Goal: Information Seeking & Learning: Understand process/instructions

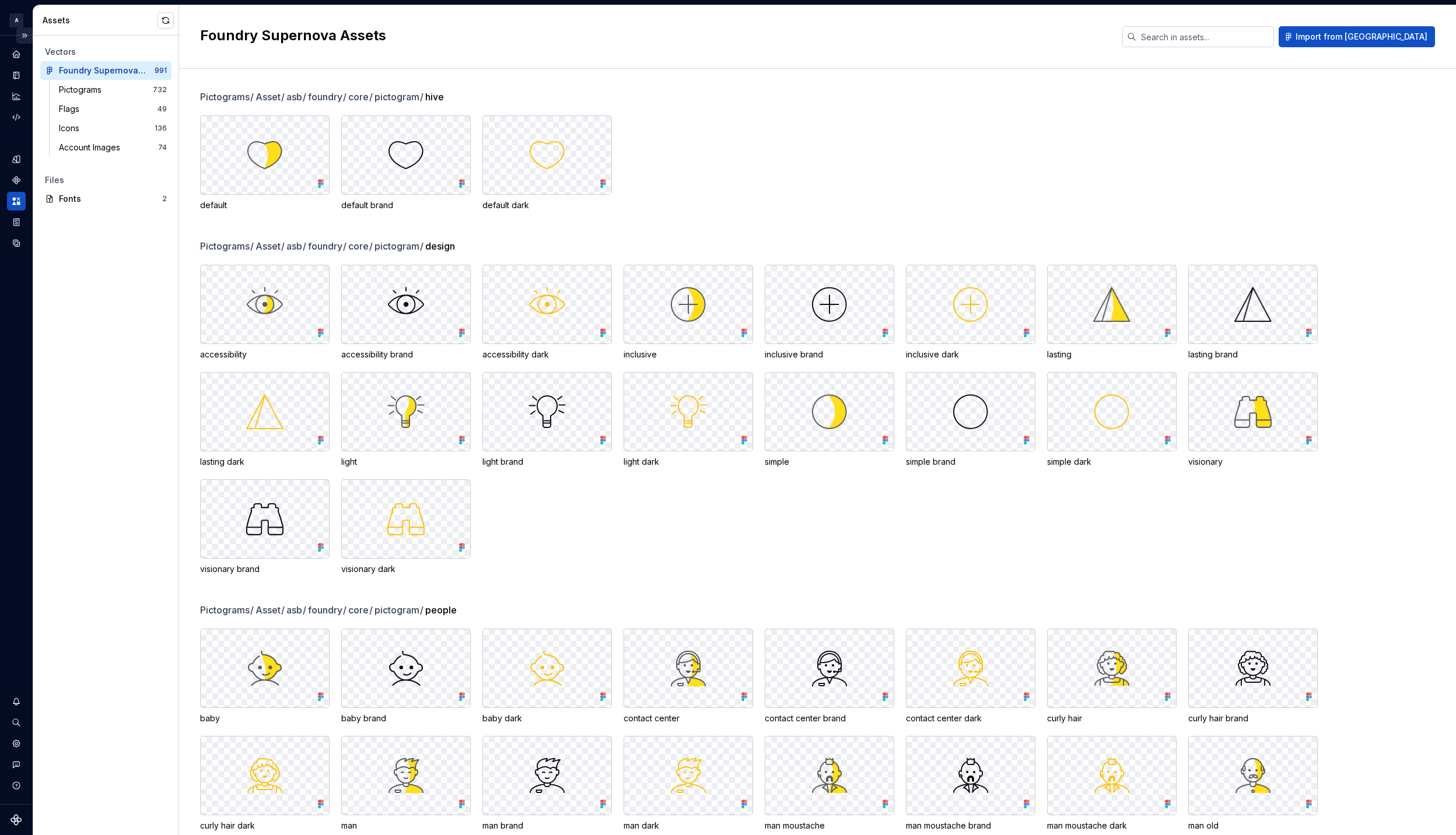
click at [20, 39] on button "Expand sidebar" at bounding box center [25, 36] width 16 height 16
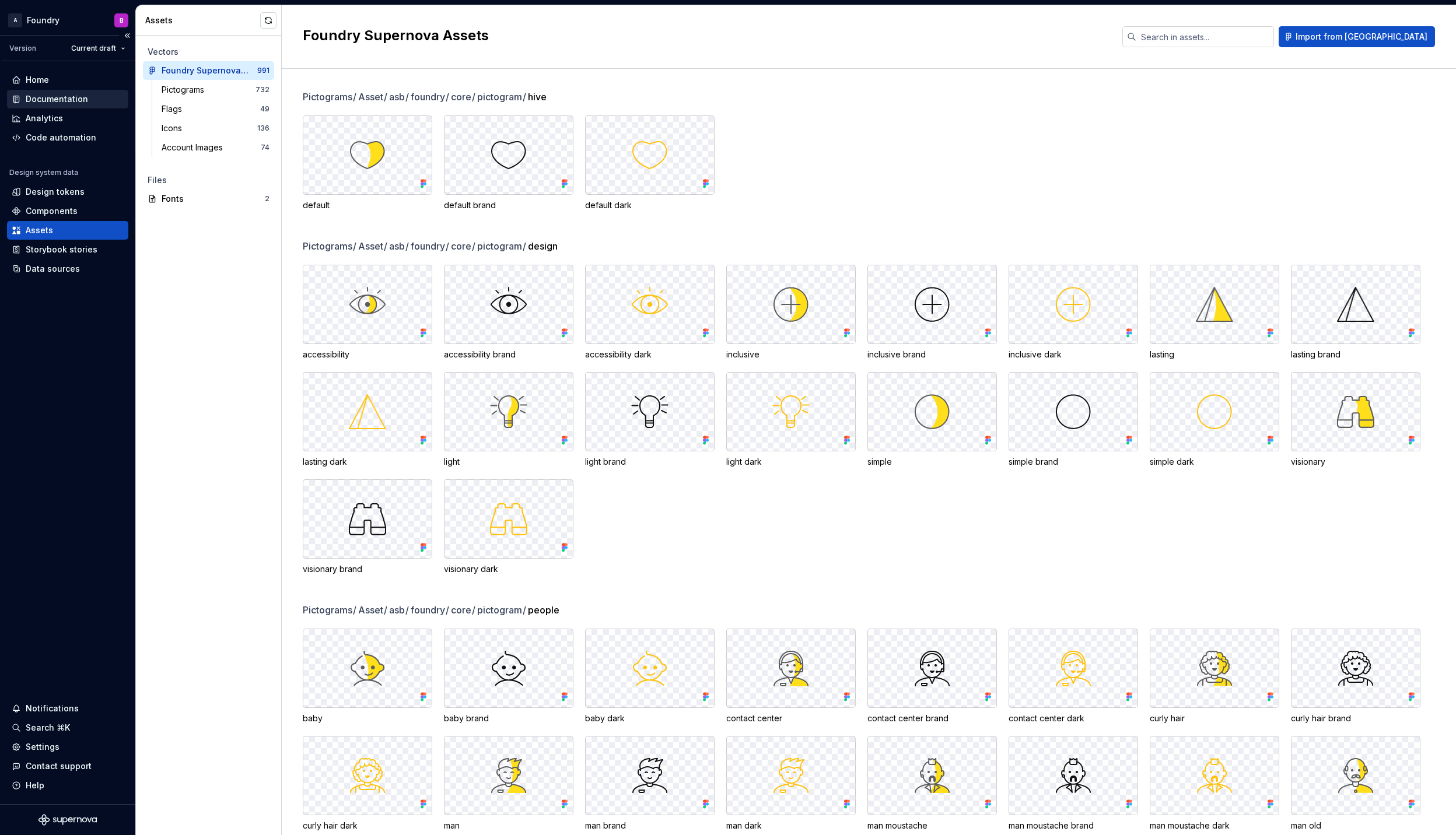
click at [66, 98] on div "Documentation" at bounding box center [57, 99] width 63 height 12
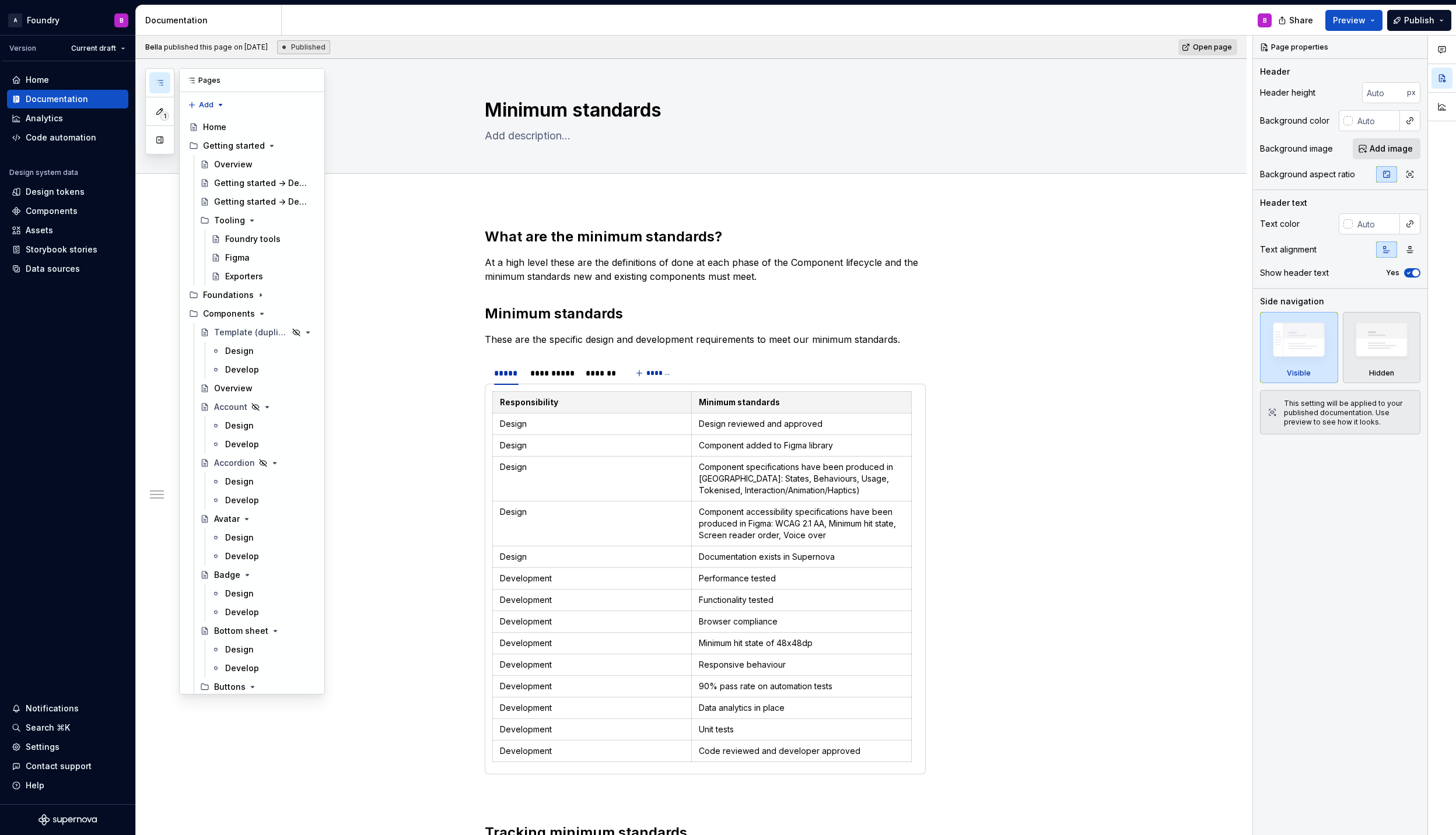
click at [153, 77] on button "button" at bounding box center [160, 83] width 21 height 21
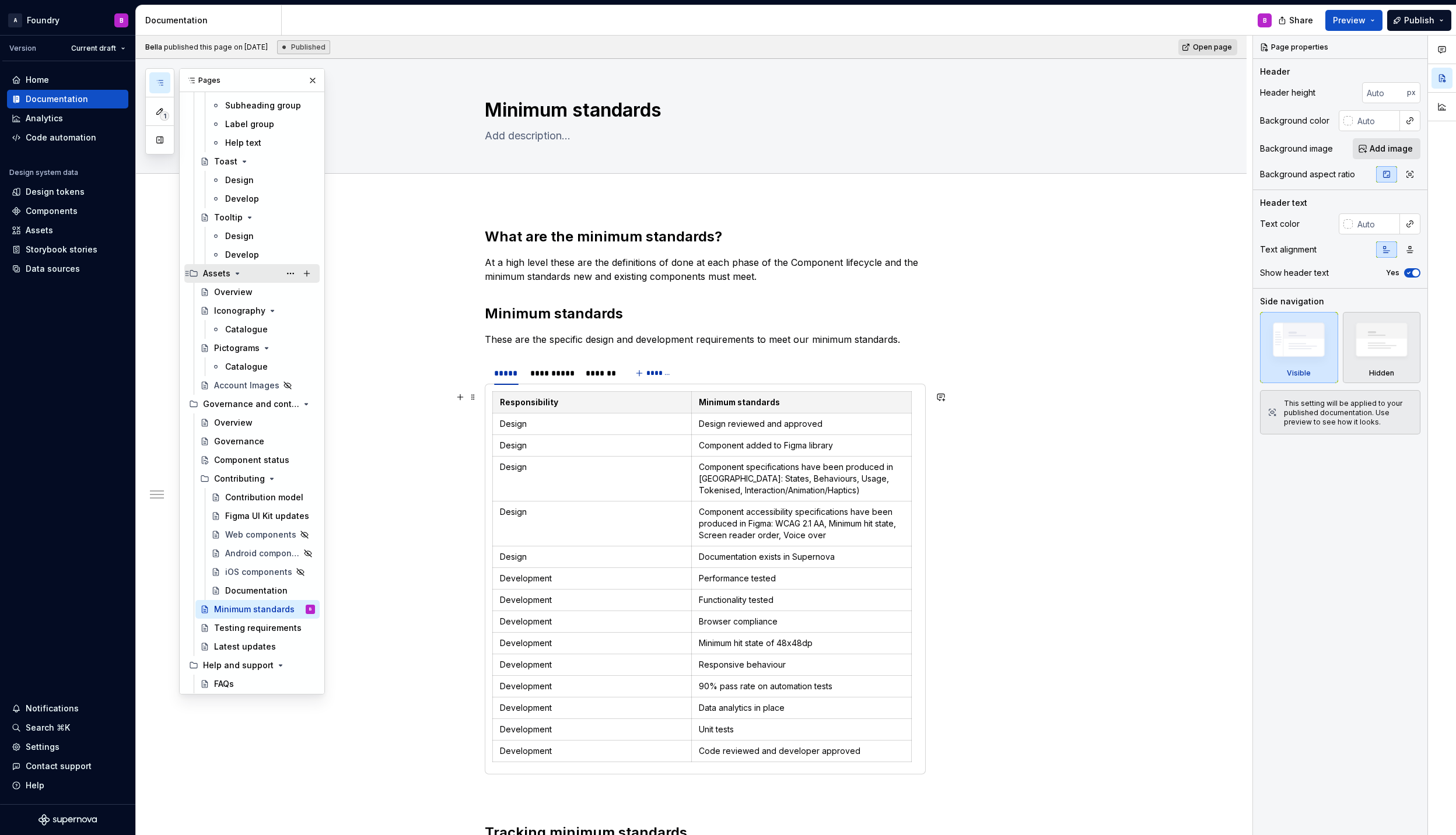
scroll to position [2617, 0]
click at [243, 498] on div "Contribution model" at bounding box center [252, 496] width 55 height 12
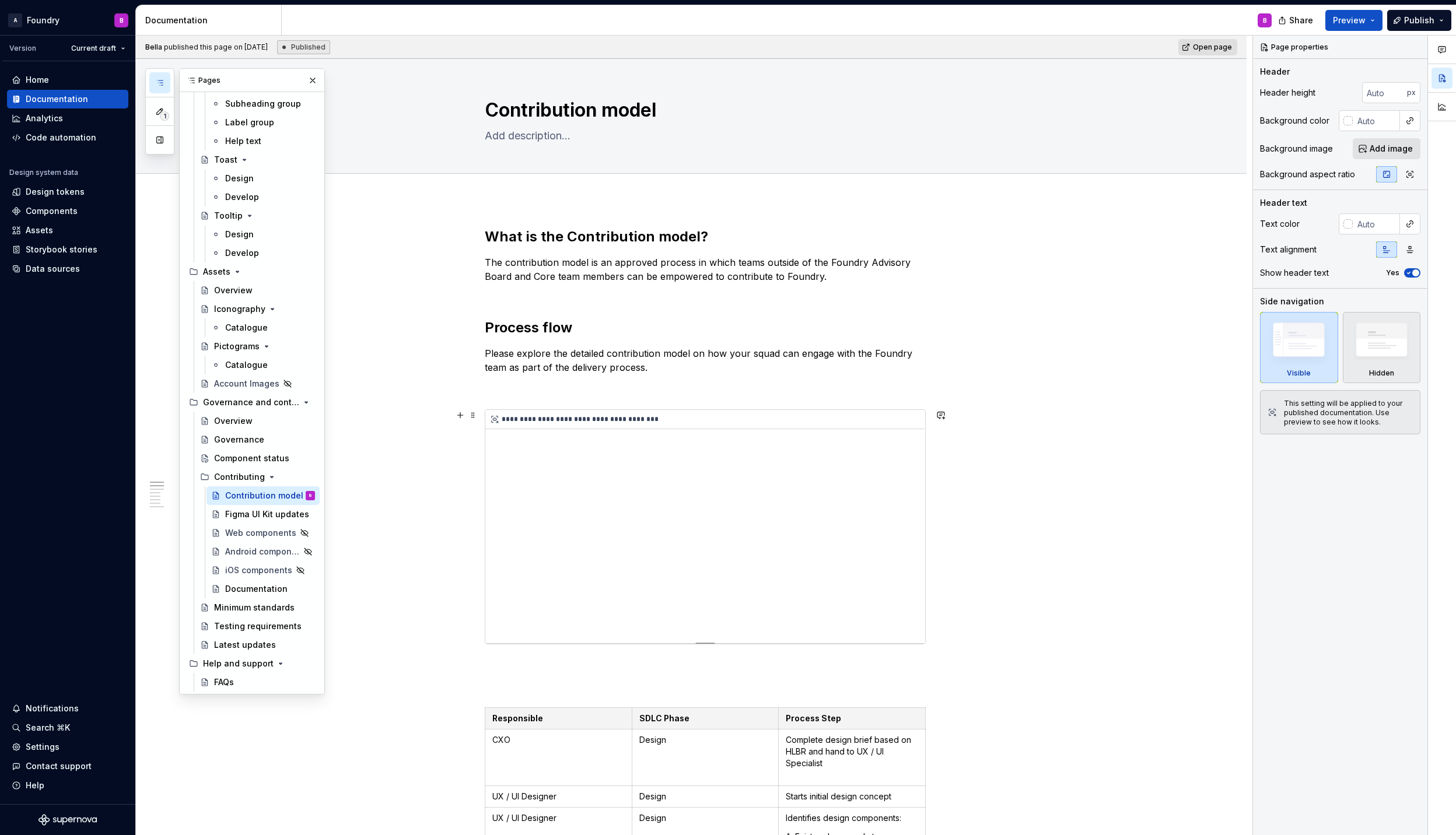
click at [497, 449] on div "**********" at bounding box center [705, 526] width 440 height 233
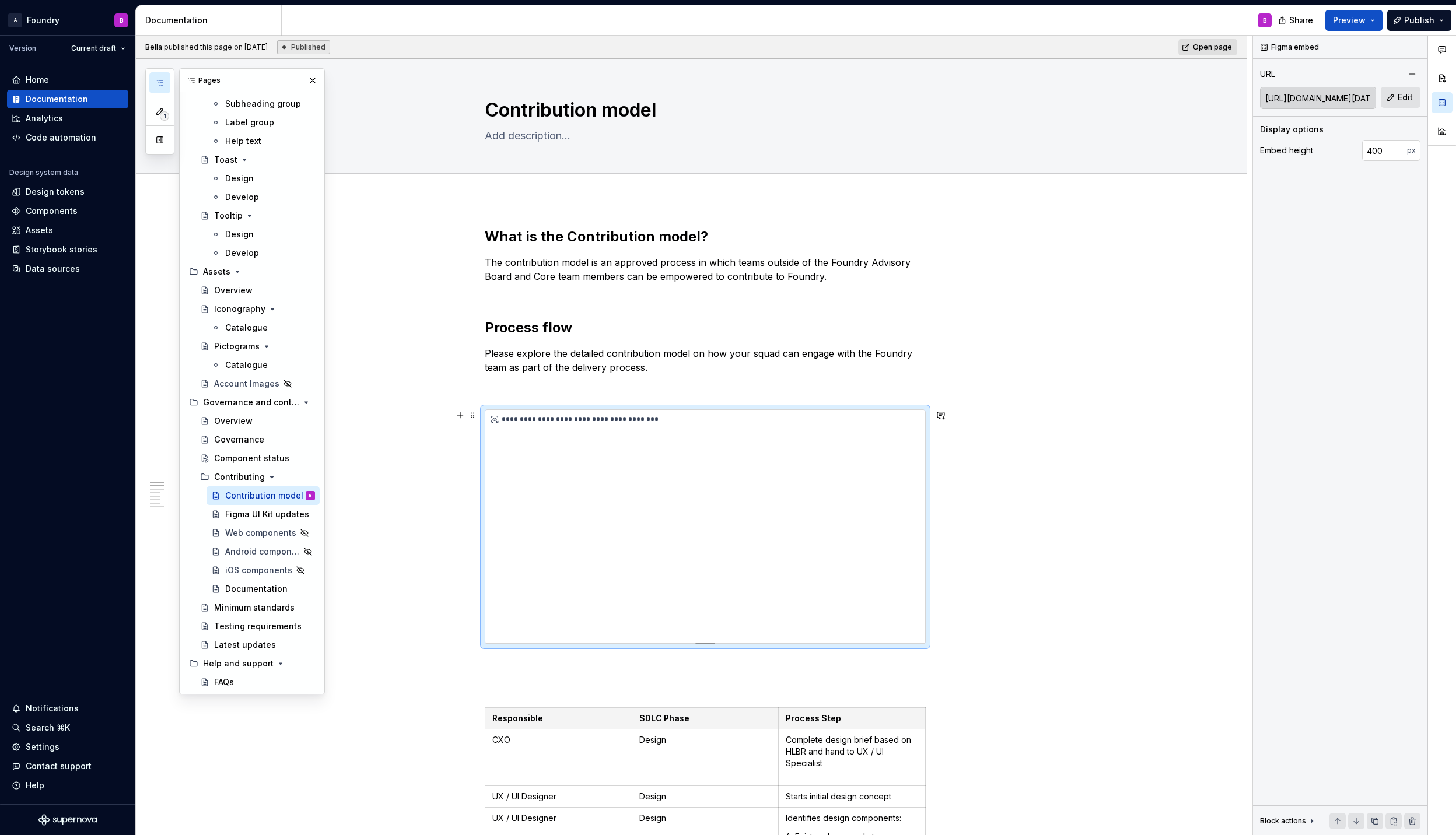
click at [560, 432] on div "**********" at bounding box center [705, 526] width 440 height 233
click at [759, 516] on div "**********" at bounding box center [705, 526] width 440 height 233
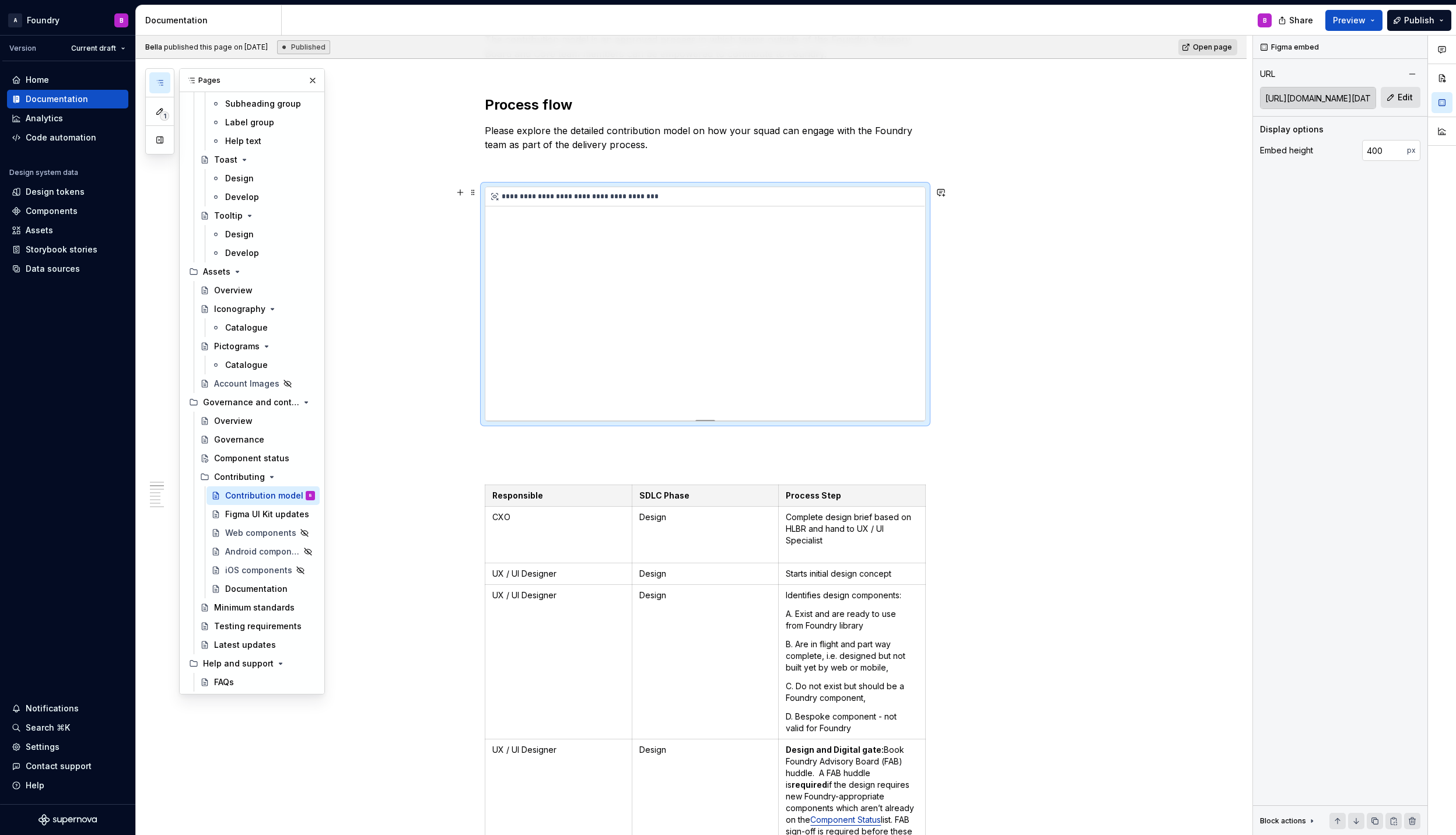
scroll to position [233, 0]
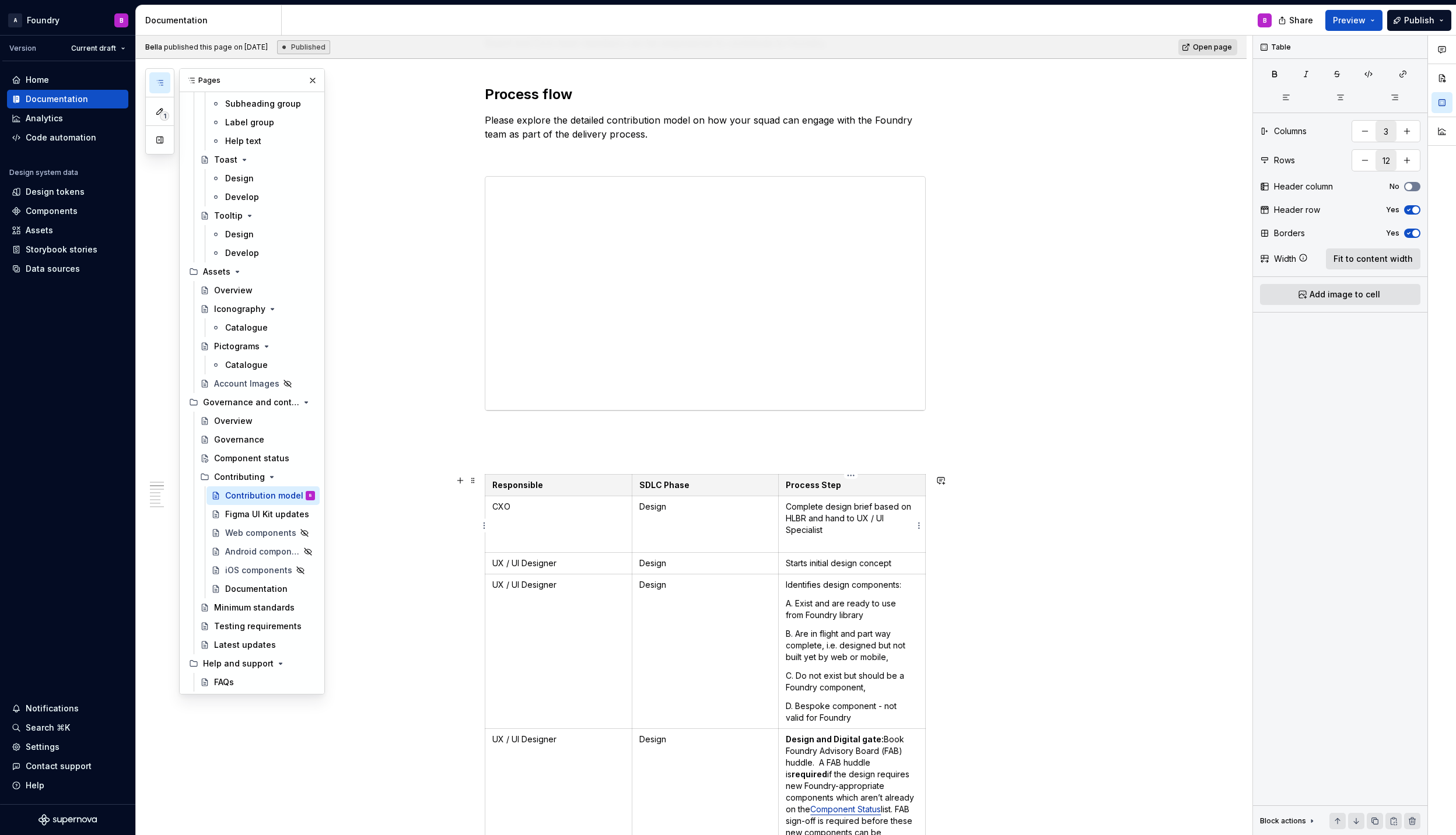
click at [831, 524] on p "Complete design brief based on HLBR and hand to UX / UI Specialist" at bounding box center [852, 524] width 132 height 47
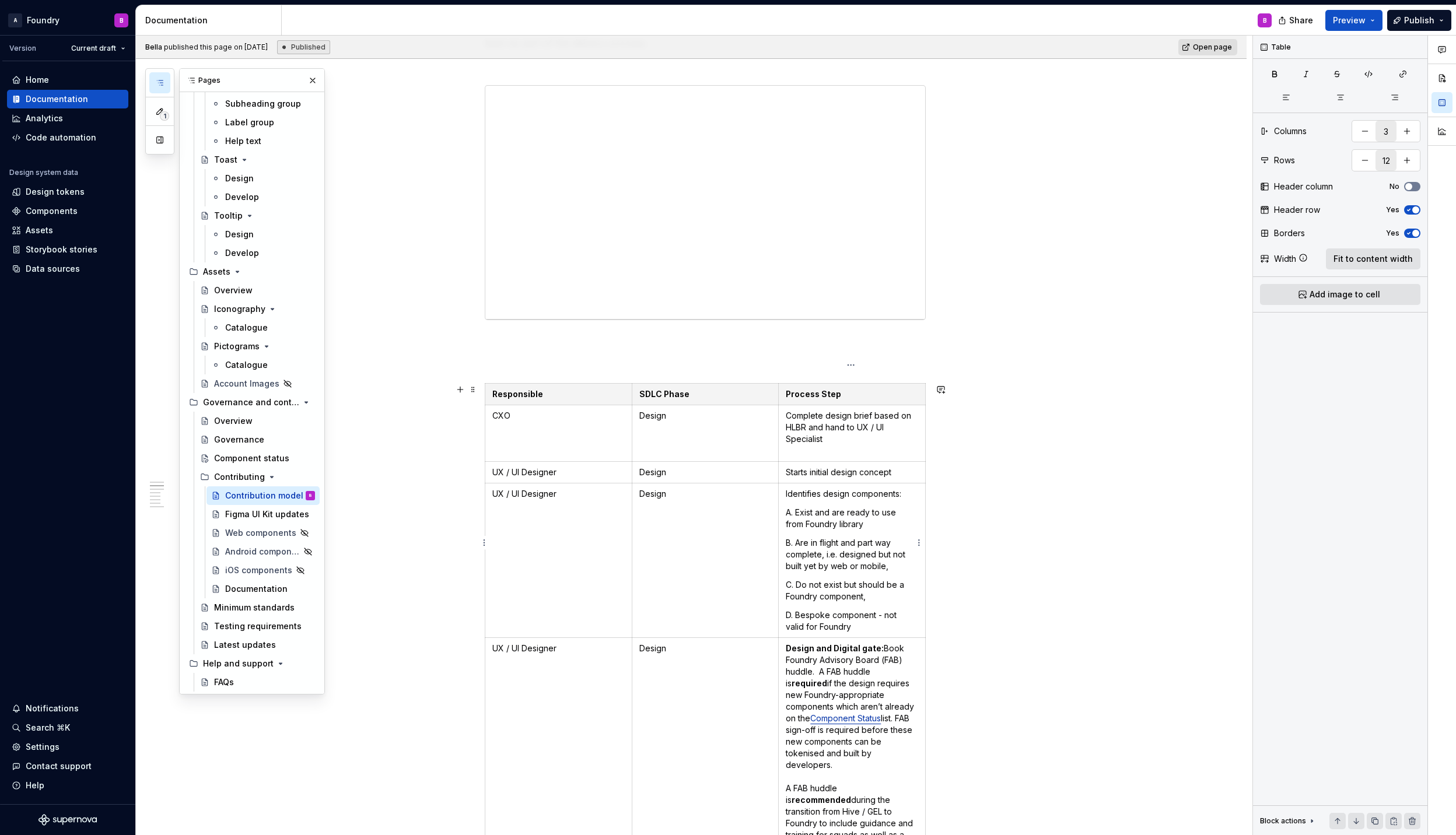
scroll to position [388, 0]
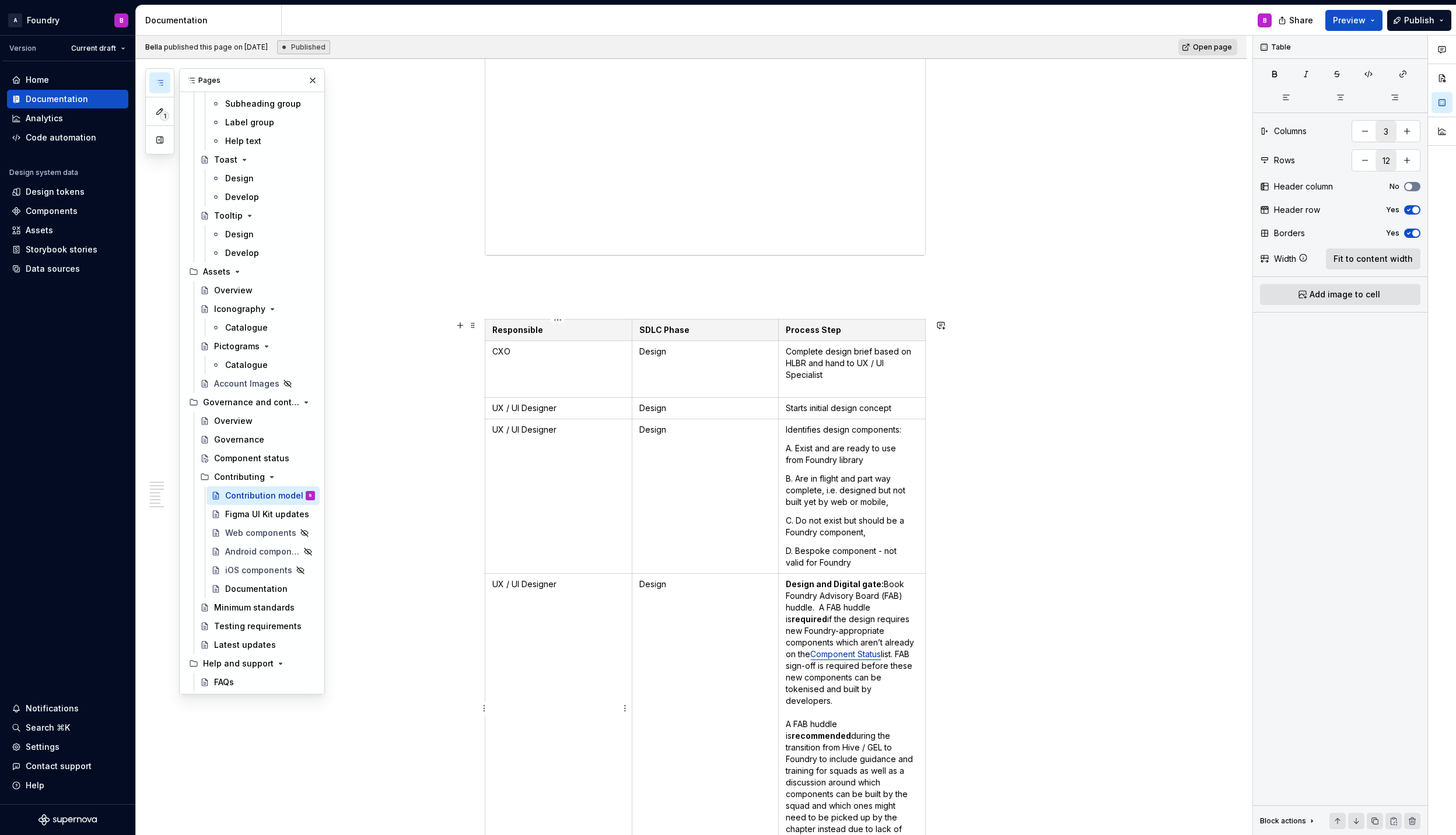
click at [544, 597] on td "UX / UI Designer" at bounding box center [558, 713] width 147 height 278
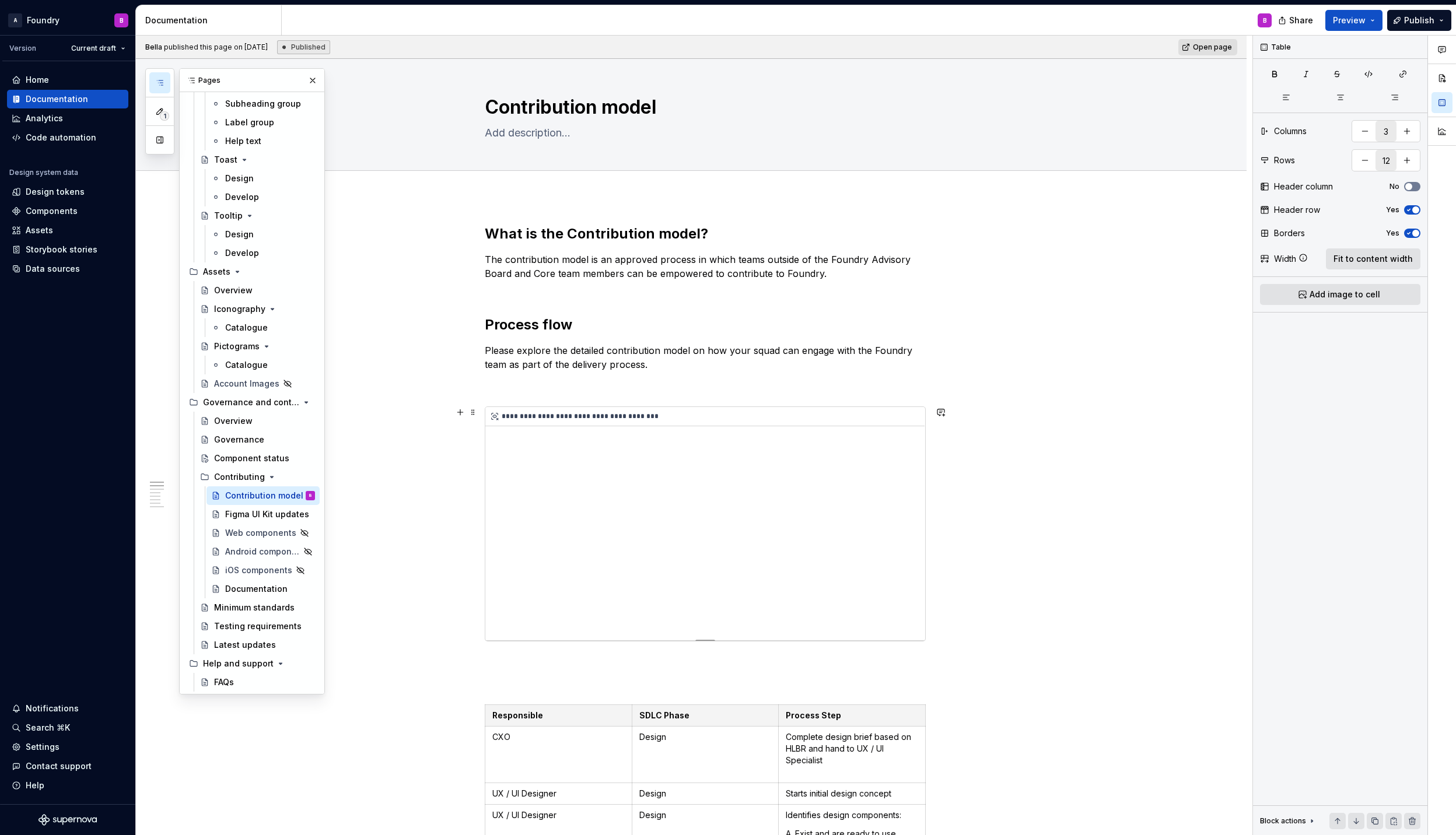
scroll to position [0, 0]
click at [665, 427] on div "**********" at bounding box center [705, 420] width 439 height 19
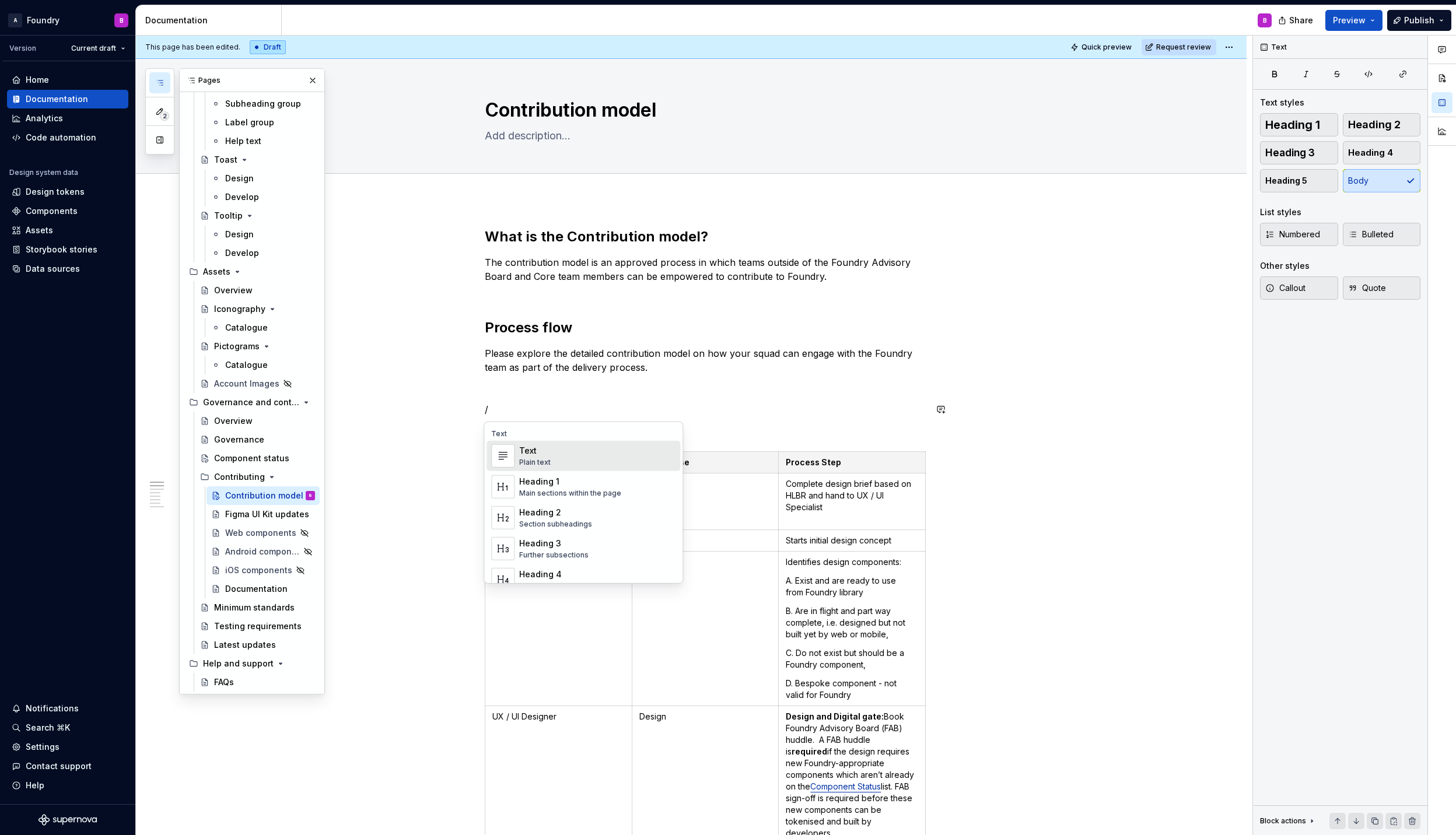
type textarea "*"
click at [566, 575] on div "Embed a Figma canvas or prototype" at bounding box center [581, 576] width 125 height 10
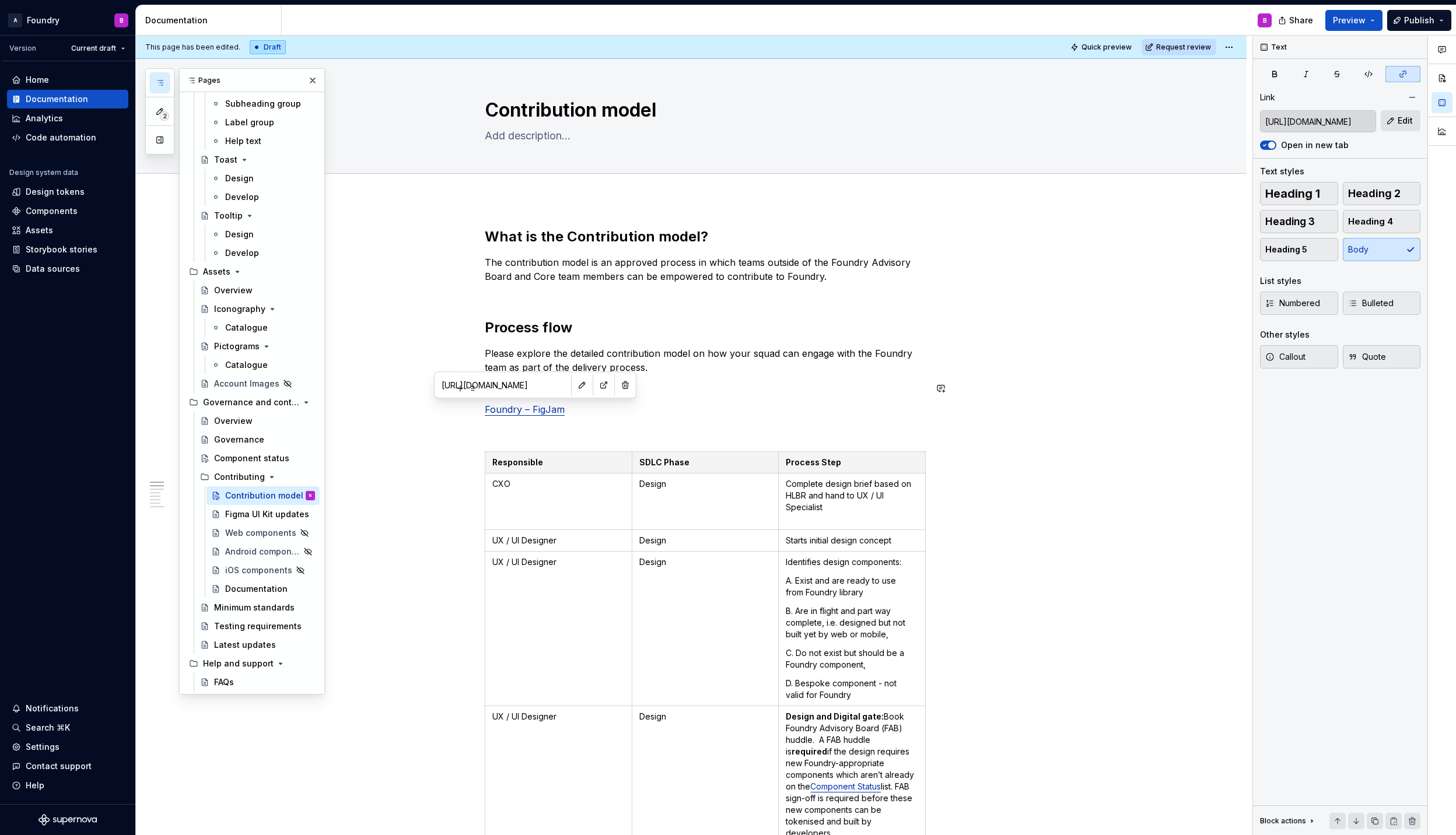
click at [530, 395] on body "A Foundry B Version Current draft Home Documentation Analytics Code automation …" at bounding box center [728, 418] width 1456 height 835
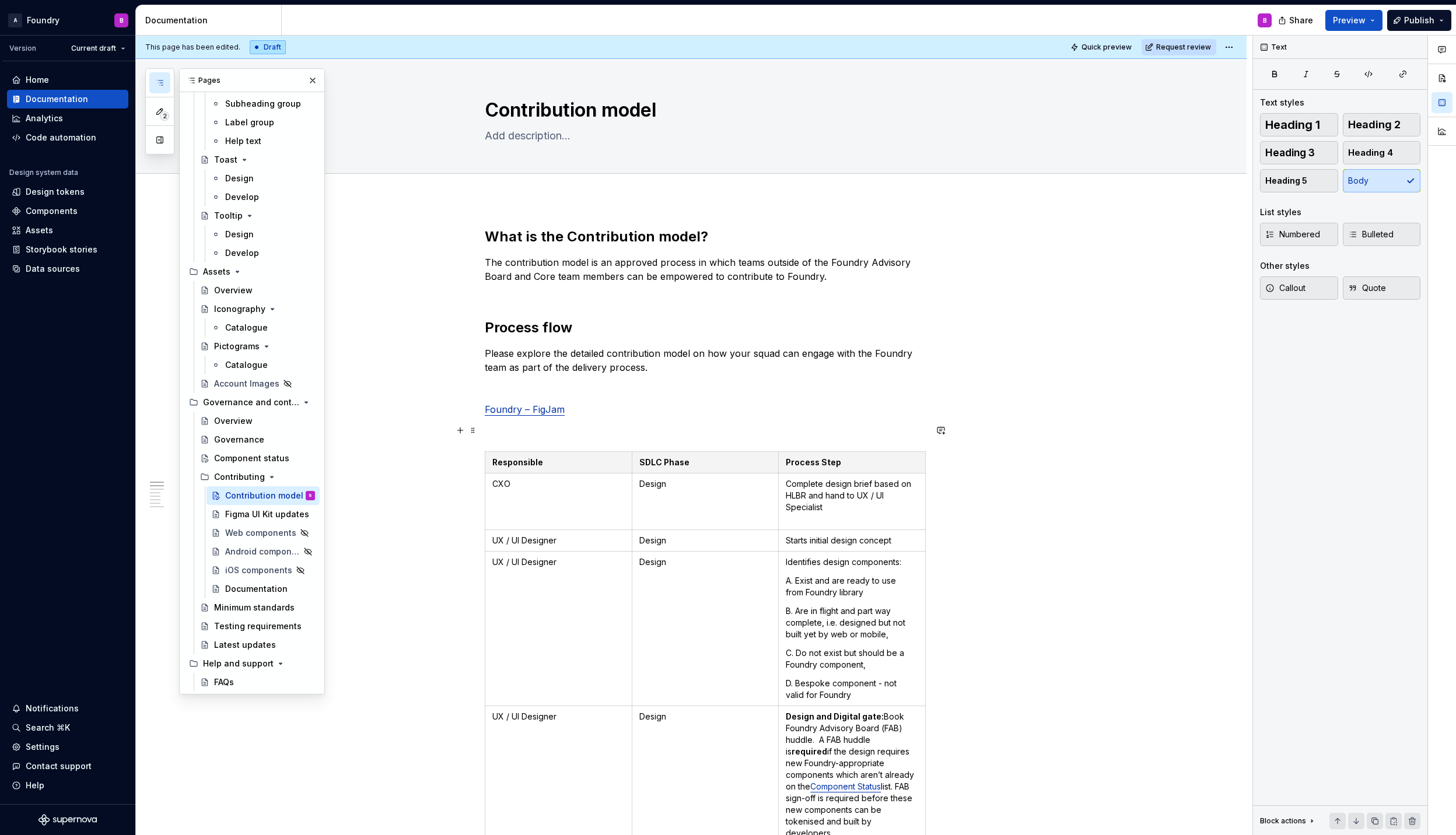
click at [506, 432] on p at bounding box center [705, 430] width 441 height 14
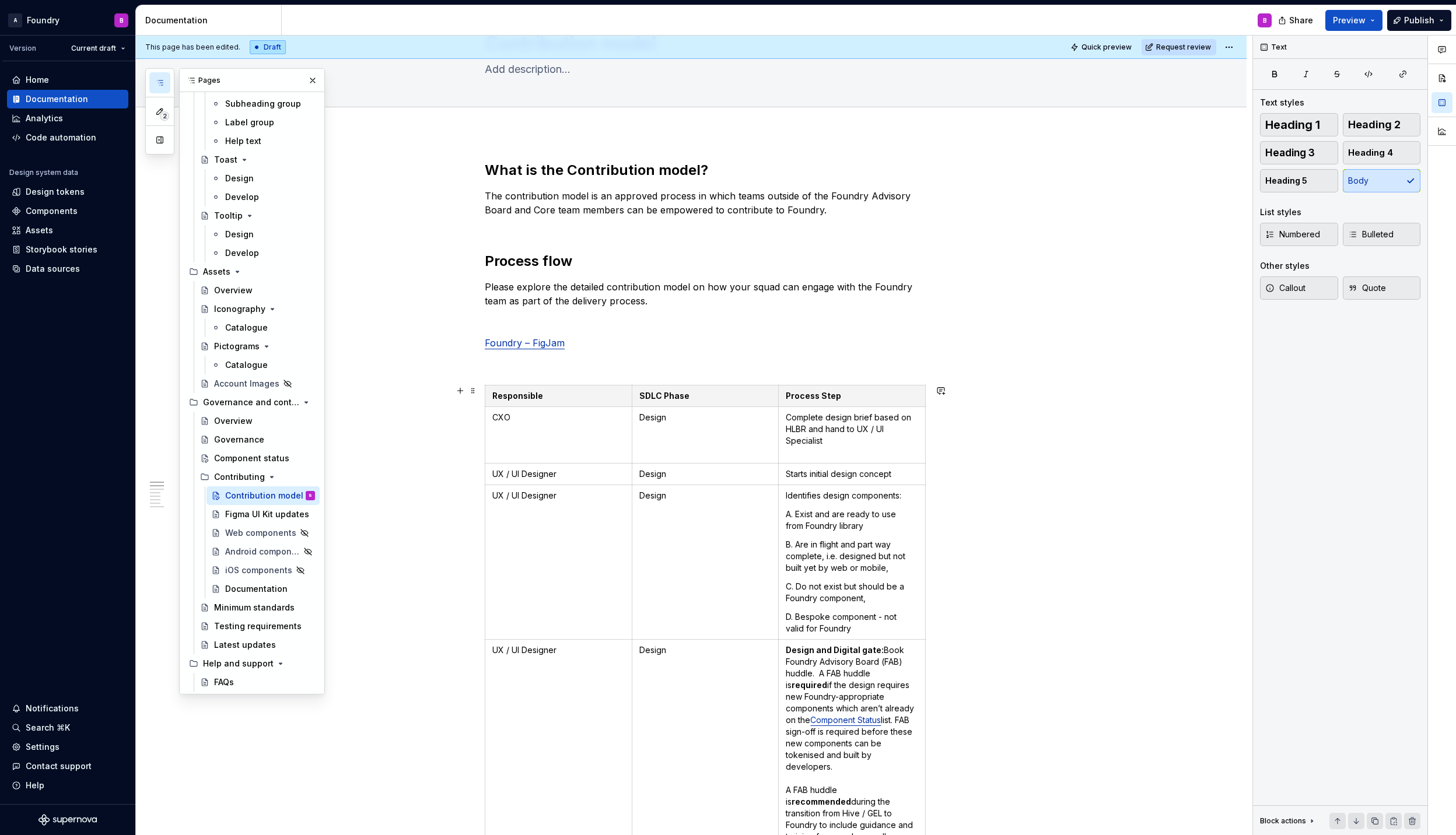
scroll to position [77, 0]
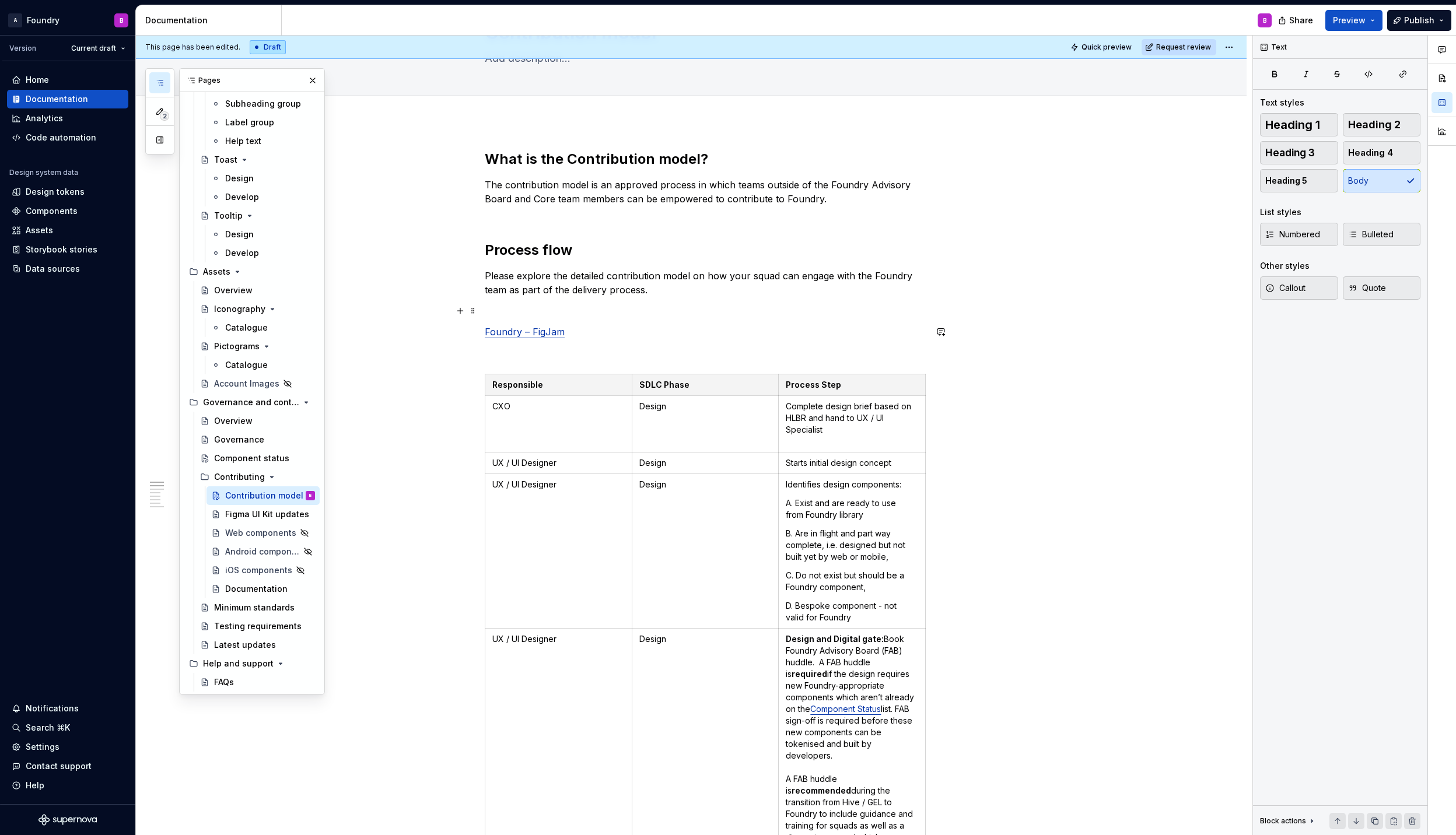
click at [499, 306] on p at bounding box center [705, 310] width 441 height 14
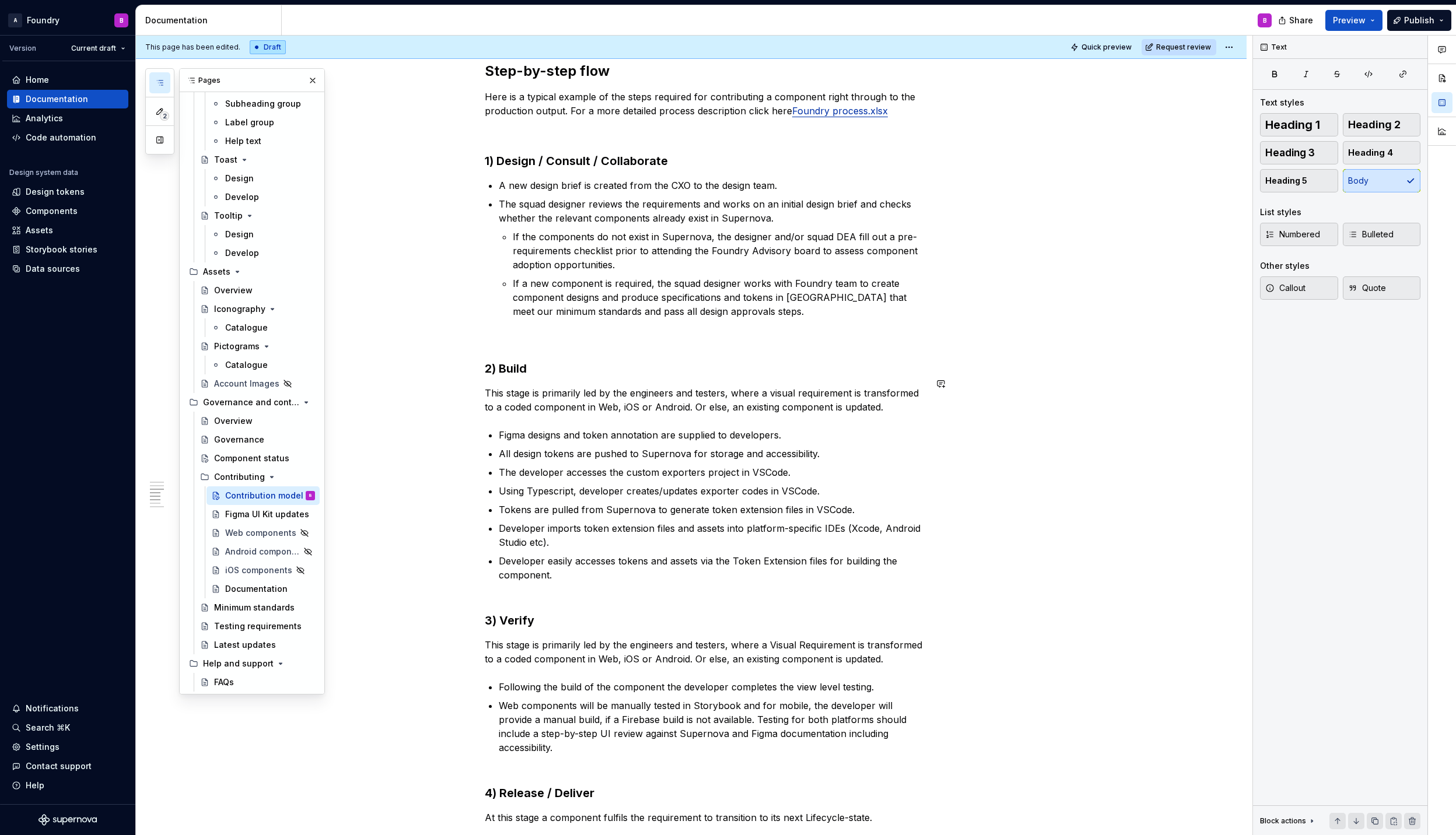
scroll to position [1321, 0]
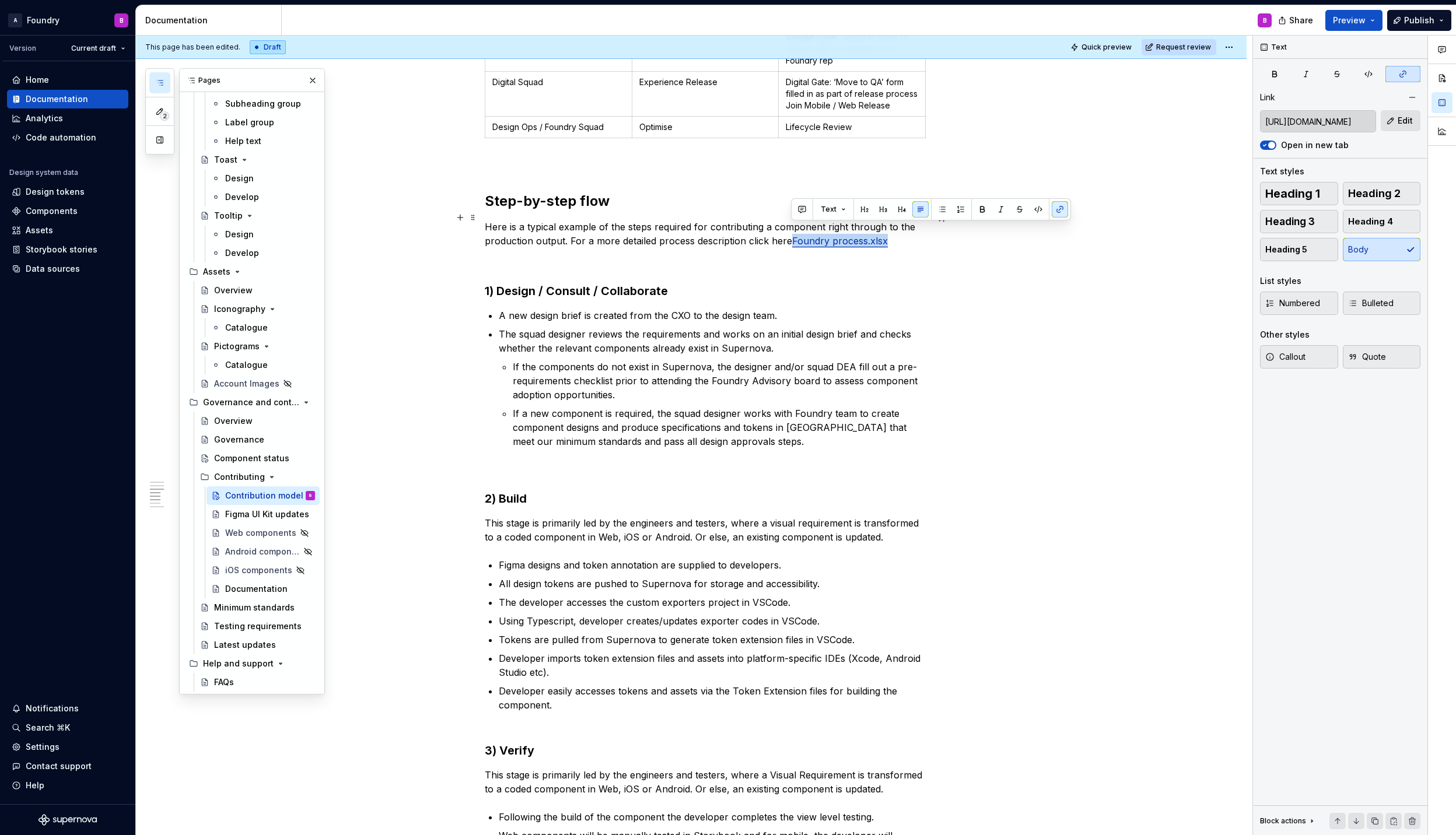
drag, startPoint x: 904, startPoint y: 233, endPoint x: 792, endPoint y: 236, distance: 112.0
click at [792, 236] on p "Here is a typical example of the steps required for contributing a component ri…" at bounding box center [705, 234] width 441 height 28
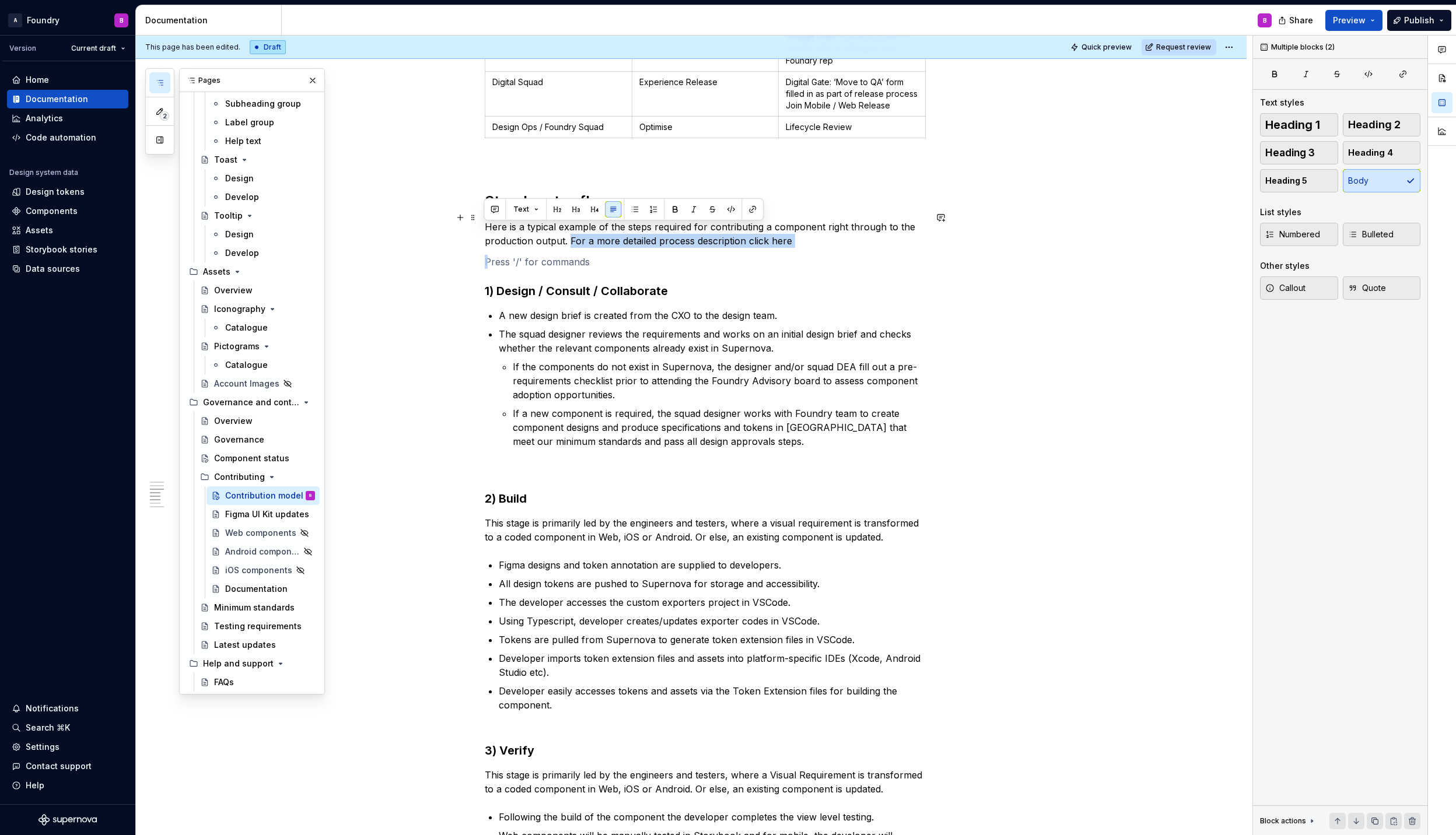
drag, startPoint x: 889, startPoint y: 238, endPoint x: 567, endPoint y: 233, distance: 322.0
click at [567, 233] on div "What is the Contribution model? The contribution model is an approved process i…" at bounding box center [705, 91] width 441 height 2370
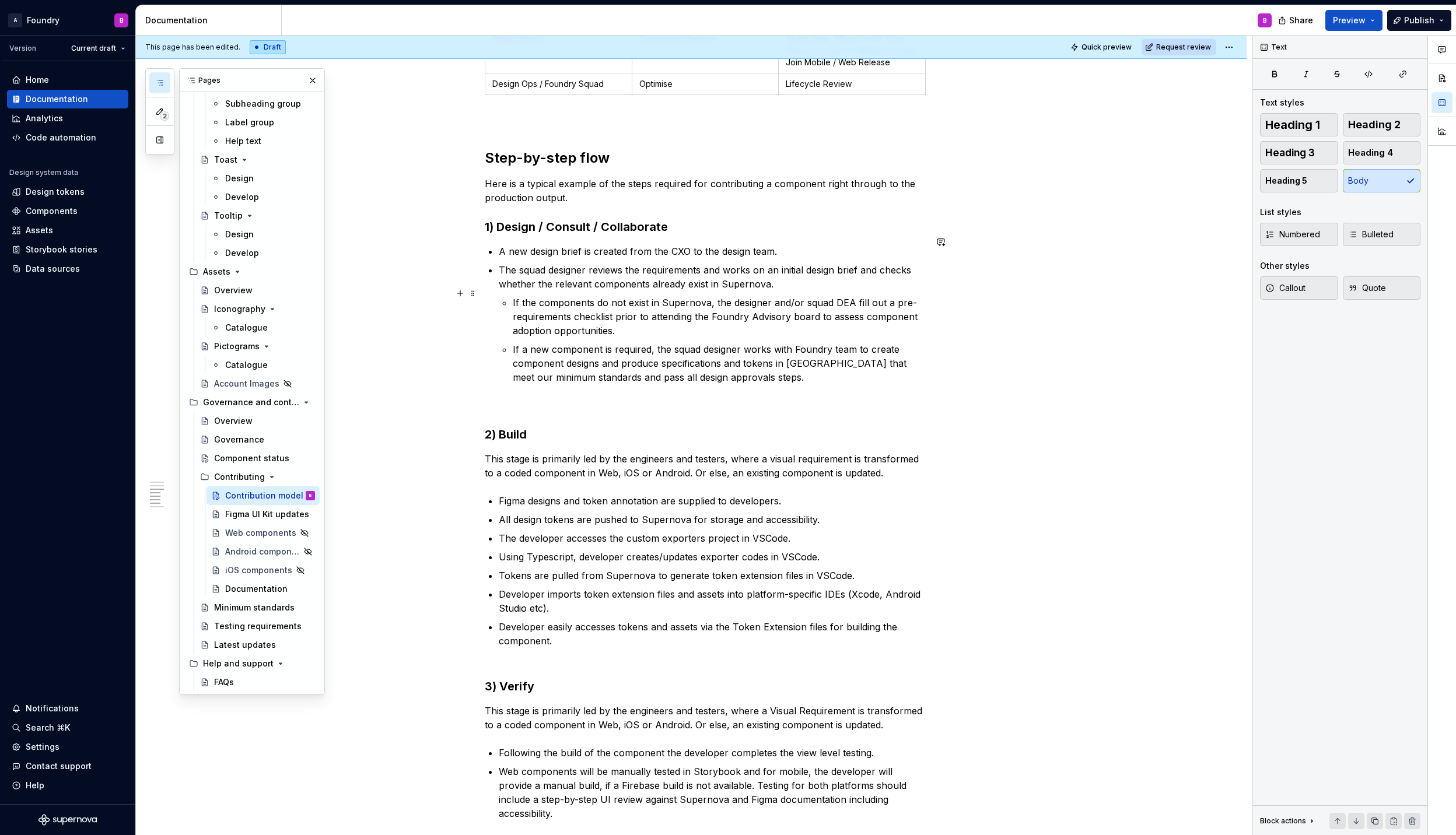
scroll to position [1399, 0]
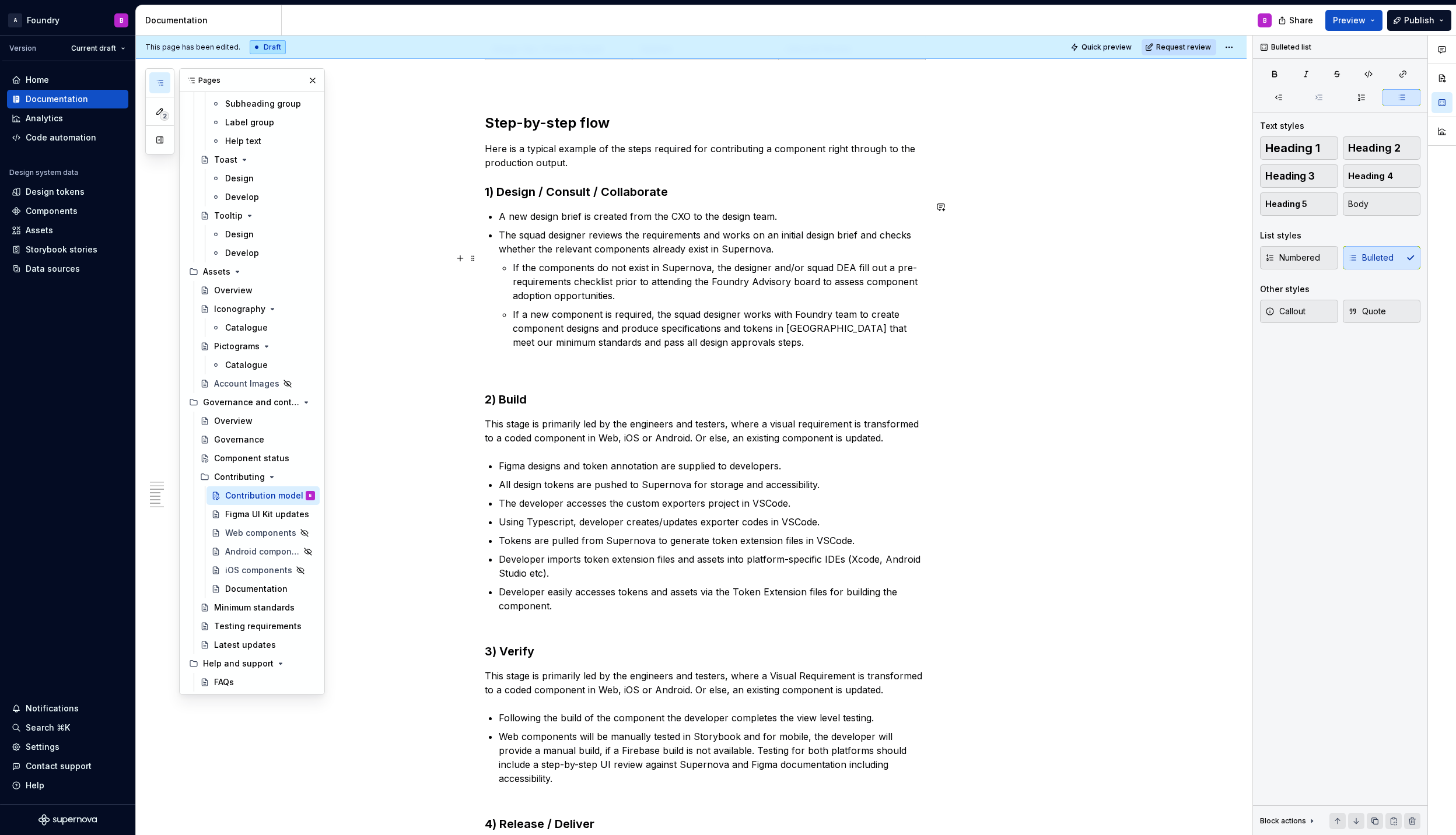
click at [691, 284] on p "If the components do not exist in Supernova, the designer and/or squad DEA fill…" at bounding box center [719, 281] width 413 height 42
click at [752, 336] on p "If a new component is required, the squad designer works with Foundry team to c…" at bounding box center [719, 328] width 413 height 42
click at [702, 284] on p "If the components do not exist in Supernova, the designer and/or squad DEA fill…" at bounding box center [719, 281] width 413 height 42
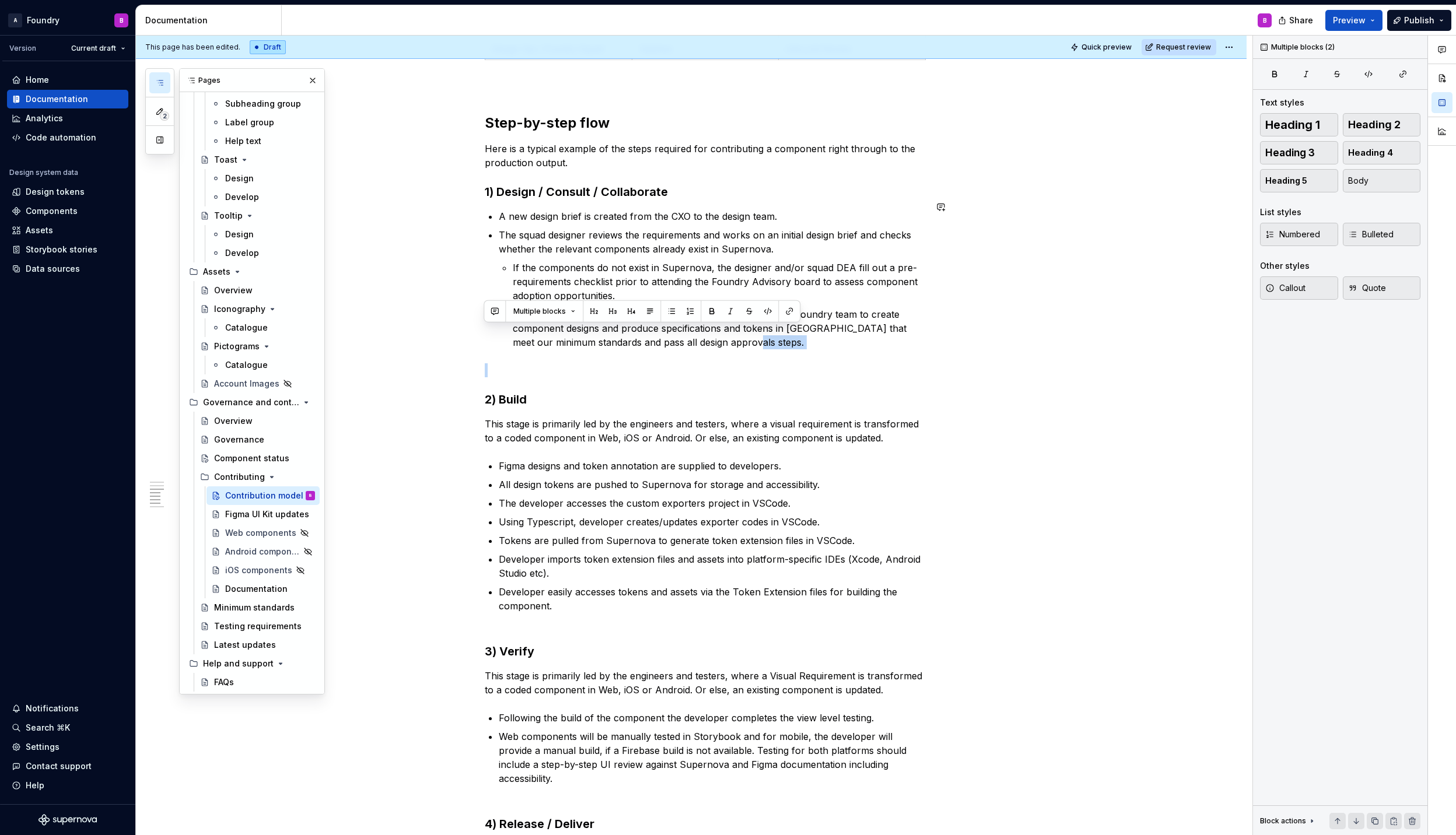
drag, startPoint x: 776, startPoint y: 334, endPoint x: 602, endPoint y: 342, distance: 174.2
click at [602, 342] on div "What is the Contribution model? The contribution model is an approved process i…" at bounding box center [705, 2] width 441 height 2349
click at [575, 391] on h3 "2) Build" at bounding box center [705, 400] width 441 height 16
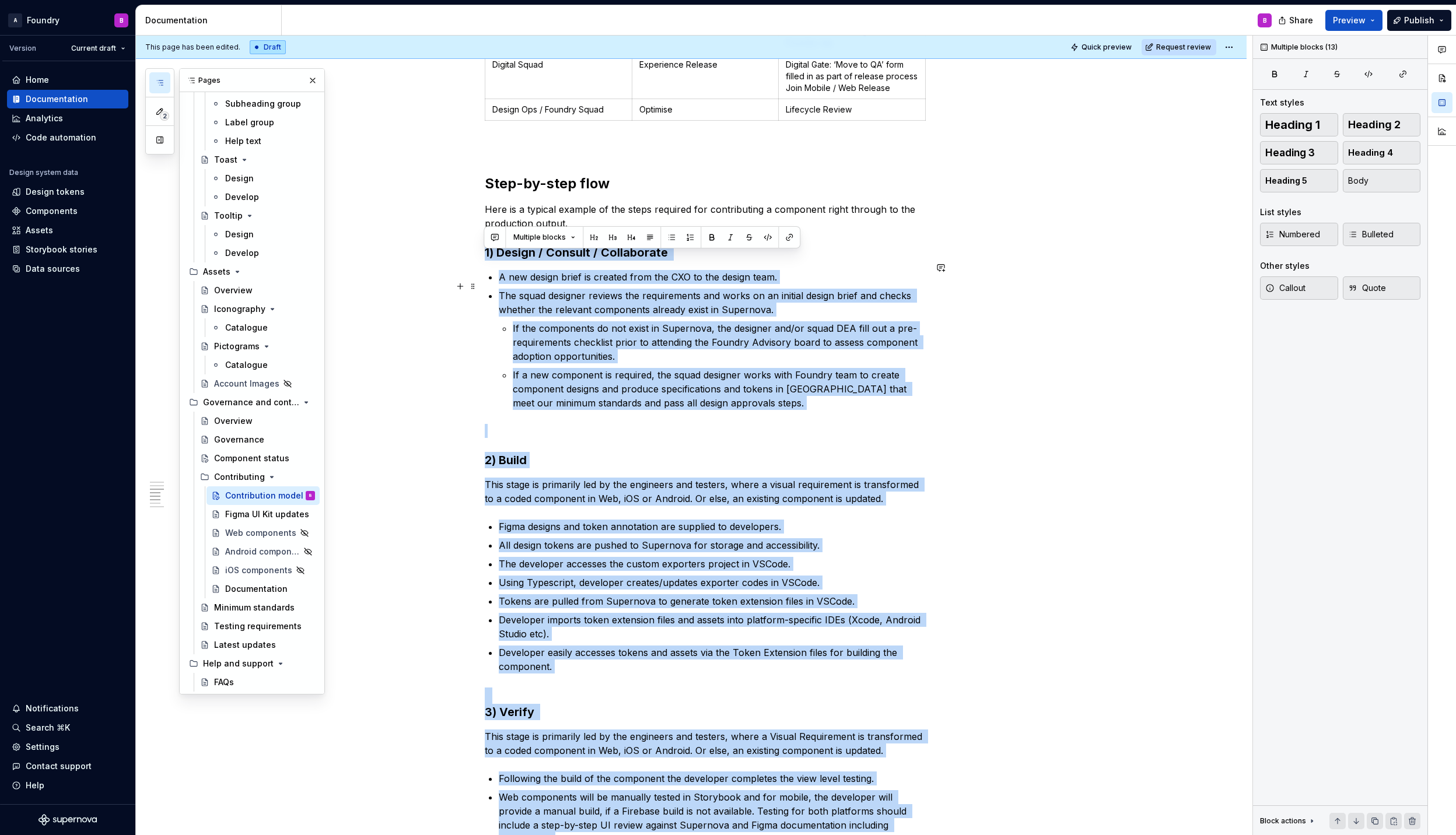
scroll to position [1321, 0]
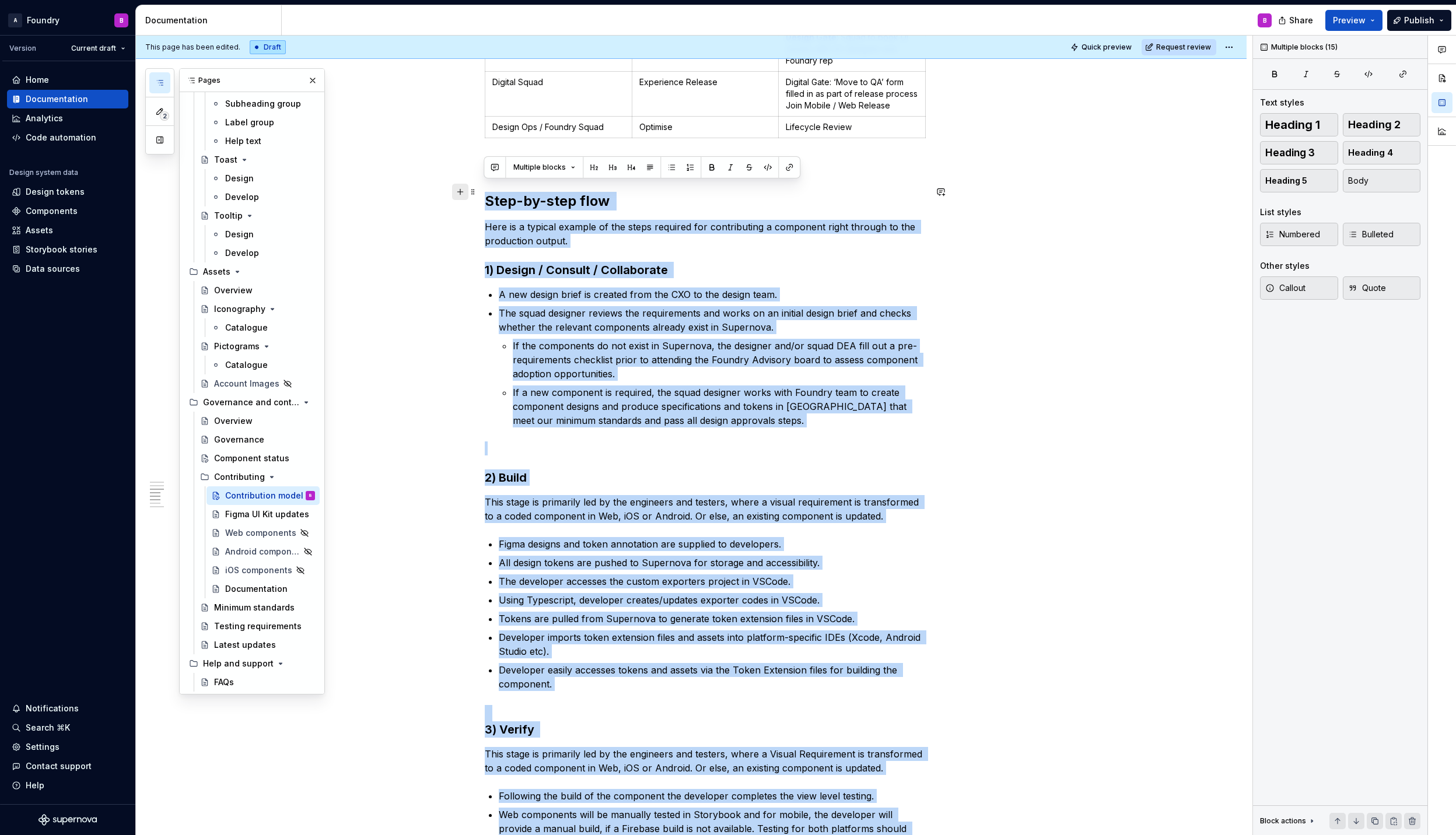
drag, startPoint x: 822, startPoint y: 513, endPoint x: 451, endPoint y: 188, distance: 493.2
click at [485, 188] on div "What is the Contribution model? The contribution model is an approved process i…" at bounding box center [705, 87] width 441 height 2363
click at [696, 669] on p "Developer easily accesses tokens and assets via the Token Extension files for b…" at bounding box center [712, 677] width 427 height 28
click at [596, 403] on p "If a new component is required, the squad designer works with Foundry team to c…" at bounding box center [719, 406] width 413 height 42
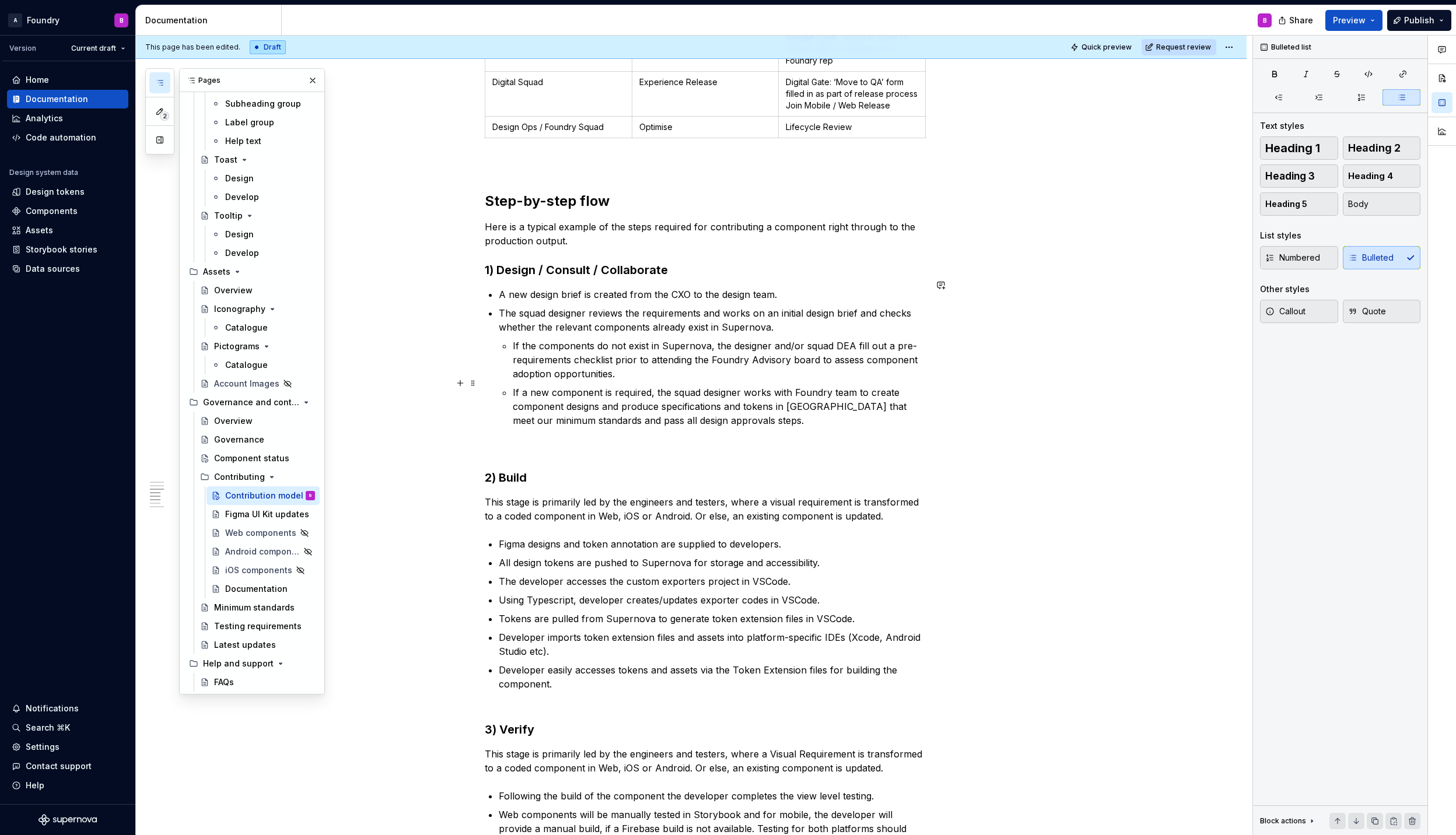
click at [704, 394] on p "If a new component is required, the squad designer works with Foundry team to c…" at bounding box center [719, 406] width 413 height 42
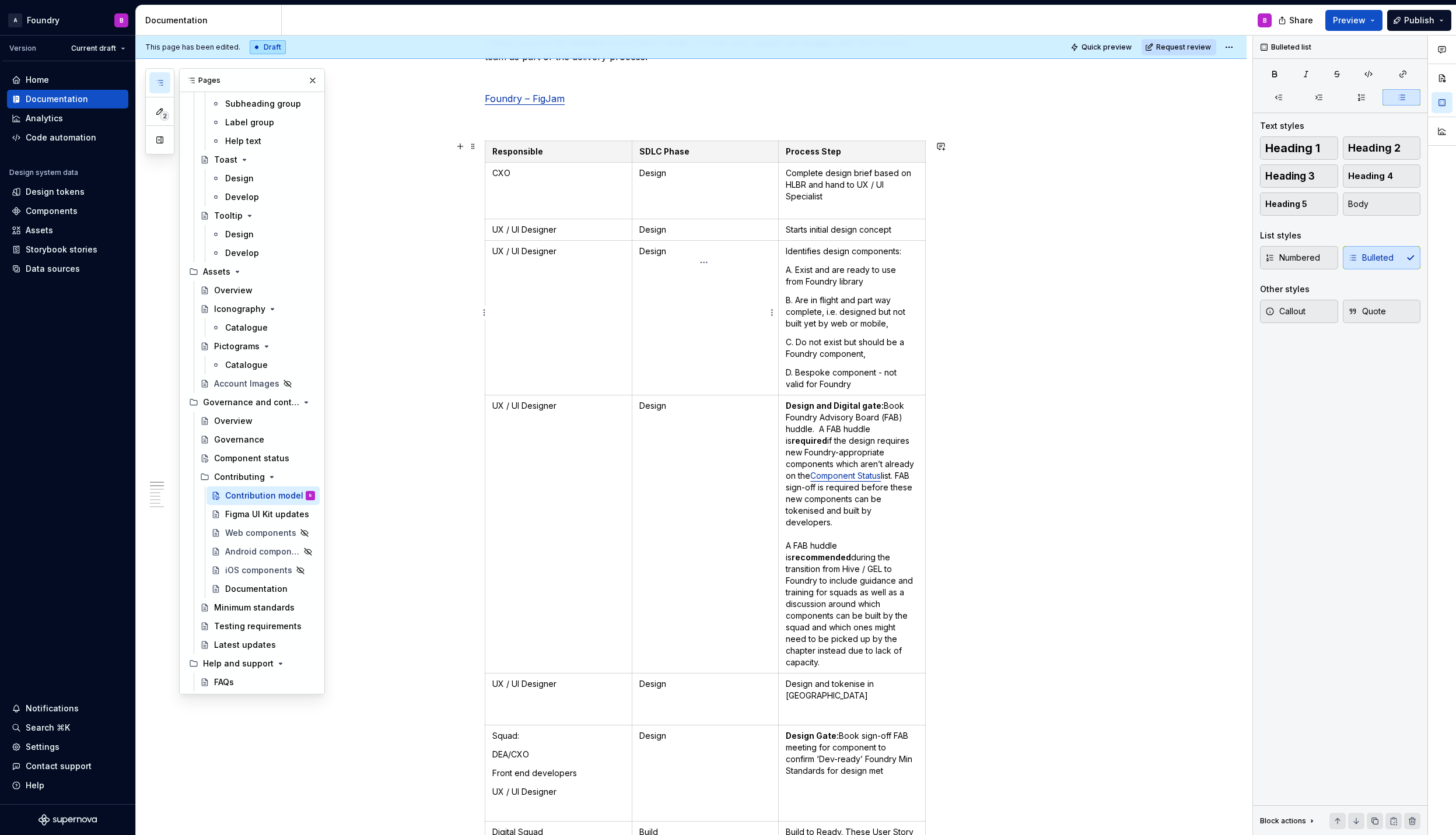
scroll to position [0, 0]
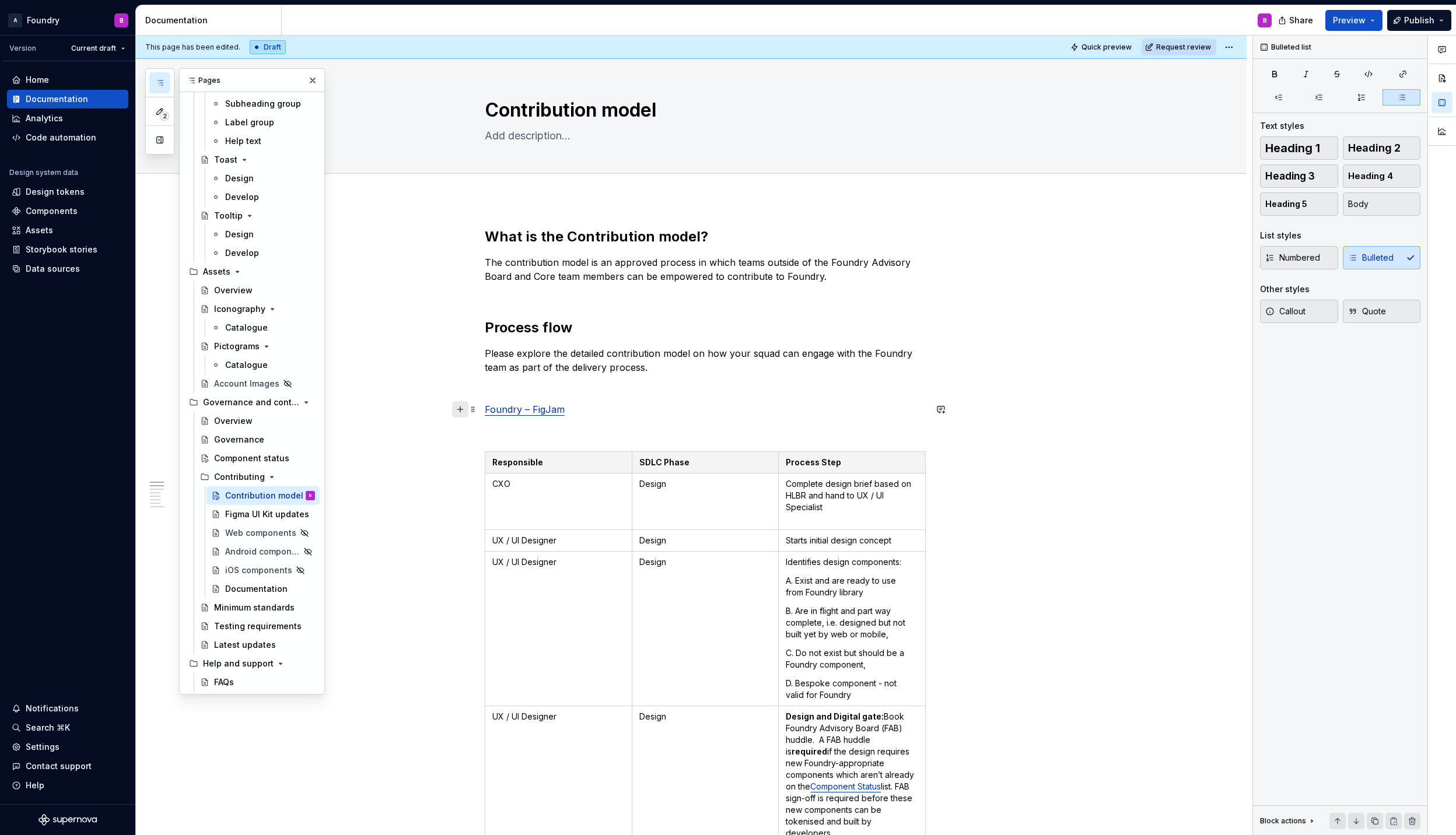
click at [459, 411] on button "button" at bounding box center [460, 409] width 16 height 16
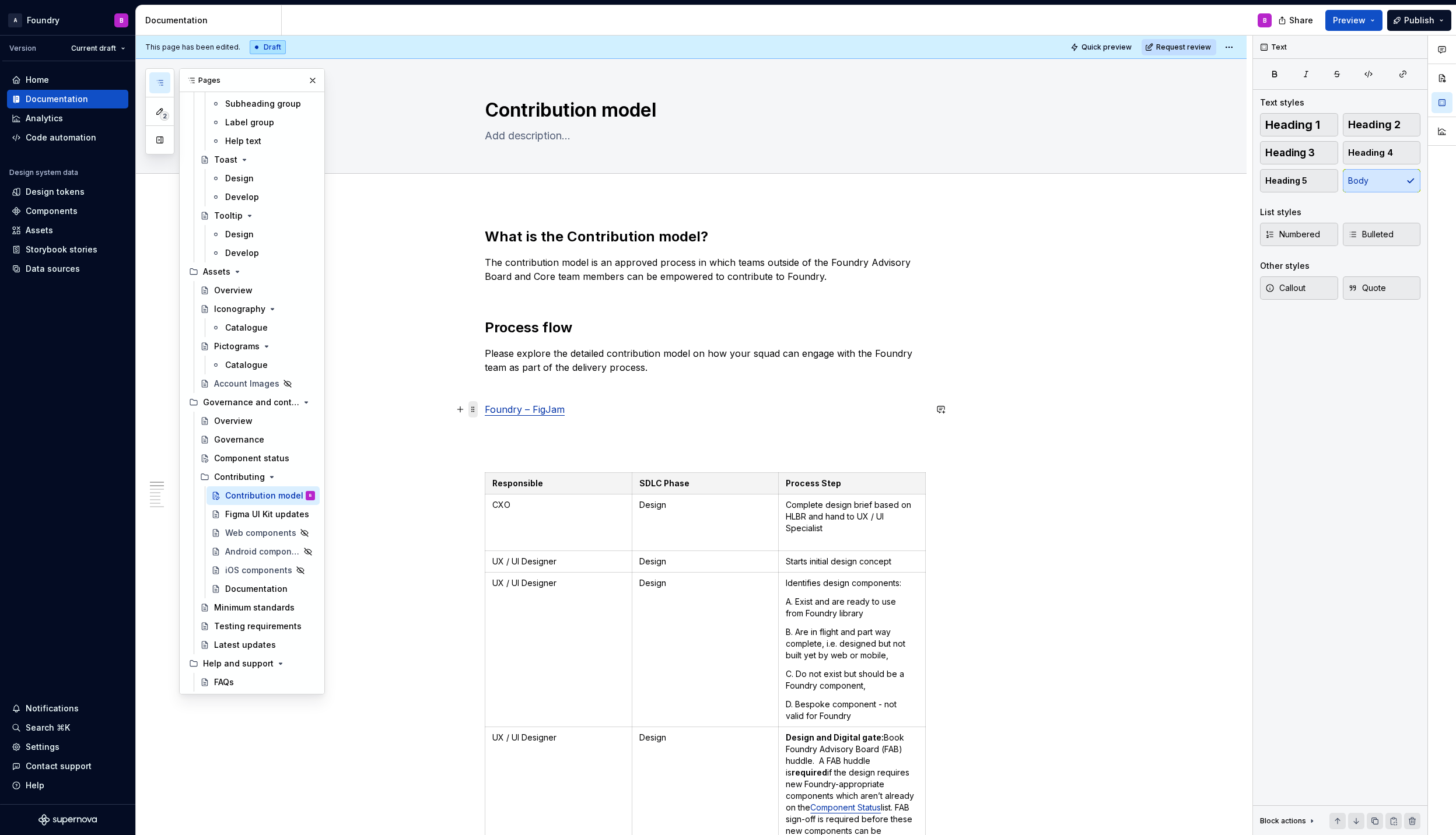
click at [473, 412] on span at bounding box center [473, 409] width 10 height 16
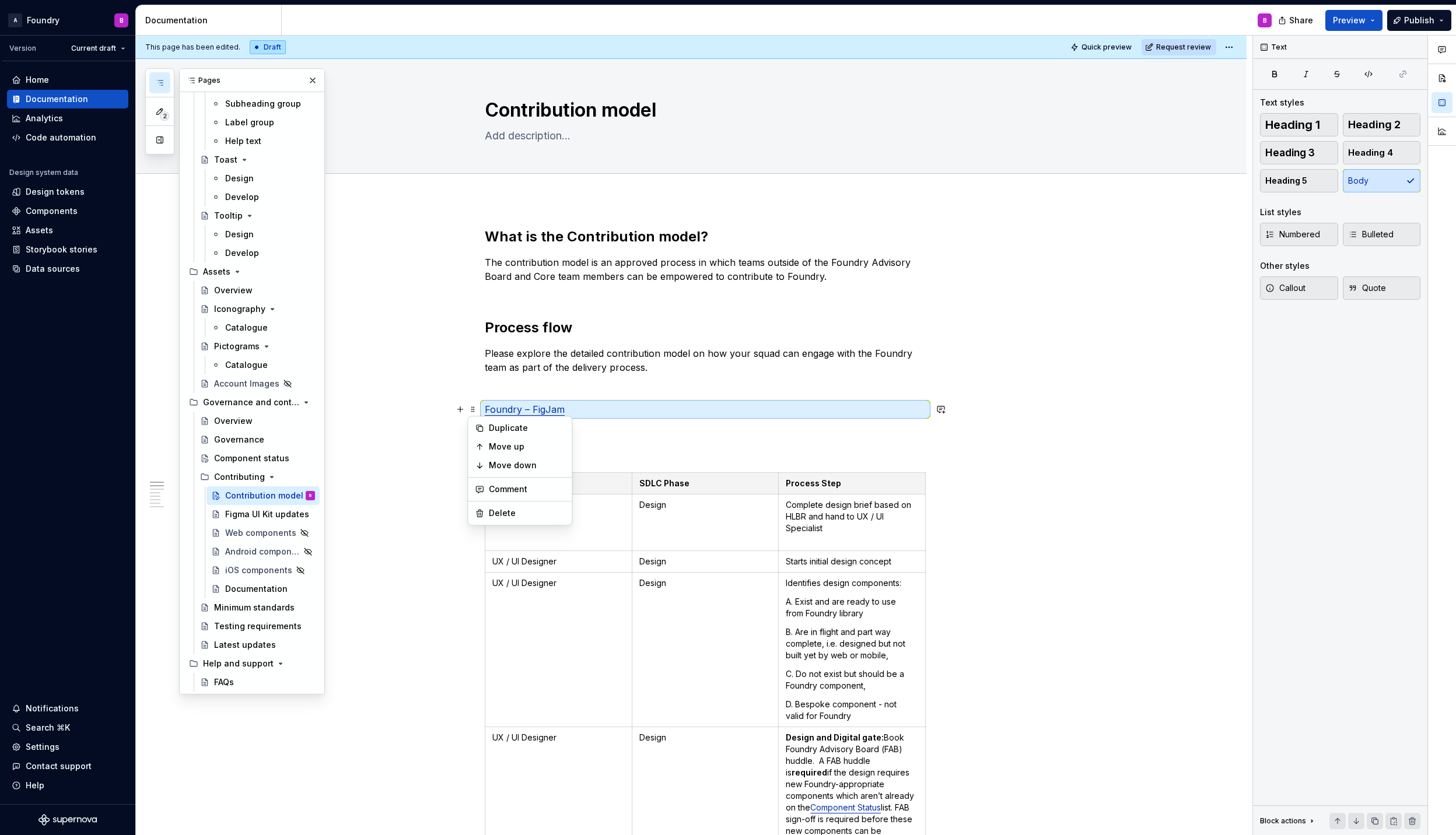
click at [516, 392] on p at bounding box center [705, 388] width 441 height 14
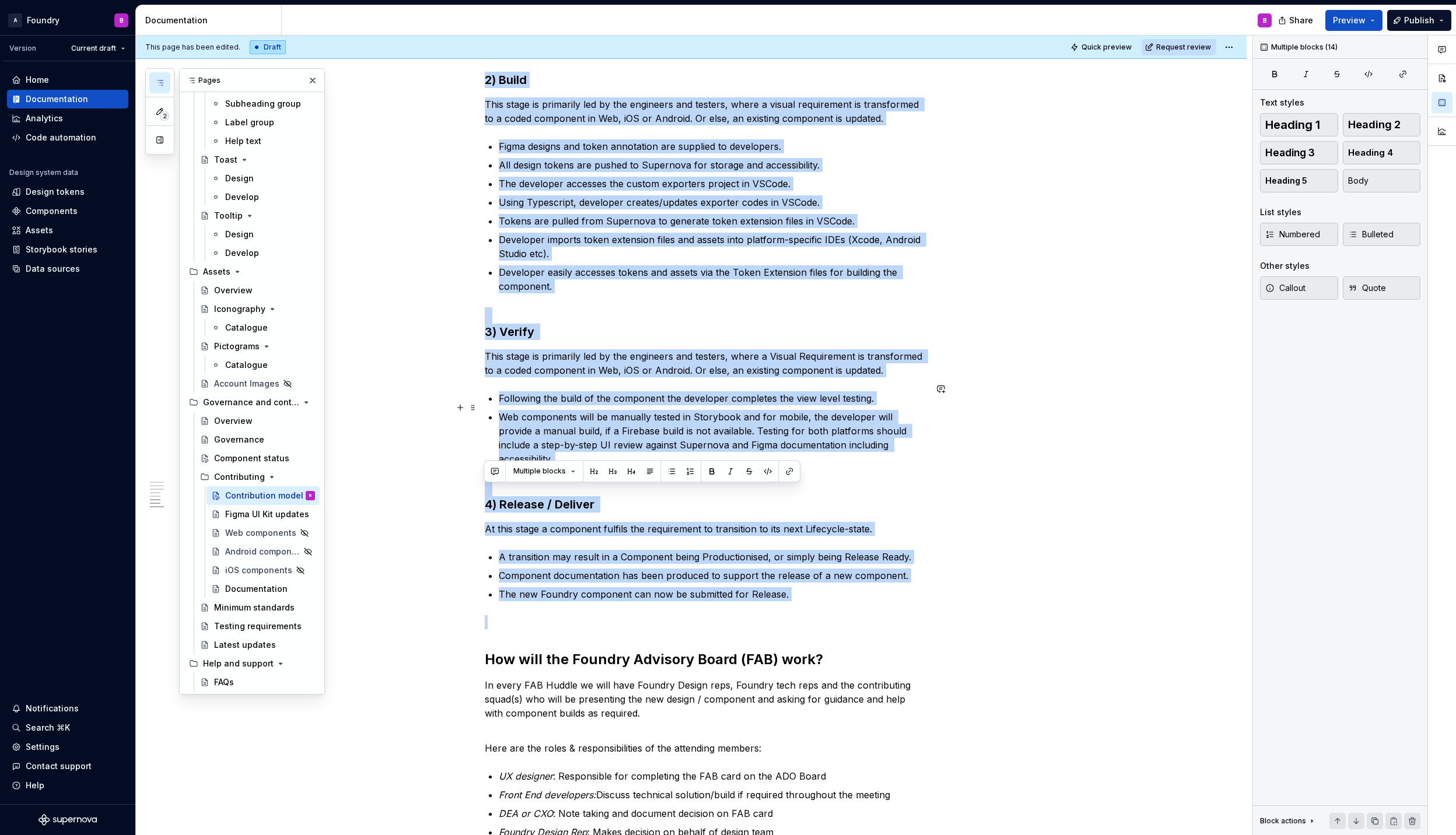
scroll to position [1866, 0]
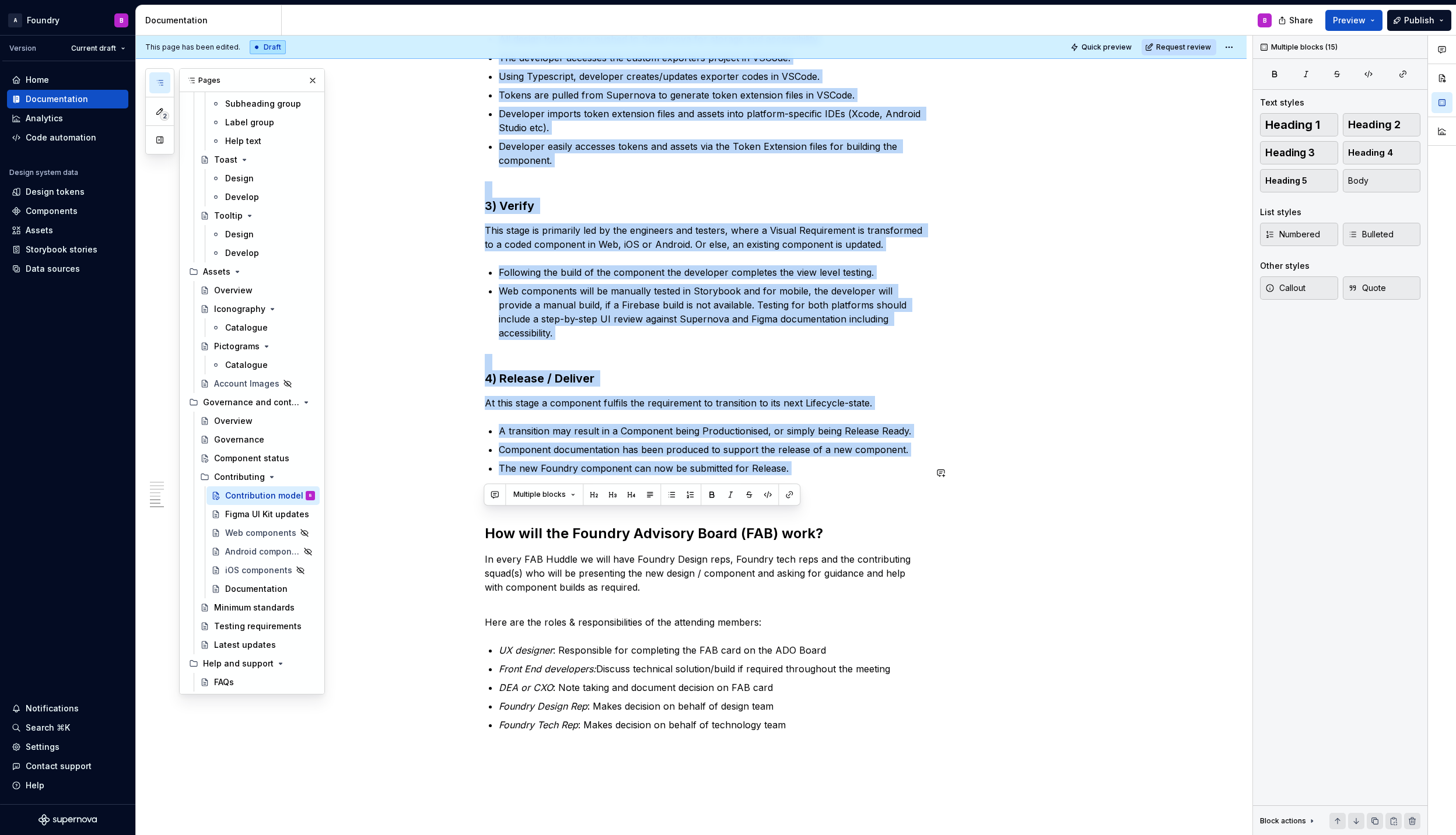
drag, startPoint x: 485, startPoint y: 213, endPoint x: 887, endPoint y: 456, distance: 469.7
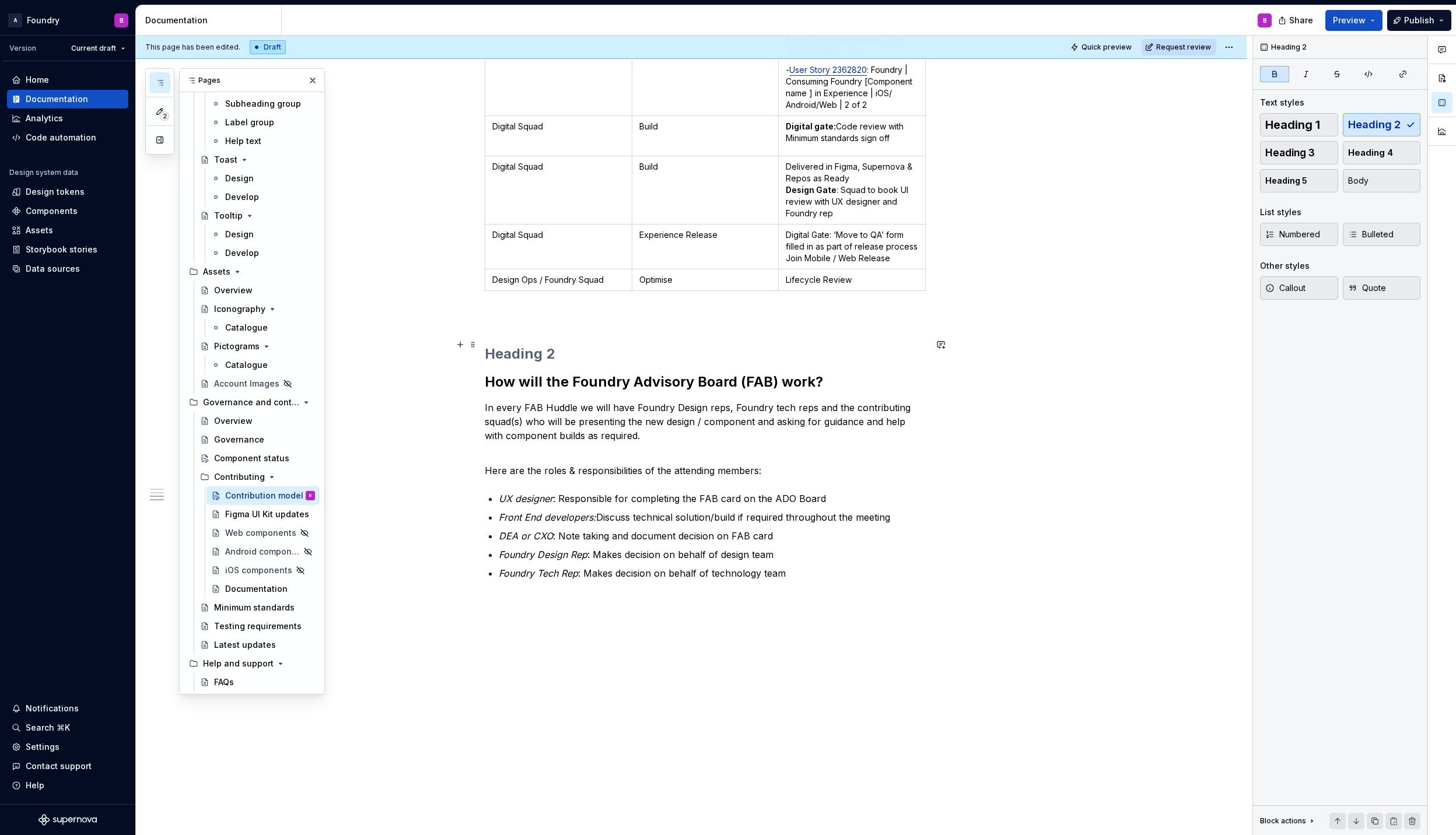
scroll to position [1162, 0]
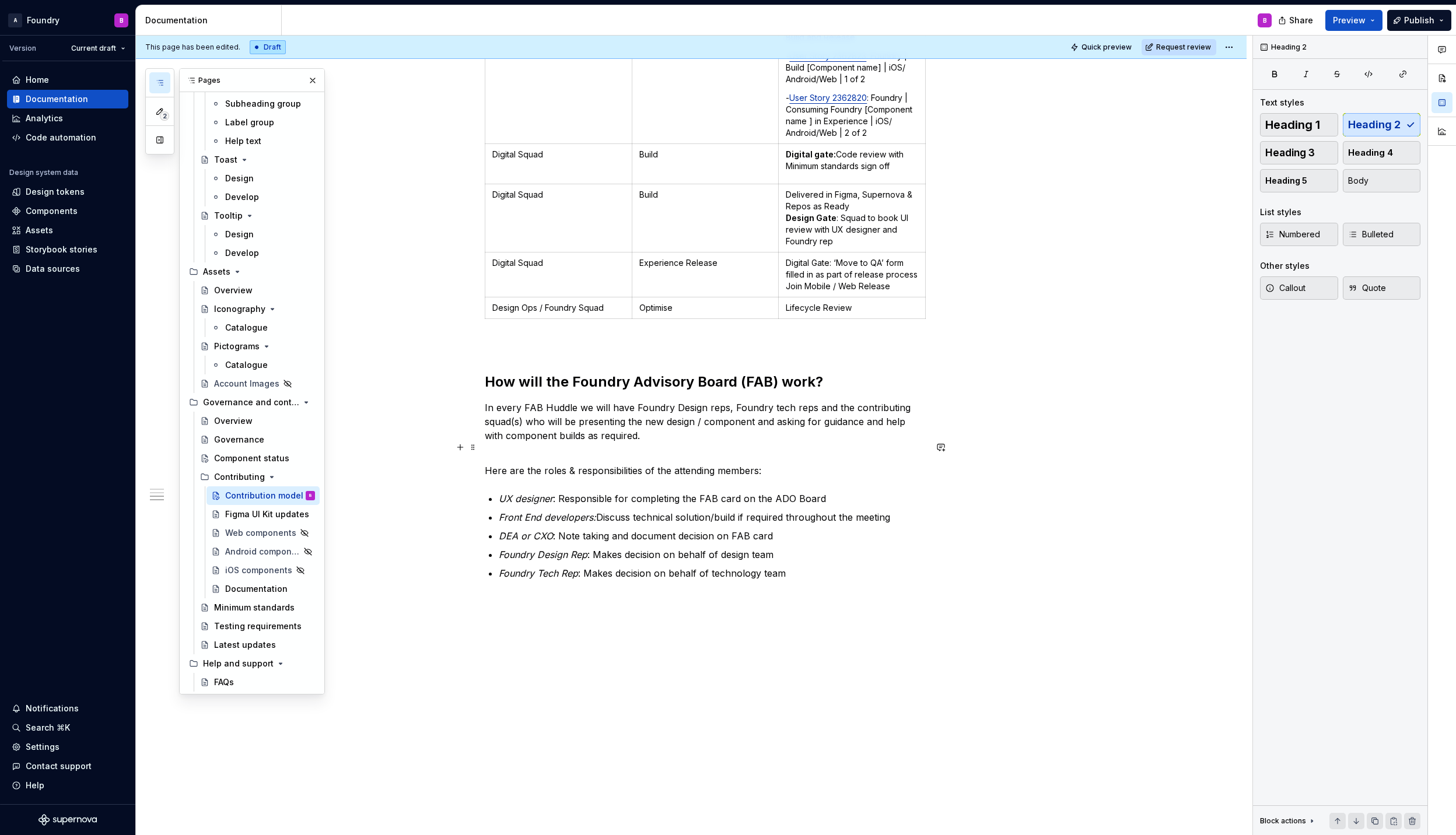
click at [747, 450] on p "Here are the roles & responsibilities of the attending members:" at bounding box center [705, 464] width 441 height 28
drag, startPoint x: 728, startPoint y: 432, endPoint x: 638, endPoint y: 420, distance: 90.8
click at [638, 420] on p "In every FAB Huddle we will have Foundry Design reps, Foundry tech reps and the…" at bounding box center [705, 421] width 441 height 42
drag, startPoint x: 598, startPoint y: 437, endPoint x: 525, endPoint y: 413, distance: 76.8
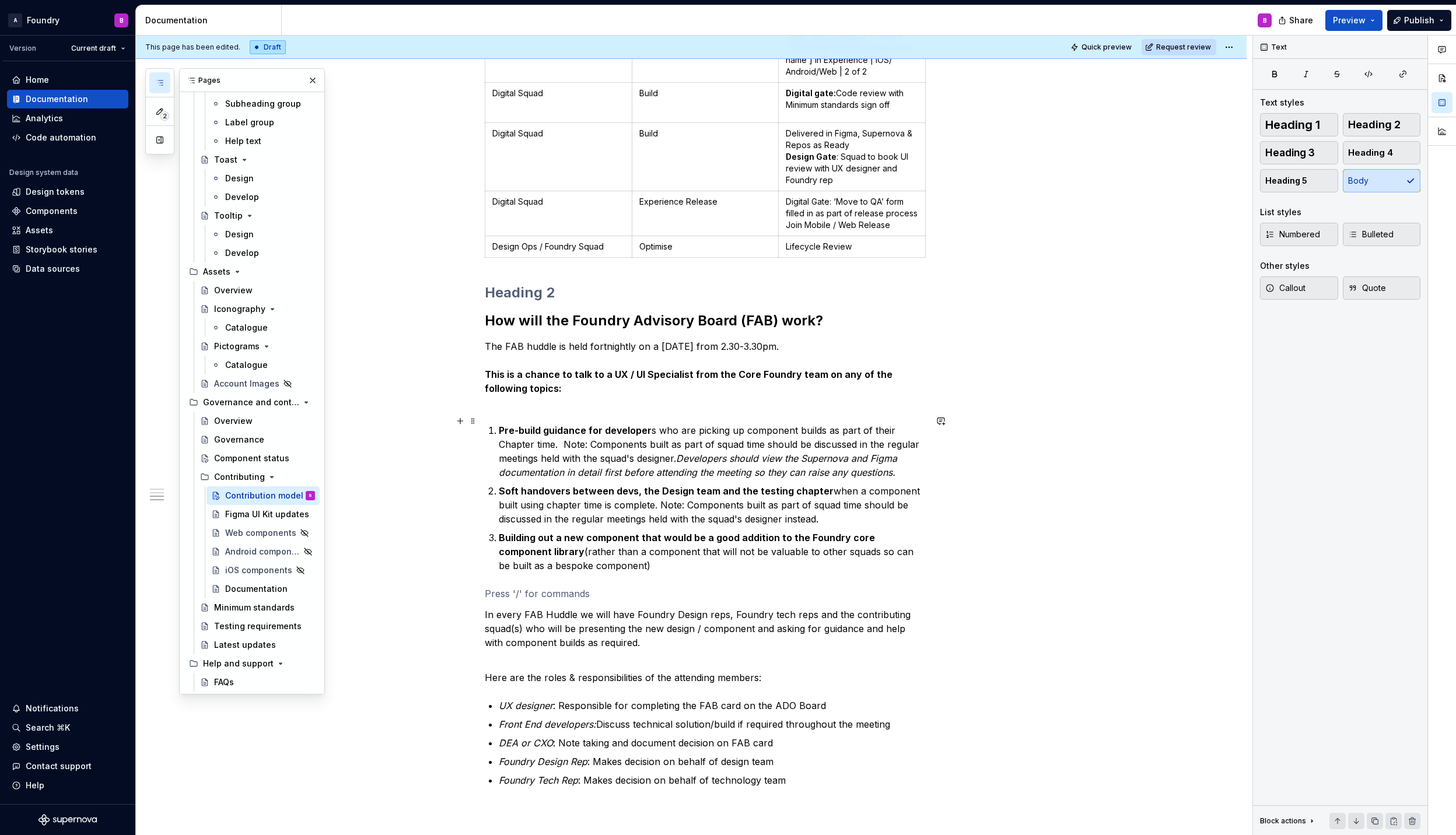
scroll to position [1239, 0]
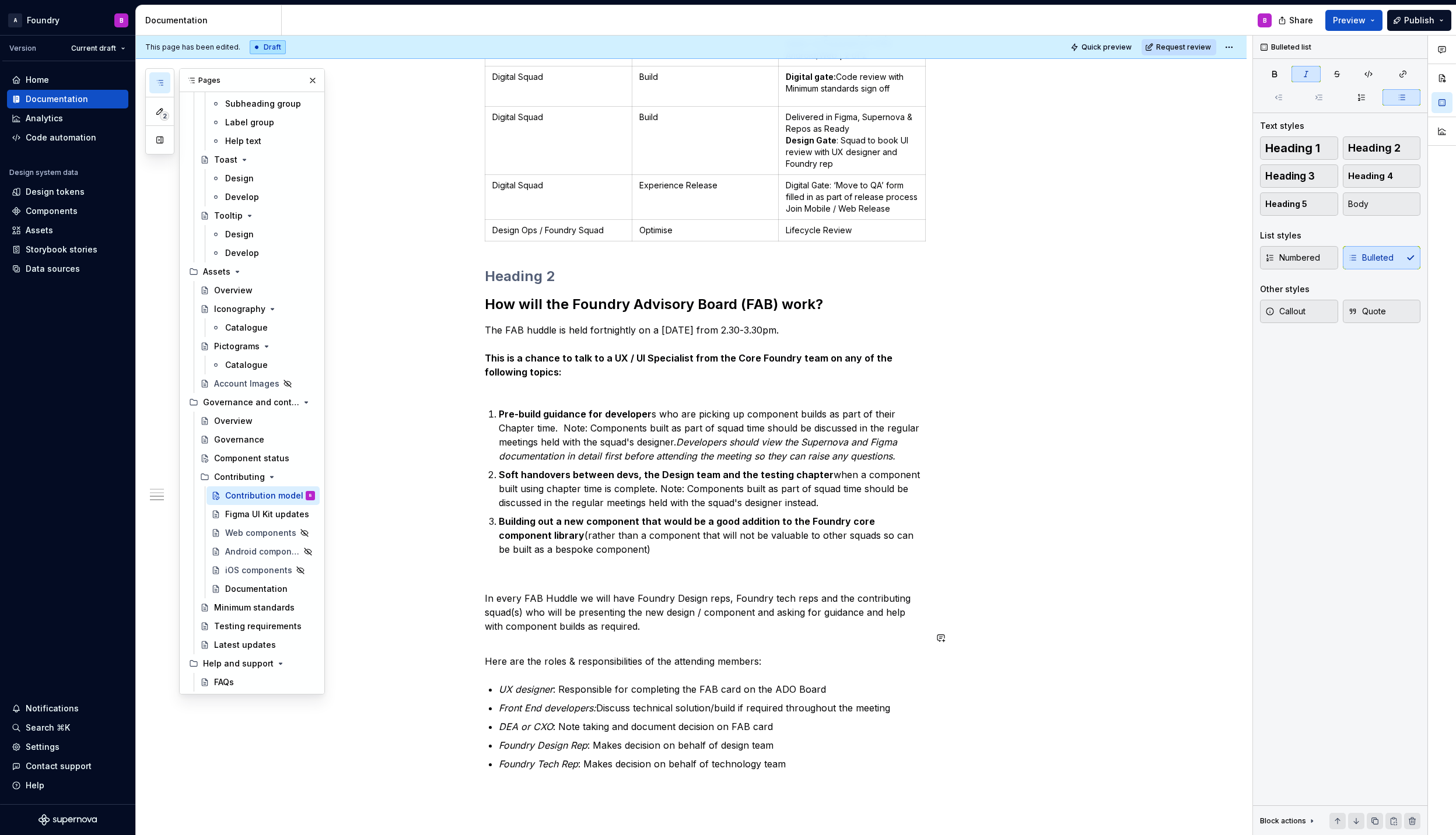
click at [800, 685] on p "UX designer : Responsible for completing the FAB card on the ADO Board" at bounding box center [712, 689] width 427 height 14
click at [831, 682] on p "UX designer : Responsible for completing the FAB card on the ADO Board" at bounding box center [712, 689] width 427 height 14
drag, startPoint x: 815, startPoint y: 684, endPoint x: 558, endPoint y: 682, distance: 257.0
click at [558, 682] on p "UX designer : Responsible for completing the FAB card on the ADO Board" at bounding box center [712, 689] width 427 height 14
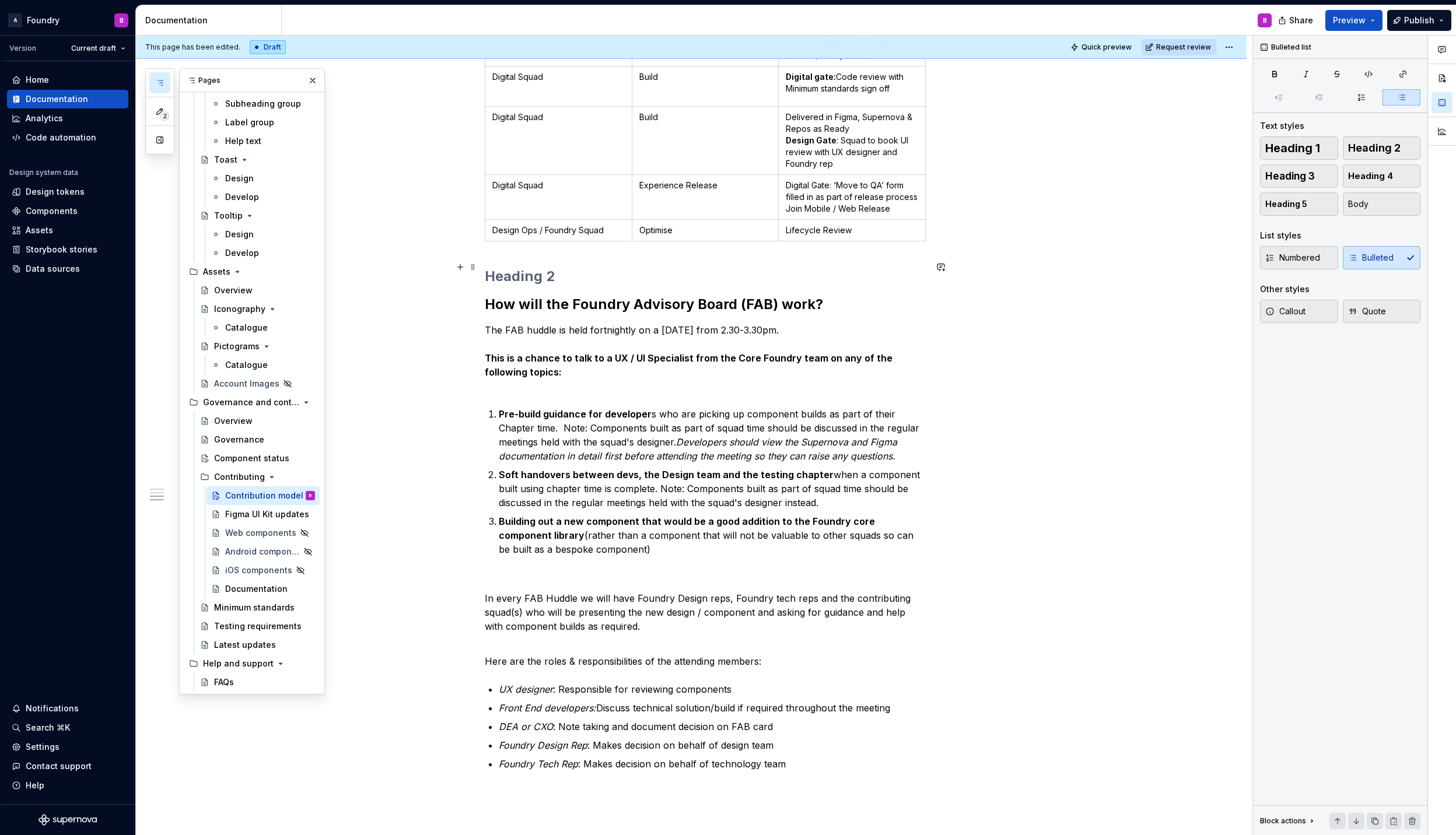
click at [485, 267] on h2 at bounding box center [705, 276] width 441 height 19
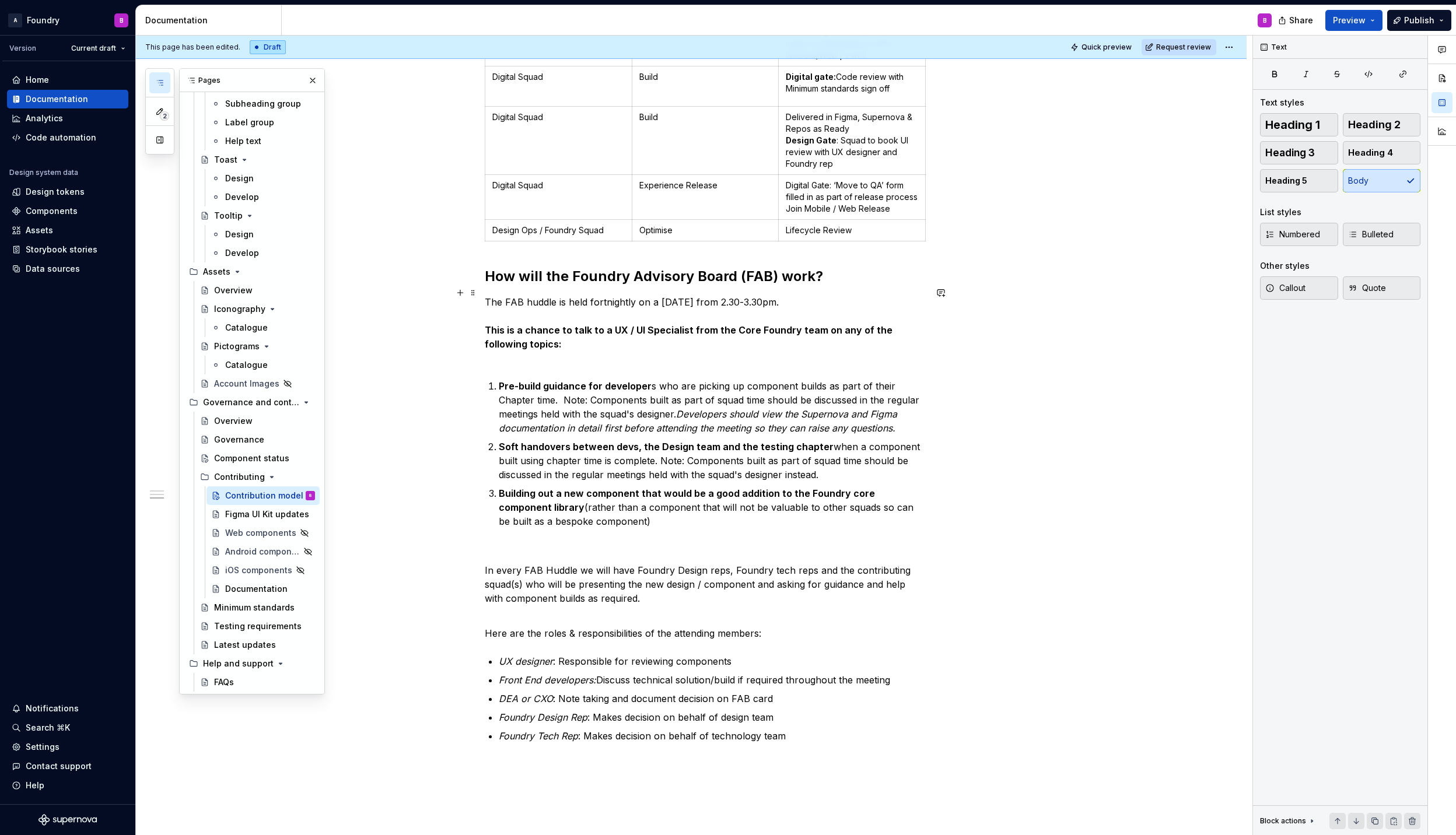
click at [619, 348] on p "The FAB huddle is held fortnightly on a [DATE] from 2.30-3.30pm. This is a chan…" at bounding box center [705, 330] width 441 height 70
click at [796, 295] on p "The FAB huddle is held fortnightly on a [DATE] from 2.30-3.30pm. This is a chan…" at bounding box center [705, 330] width 441 height 70
drag, startPoint x: 846, startPoint y: 313, endPoint x: 671, endPoint y: 317, distance: 175.0
click at [841, 313] on p "The FAB huddle is held fortnightly on a [DATE] from 2.30-3.30pm. Please select …" at bounding box center [705, 330] width 441 height 70
drag, startPoint x: 595, startPoint y: 314, endPoint x: 548, endPoint y: 306, distance: 47.7
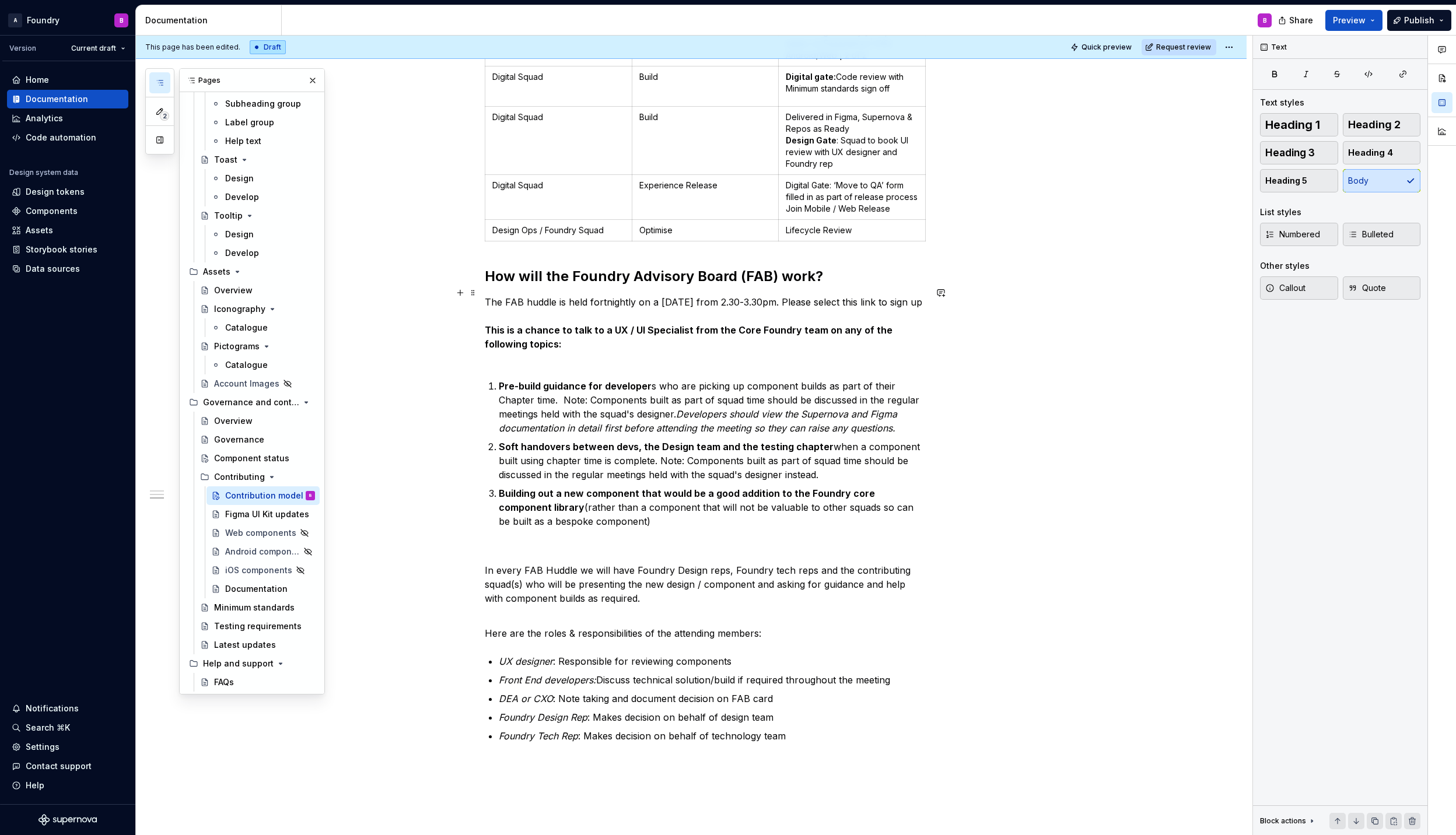
click at [558, 302] on p "The FAB huddle is held fortnightly on a [DATE] from 2.30-3.30pm. Please select …" at bounding box center [705, 330] width 441 height 70
click at [545, 310] on p "The FAB huddle is held fortnightly on a [DATE] from 2.30-3.30pm. Please select …" at bounding box center [705, 330] width 441 height 70
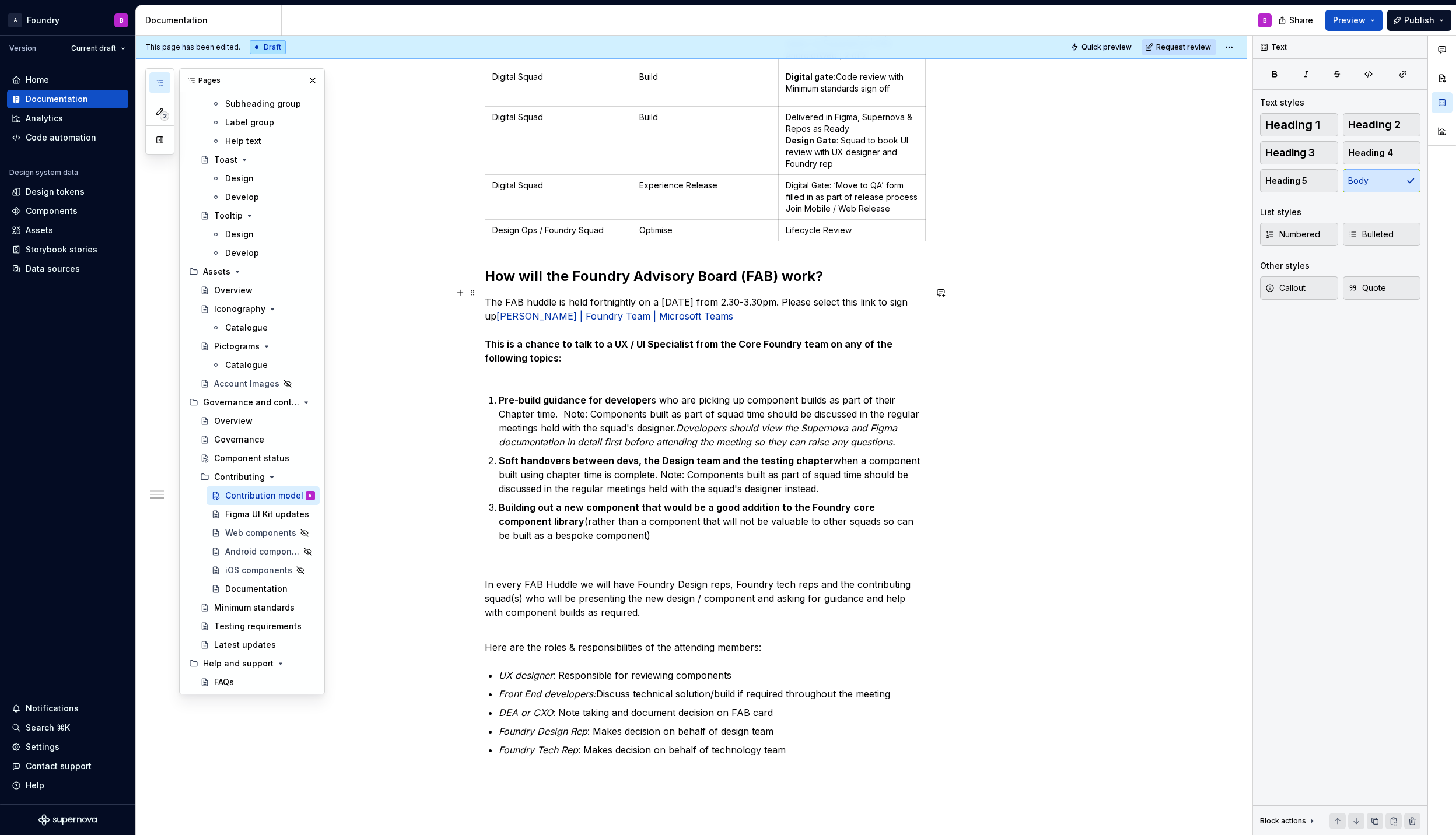
drag, startPoint x: 823, startPoint y: 316, endPoint x: 803, endPoint y: 322, distance: 20.9
click at [823, 316] on p "The FAB huddle is held fortnightly on a [DATE] from 2.30-3.30pm. Please select …" at bounding box center [705, 336] width 441 height 84
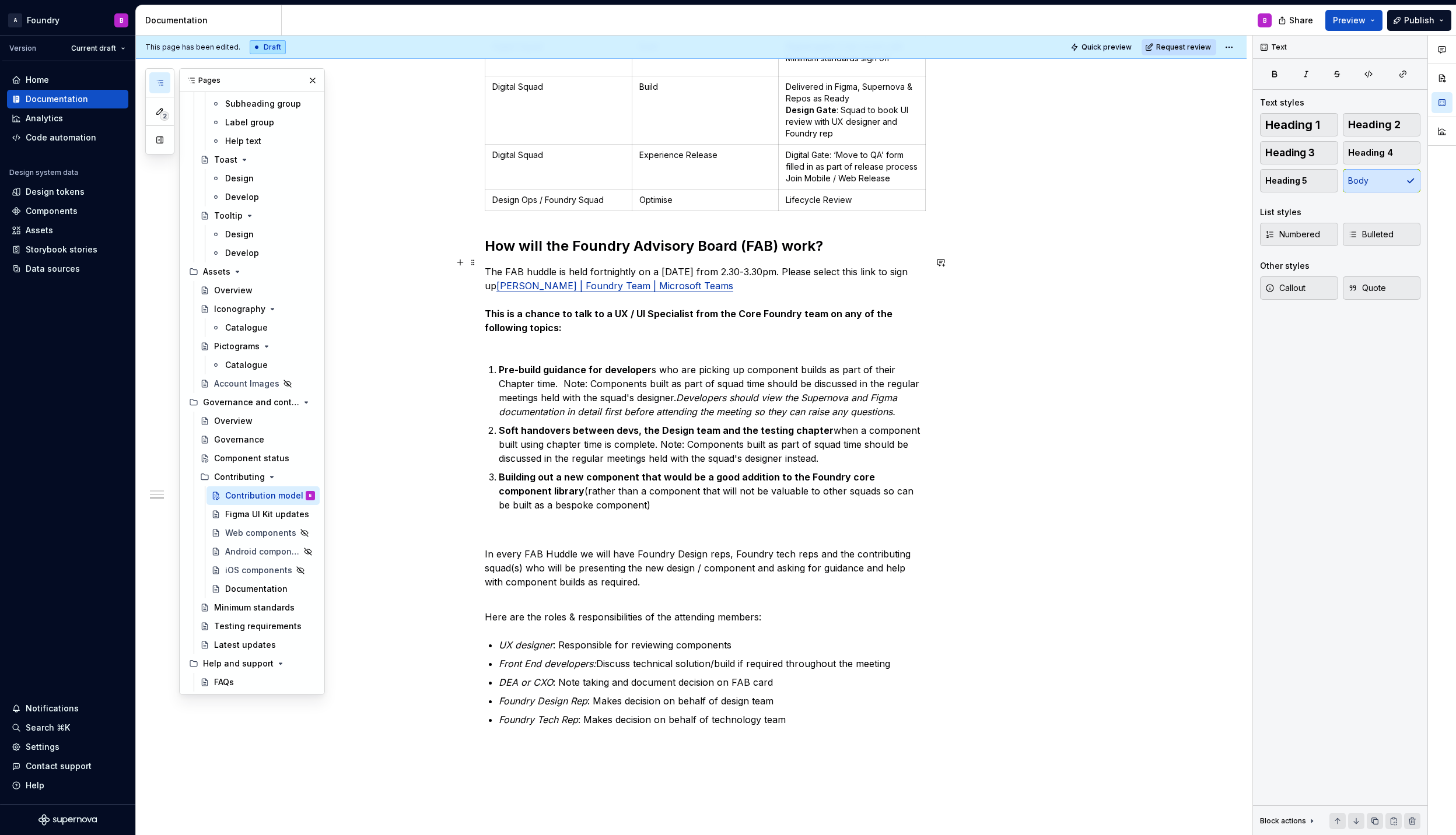
scroll to position [1317, 0]
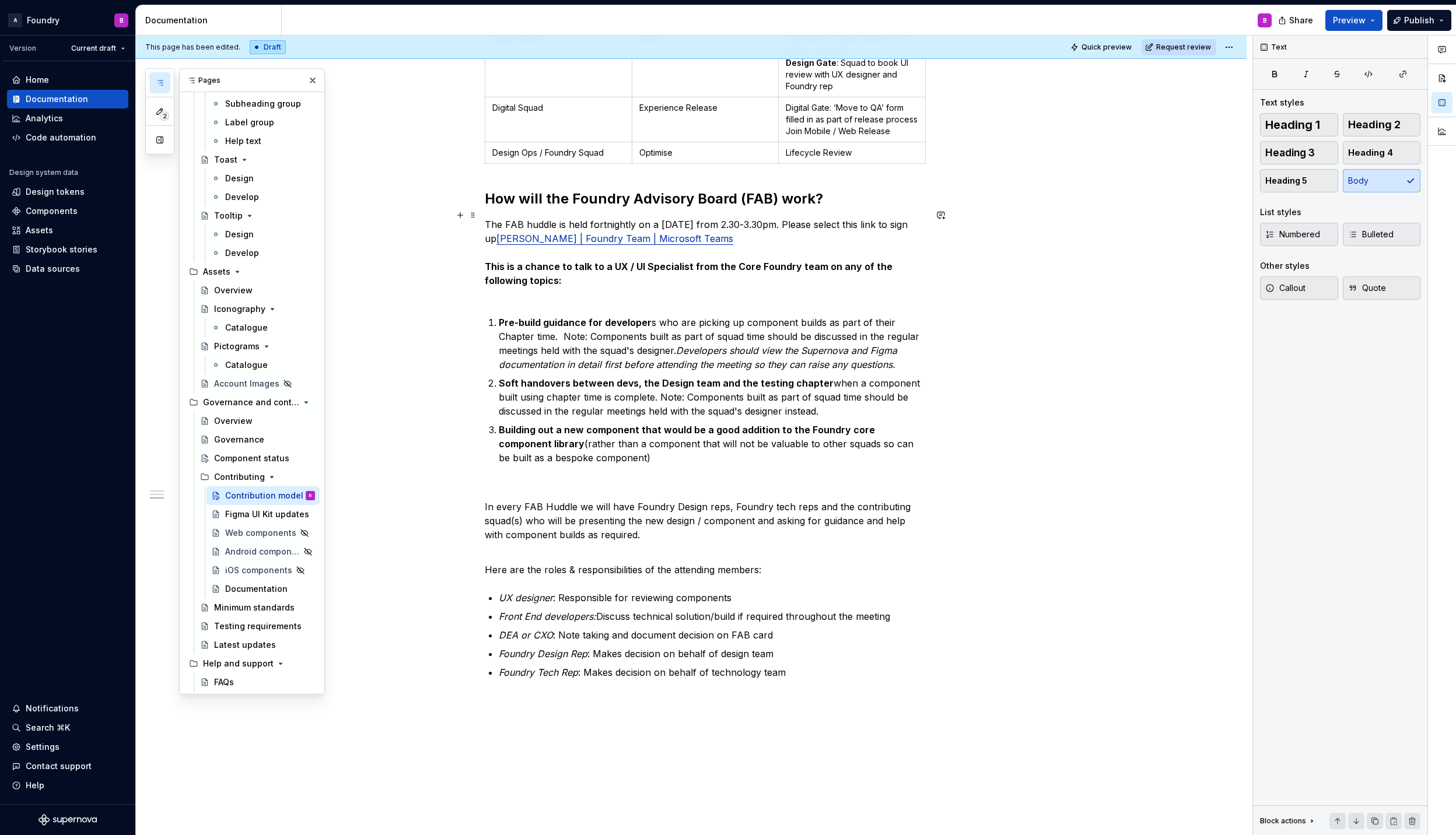
click at [514, 281] on p "The FAB huddle is held fortnightly on a [DATE] from 2.30-3.30pm. Please select …" at bounding box center [705, 259] width 441 height 84
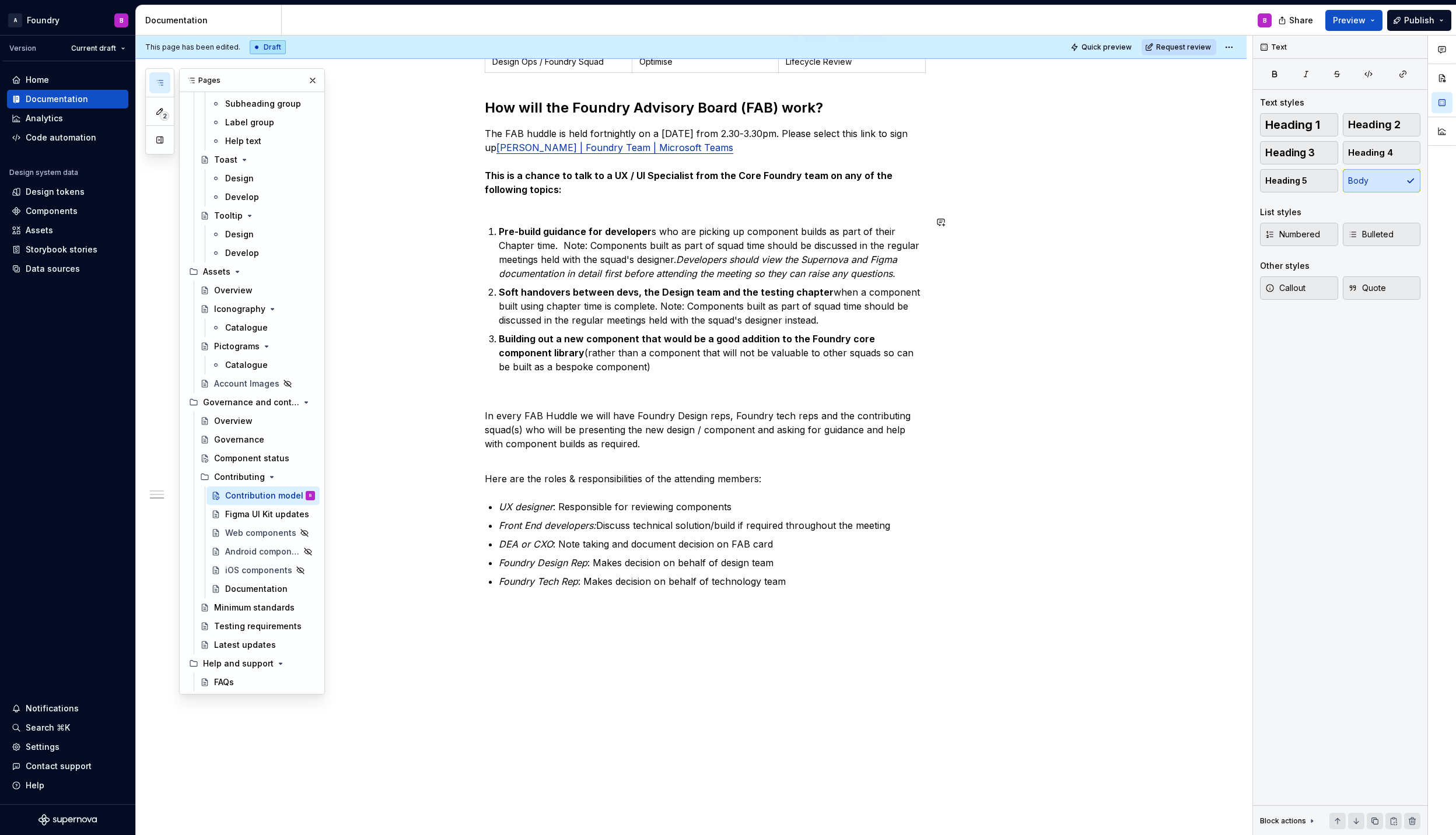
scroll to position [1415, 0]
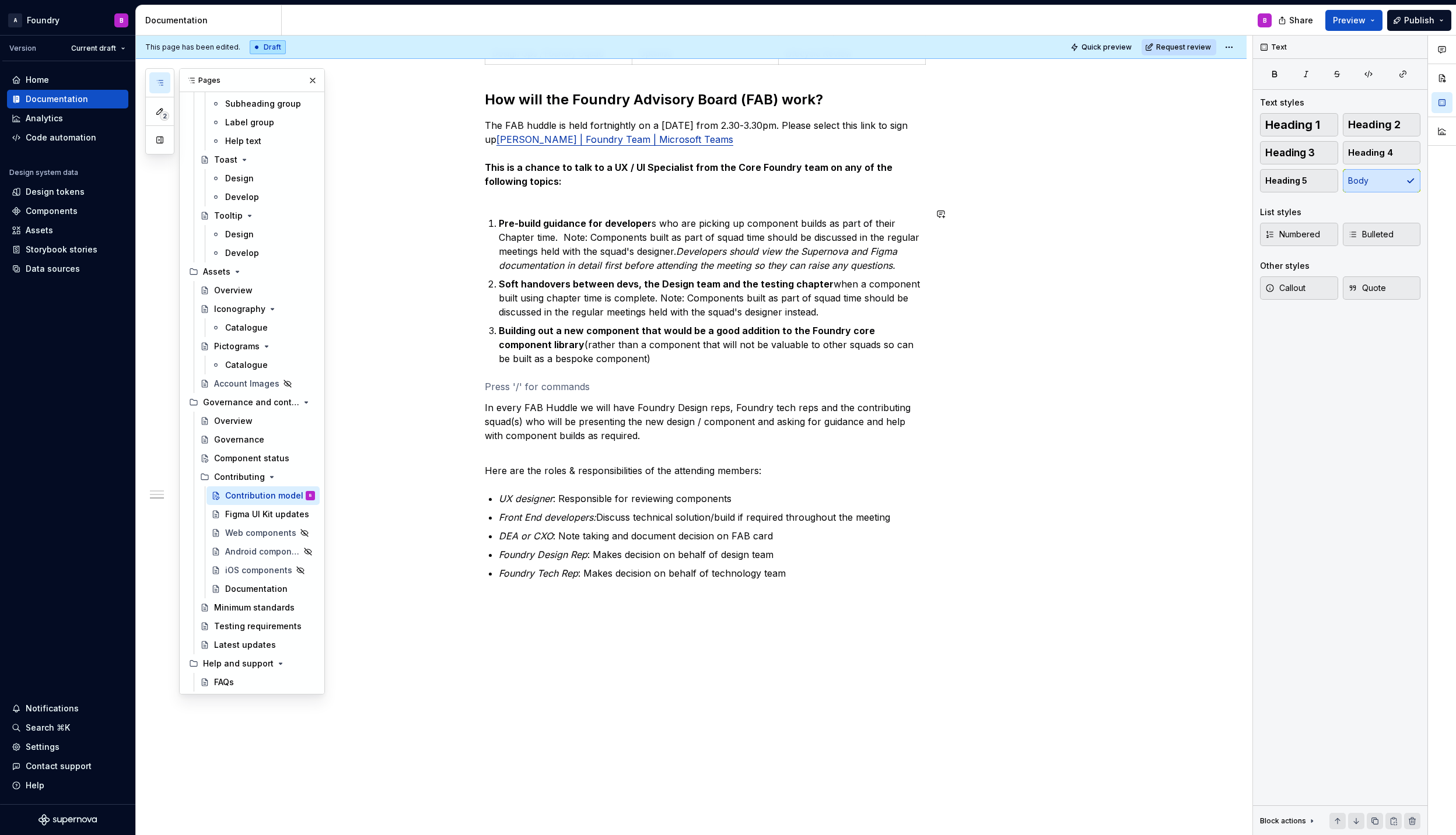
click at [714, 432] on p "In every FAB Huddle we will have Foundry Design reps, Foundry tech reps and the…" at bounding box center [705, 421] width 441 height 42
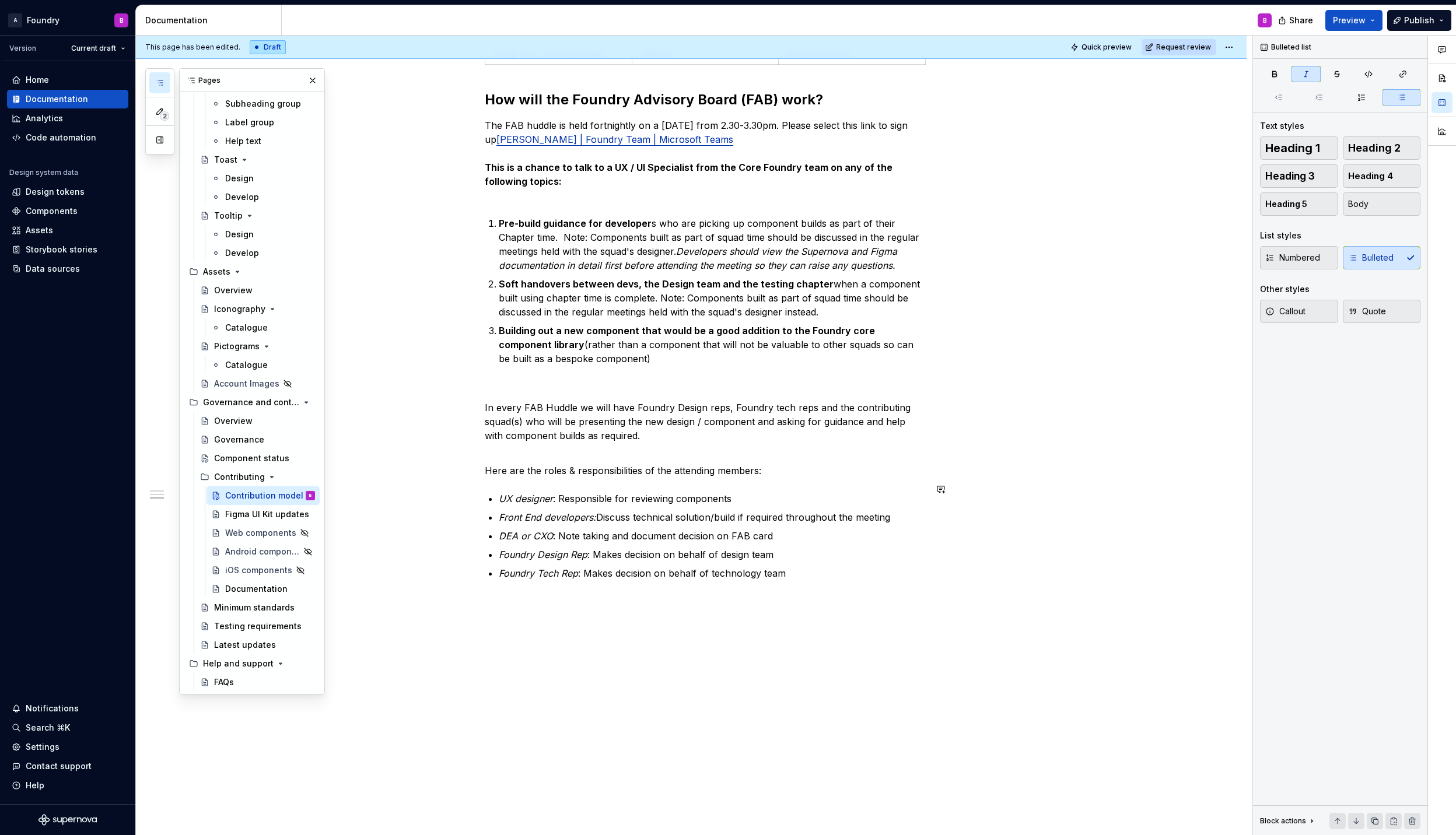
click at [747, 491] on p "UX designer : Responsible for reviewing components" at bounding box center [712, 498] width 427 height 14
click at [777, 534] on ul "UX designer : Responsible for reviewing components, presenting new component de…" at bounding box center [712, 535] width 427 height 89
drag, startPoint x: 775, startPoint y: 528, endPoint x: 717, endPoint y: 532, distance: 58.1
click at [717, 532] on p "DEA or CXO : Note taking and document decision on FAB card" at bounding box center [712, 536] width 427 height 14
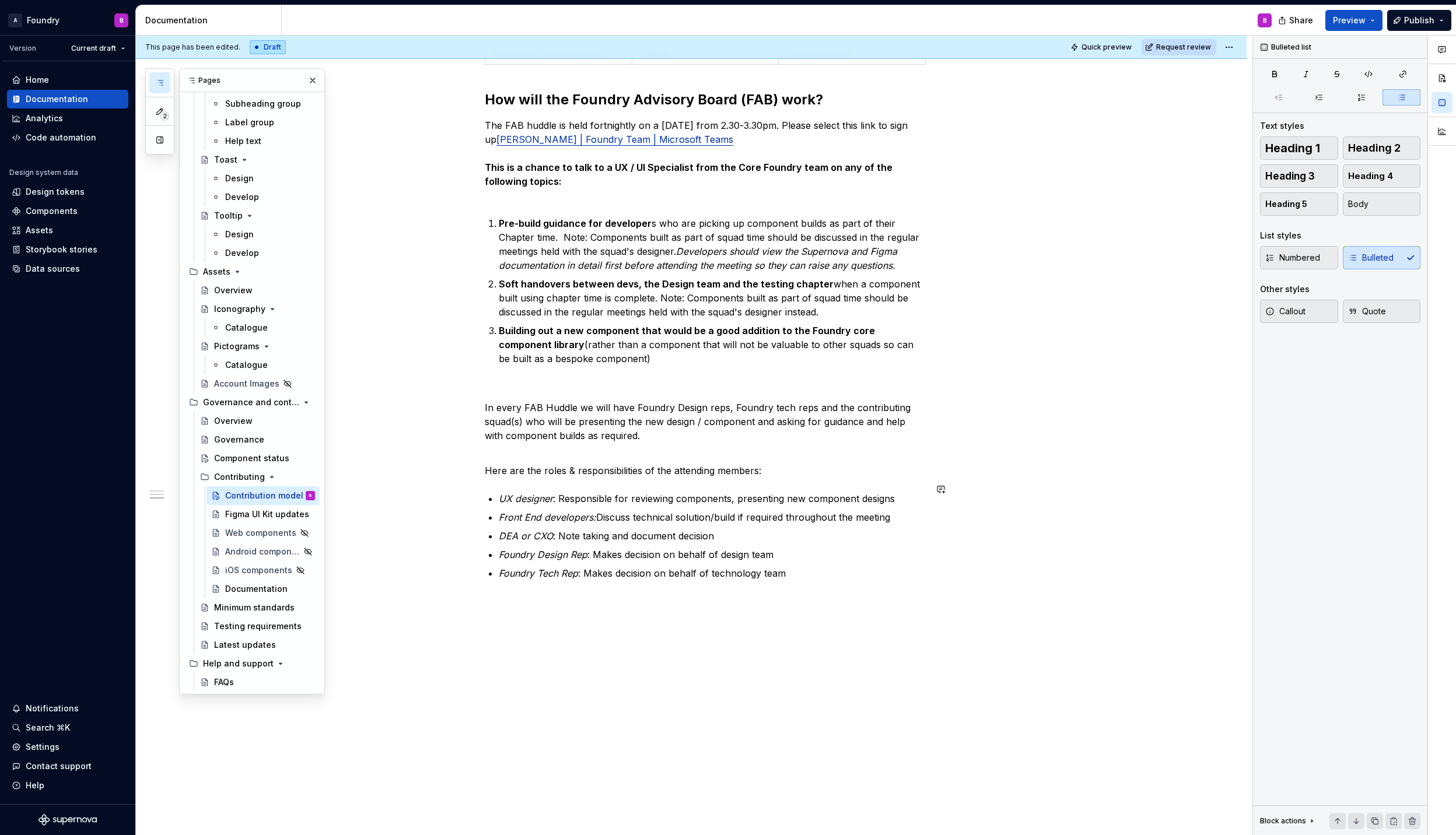
click at [803, 532] on p "DEA or CXO : Note taking and document decision" at bounding box center [712, 536] width 427 height 14
click at [796, 555] on ul "UX designer : Responsible for reviewing components, presenting new component de…" at bounding box center [712, 535] width 427 height 89
click at [521, 381] on p at bounding box center [705, 386] width 441 height 14
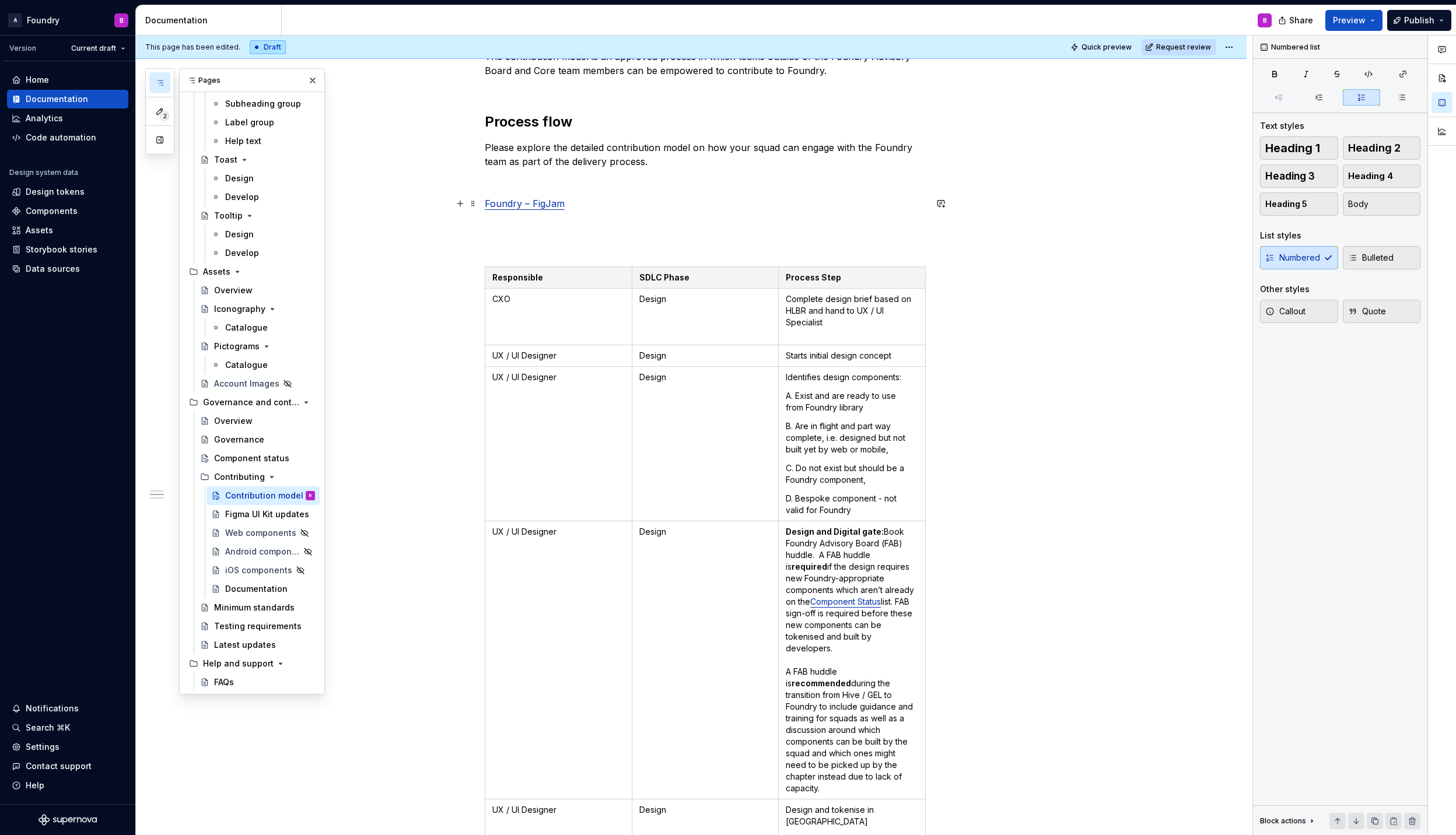
scroll to position [150, 0]
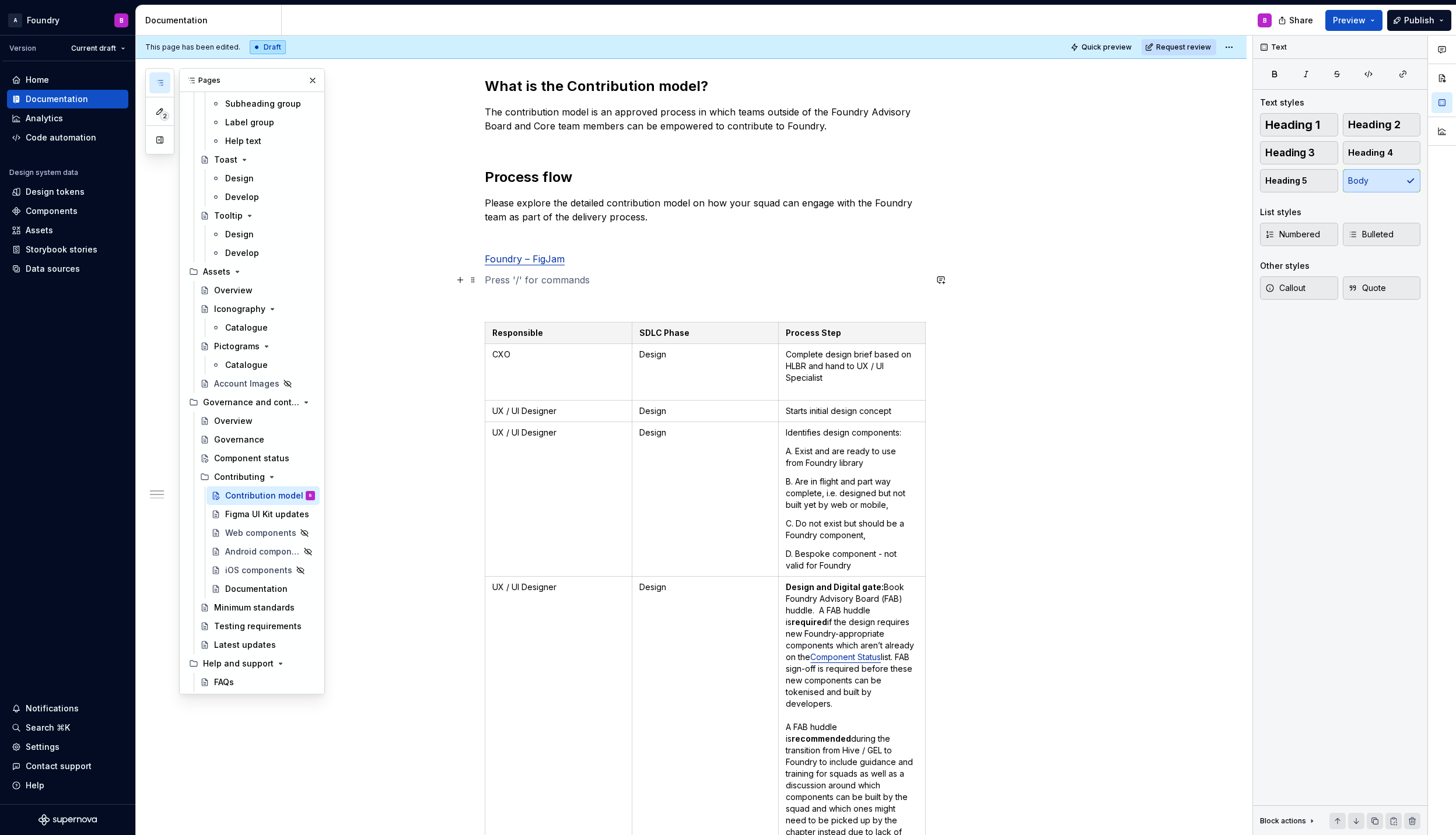
click at [561, 279] on p at bounding box center [705, 280] width 441 height 14
click at [491, 243] on p at bounding box center [705, 237] width 441 height 14
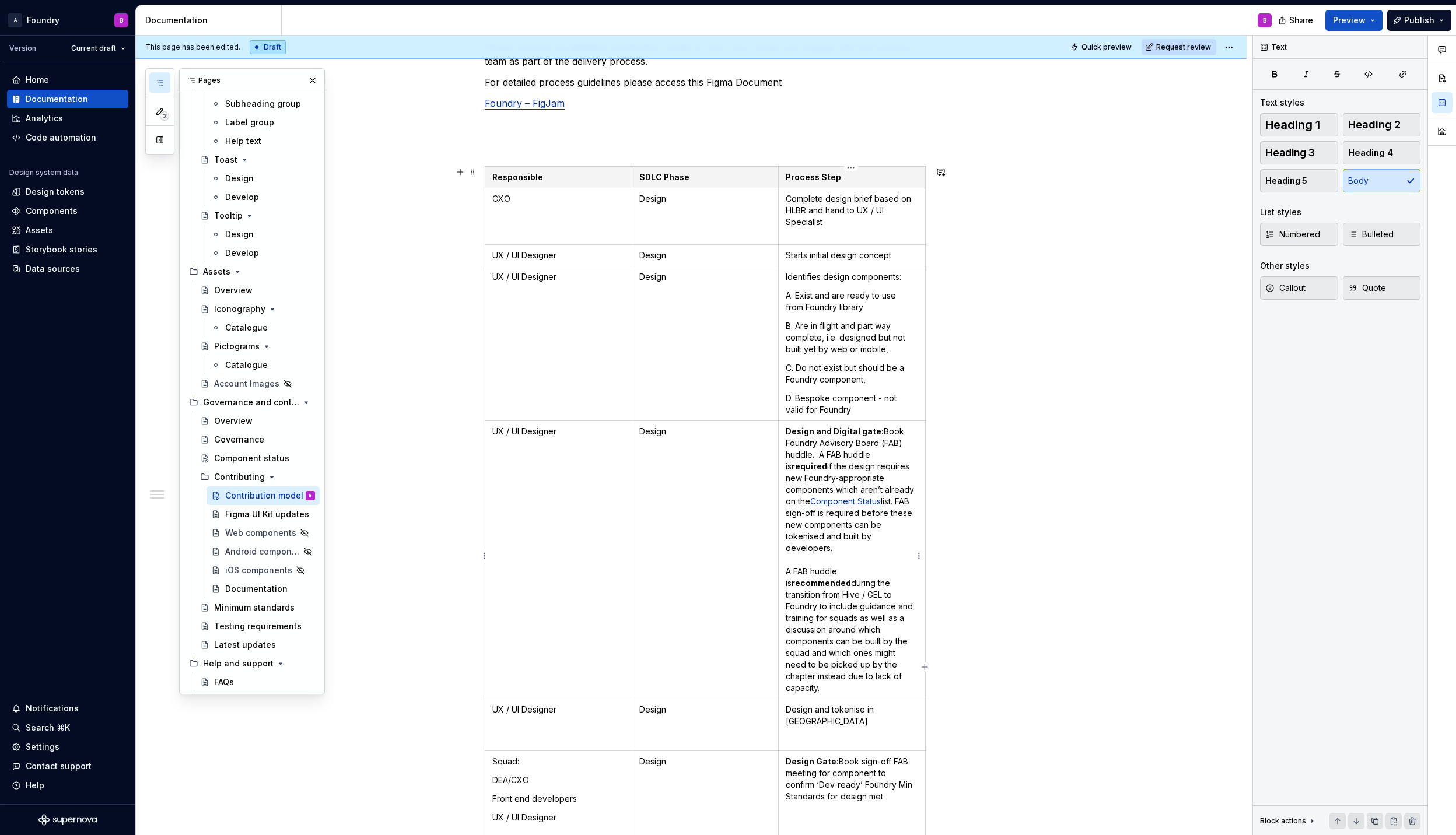
scroll to position [0, 0]
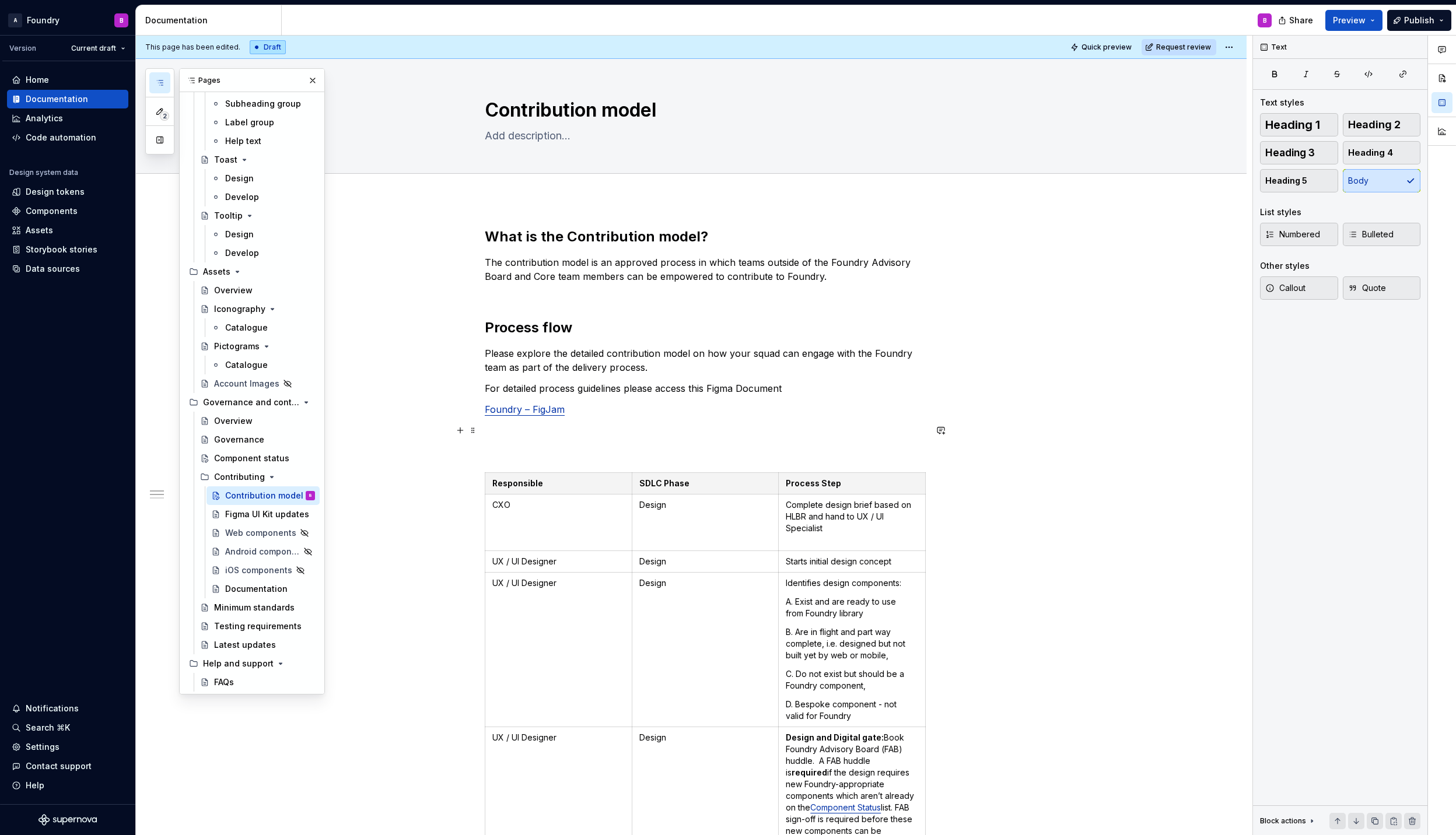
click at [504, 430] on p at bounding box center [705, 430] width 441 height 14
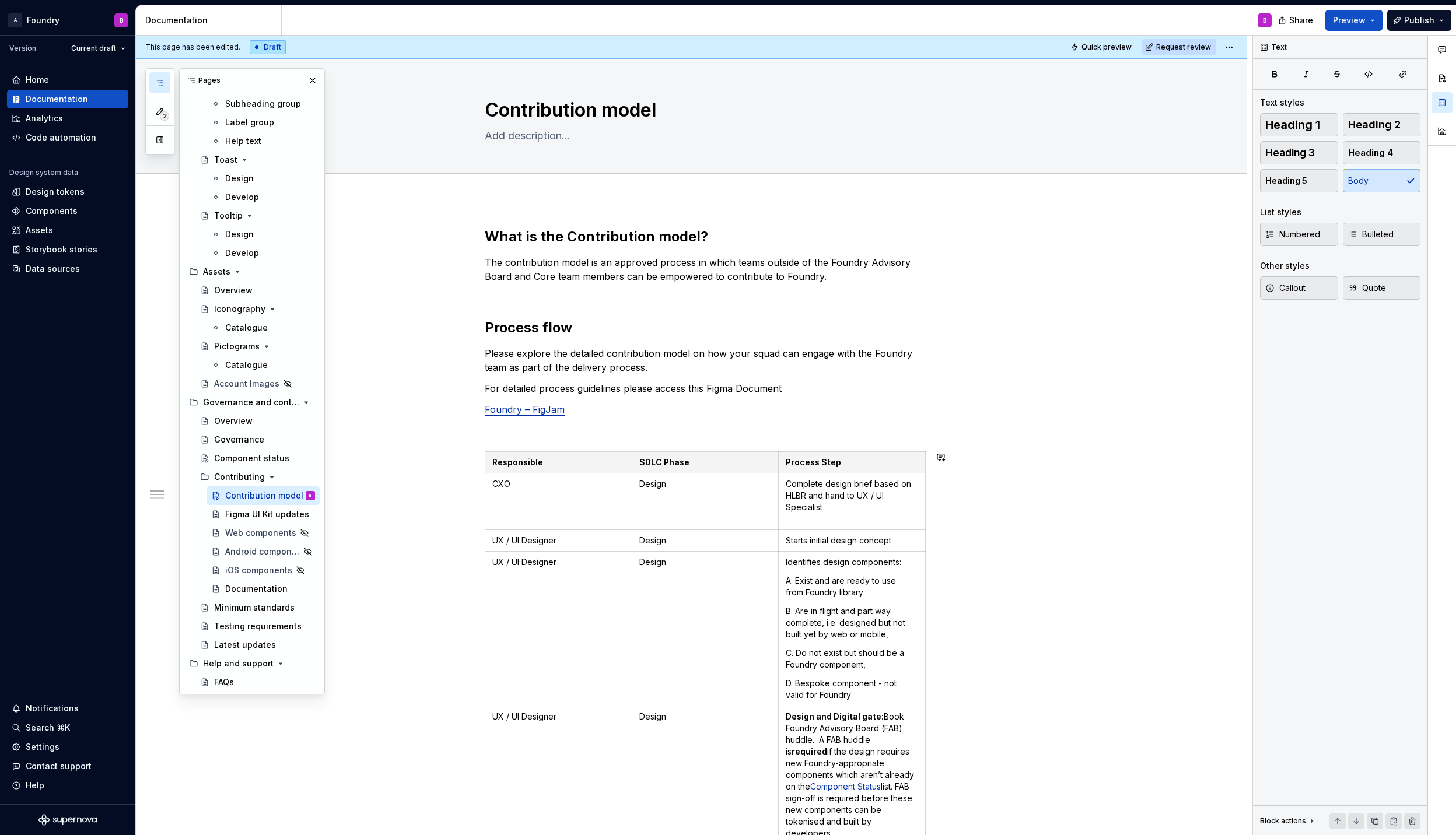
click at [528, 434] on p at bounding box center [705, 430] width 441 height 14
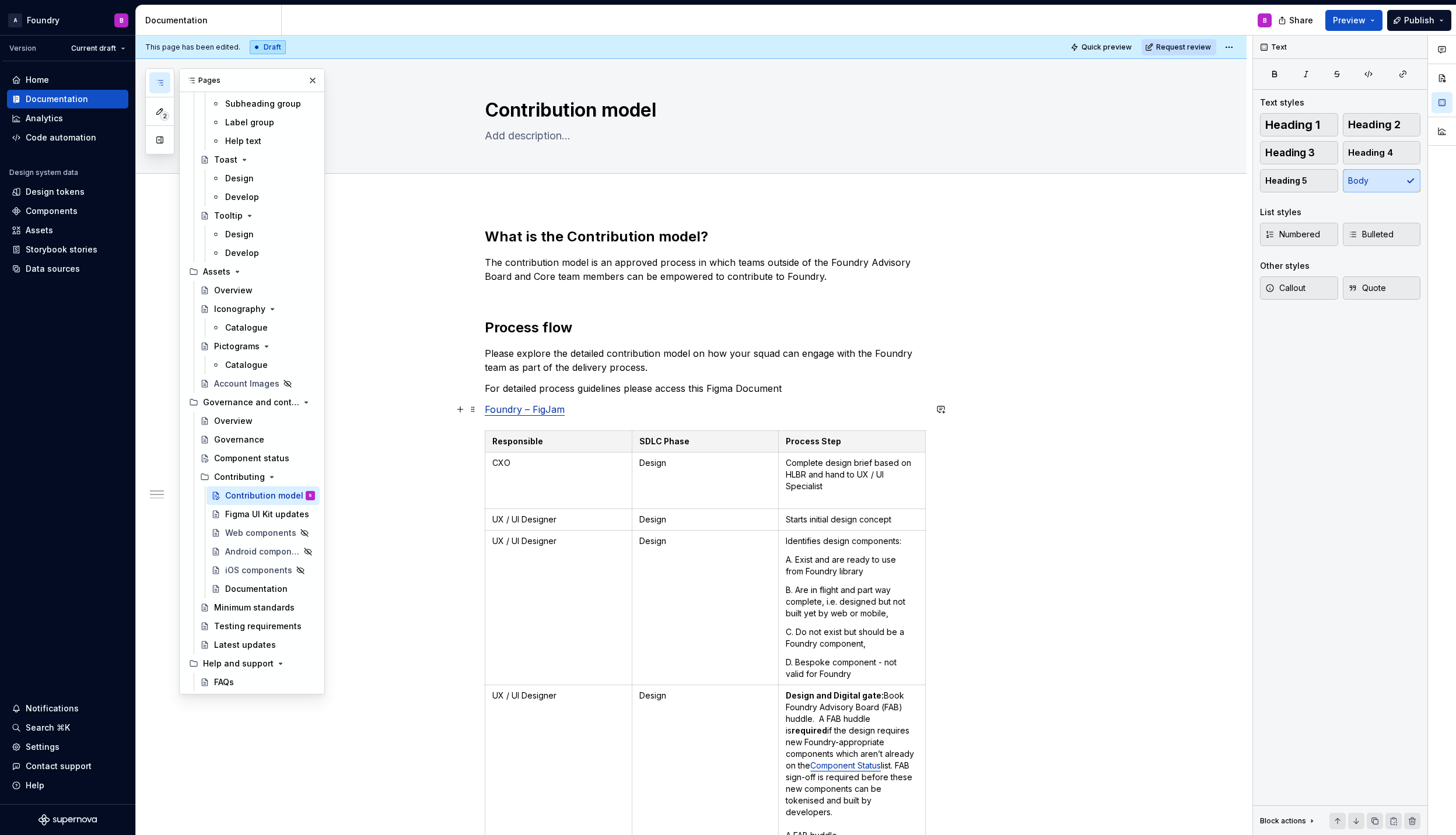
click at [485, 411] on link "Foundry – FigJam" at bounding box center [524, 409] width 80 height 12
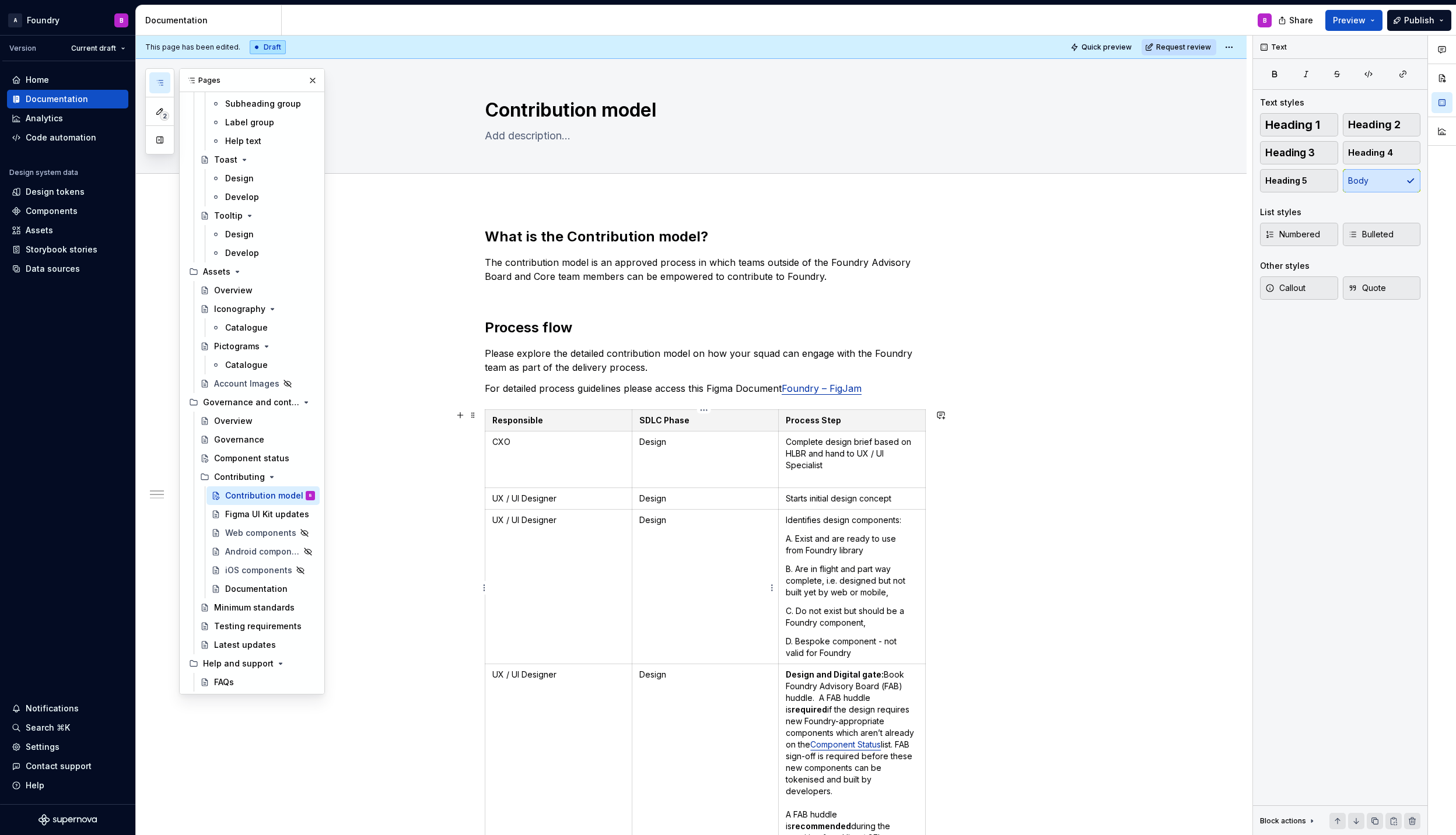
click at [670, 551] on td "Design" at bounding box center [705, 587] width 147 height 155
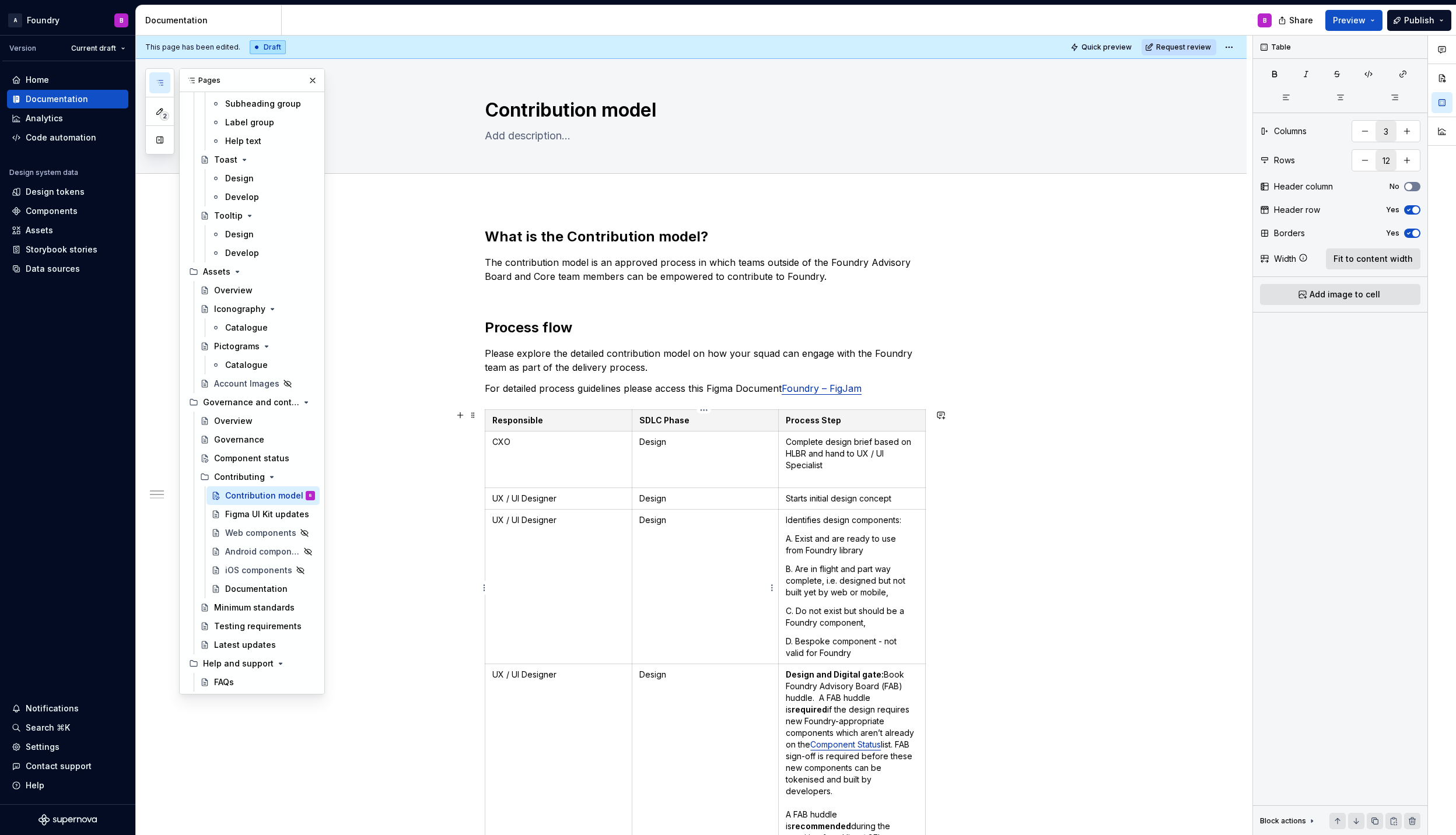
click at [704, 543] on td "Design" at bounding box center [705, 587] width 147 height 155
click at [861, 569] on p "B. Are in flight and part way complete, i.e. designed but not built yet by web …" at bounding box center [852, 580] width 132 height 35
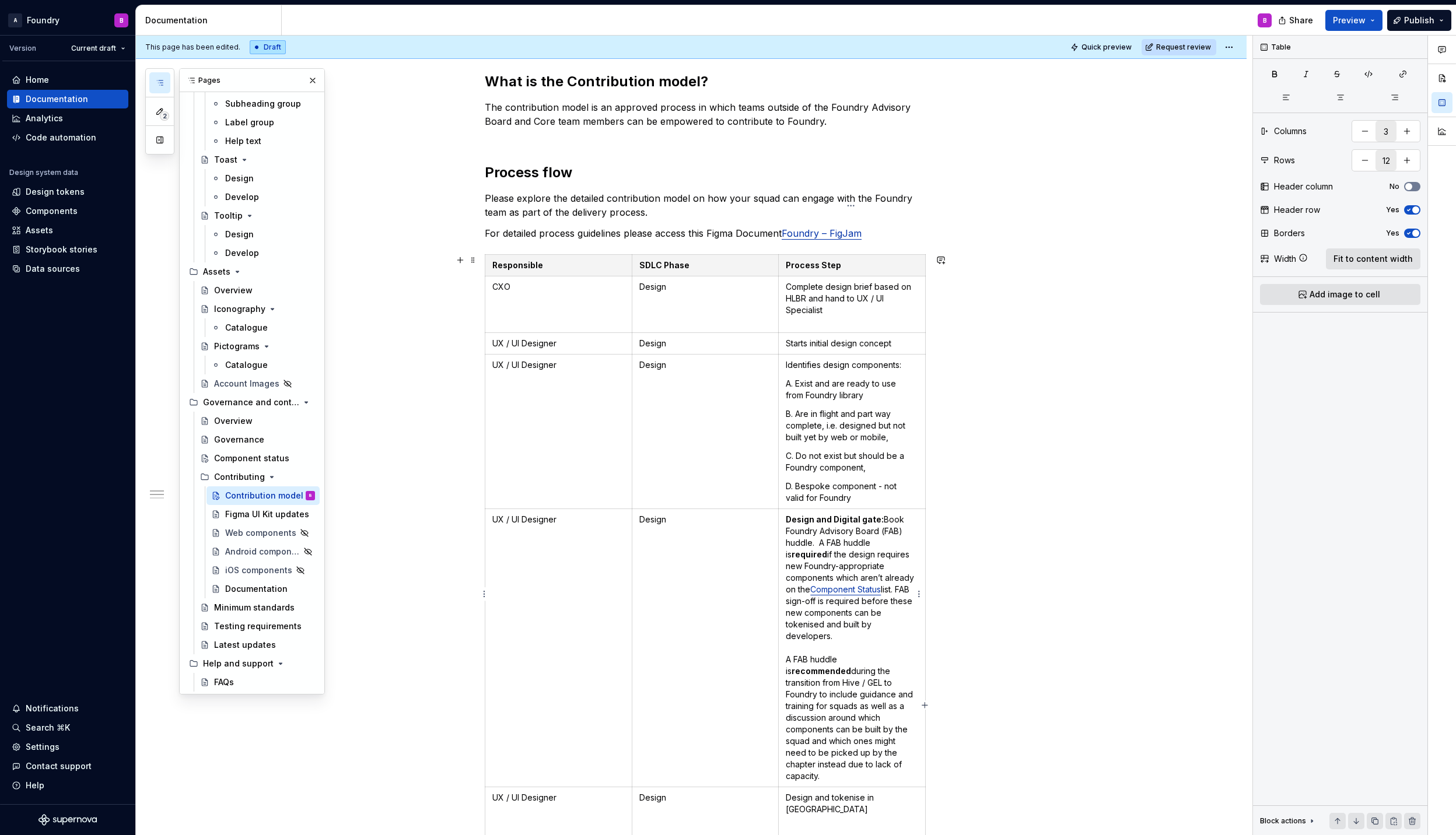
scroll to position [233, 0]
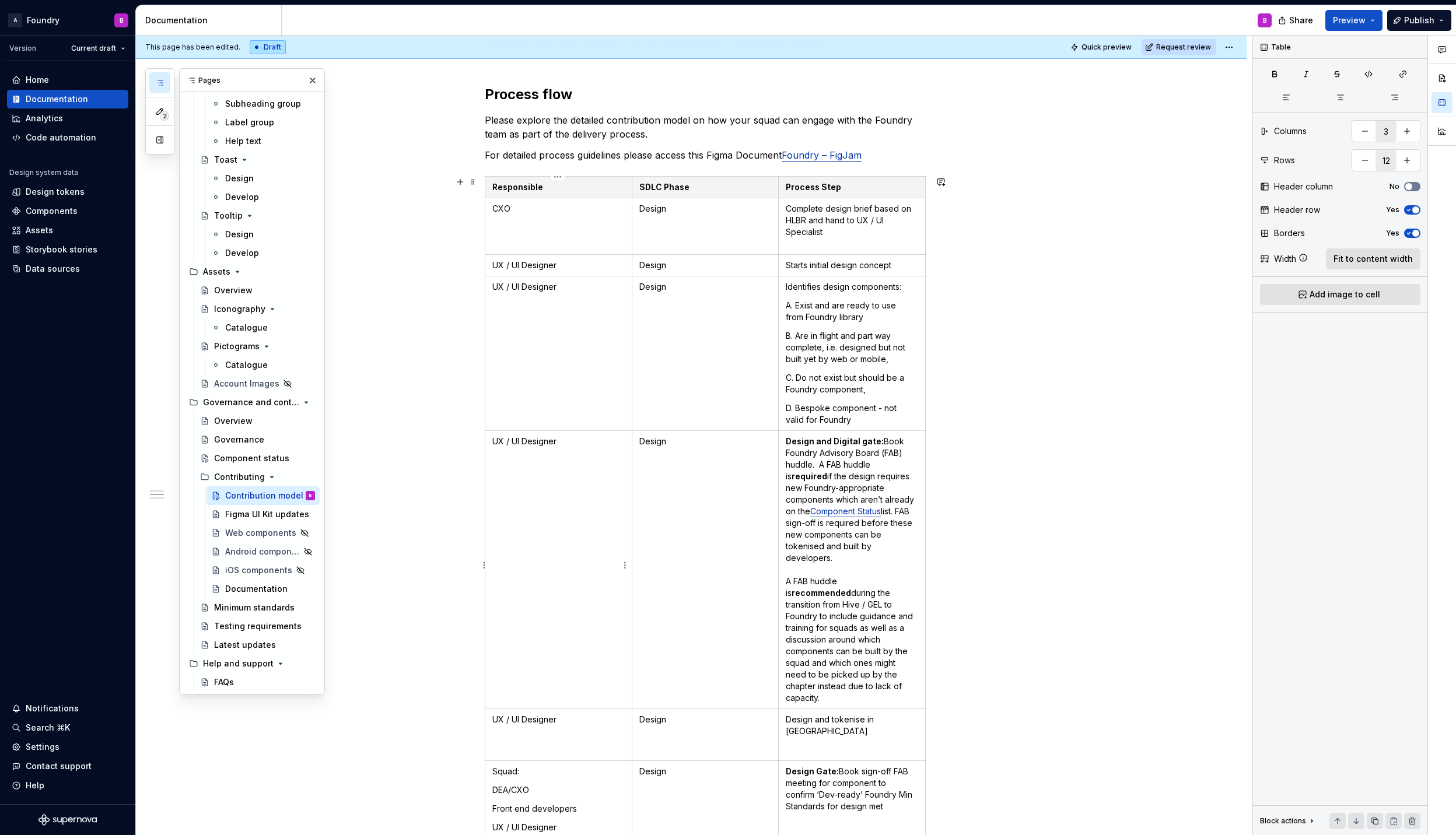
click at [564, 452] on td "UX / UI Designer" at bounding box center [558, 570] width 147 height 278
drag, startPoint x: 589, startPoint y: 448, endPoint x: 514, endPoint y: 442, distance: 75.2
click at [514, 442] on p "UX / UI Designer" at bounding box center [558, 441] width 132 height 12
click at [701, 490] on td "Design" at bounding box center [705, 570] width 147 height 278
click at [680, 464] on td "Design" at bounding box center [705, 570] width 147 height 278
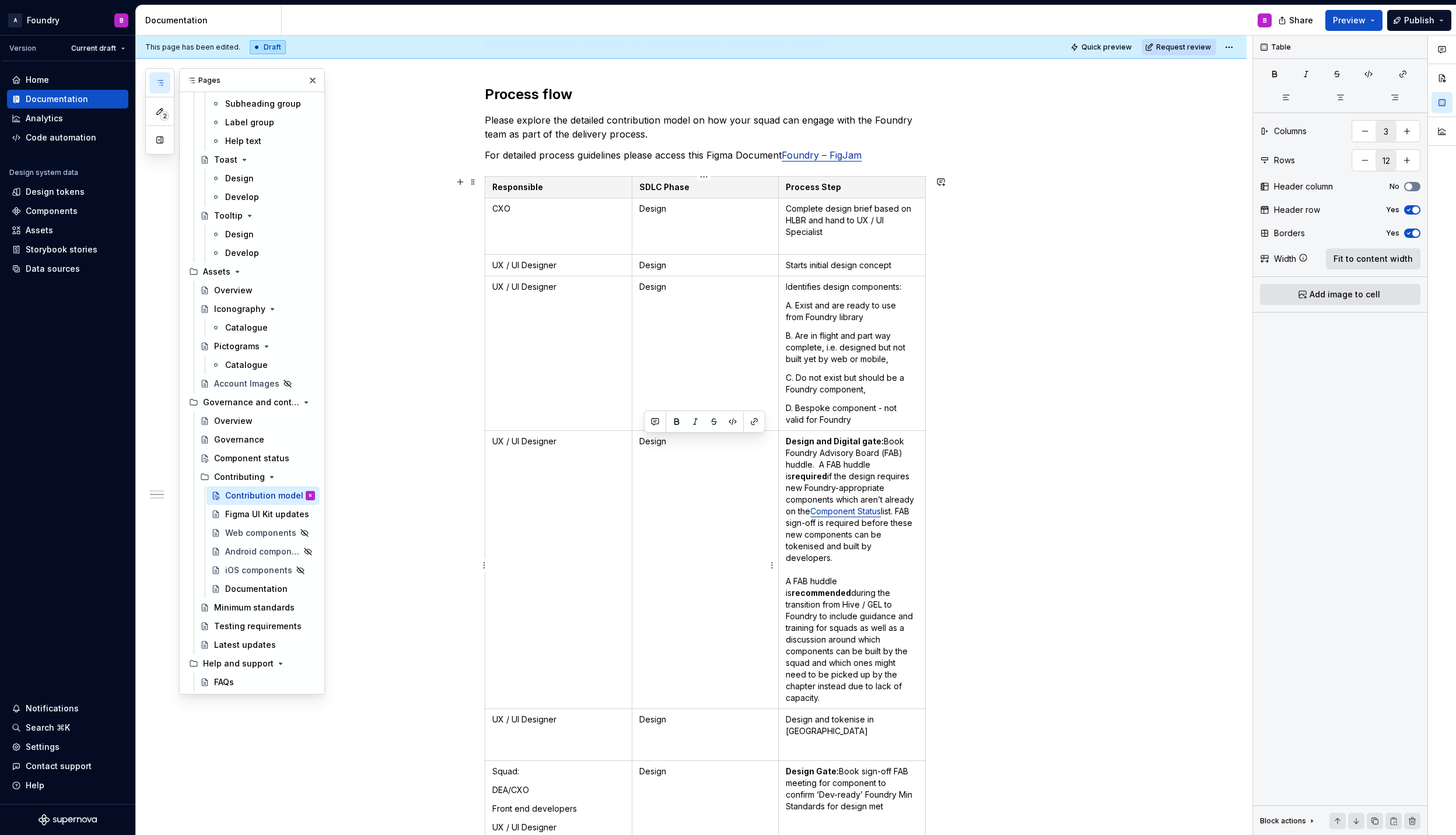
drag, startPoint x: 687, startPoint y: 449, endPoint x: 642, endPoint y: 444, distance: 45.3
click at [642, 444] on td "Design" at bounding box center [705, 570] width 147 height 278
click at [866, 462] on p "Design and Digital gate:  Book Foundry Advisory Board (FAB) huddle. A FAB huddl…" at bounding box center [852, 569] width 132 height 268
drag, startPoint x: 835, startPoint y: 452, endPoint x: 782, endPoint y: 451, distance: 53.0
click at [782, 451] on td "Design and Digital gate:  Book Foundry Advisory Board (FAB) huddle. A FAB huddl…" at bounding box center [852, 570] width 147 height 278
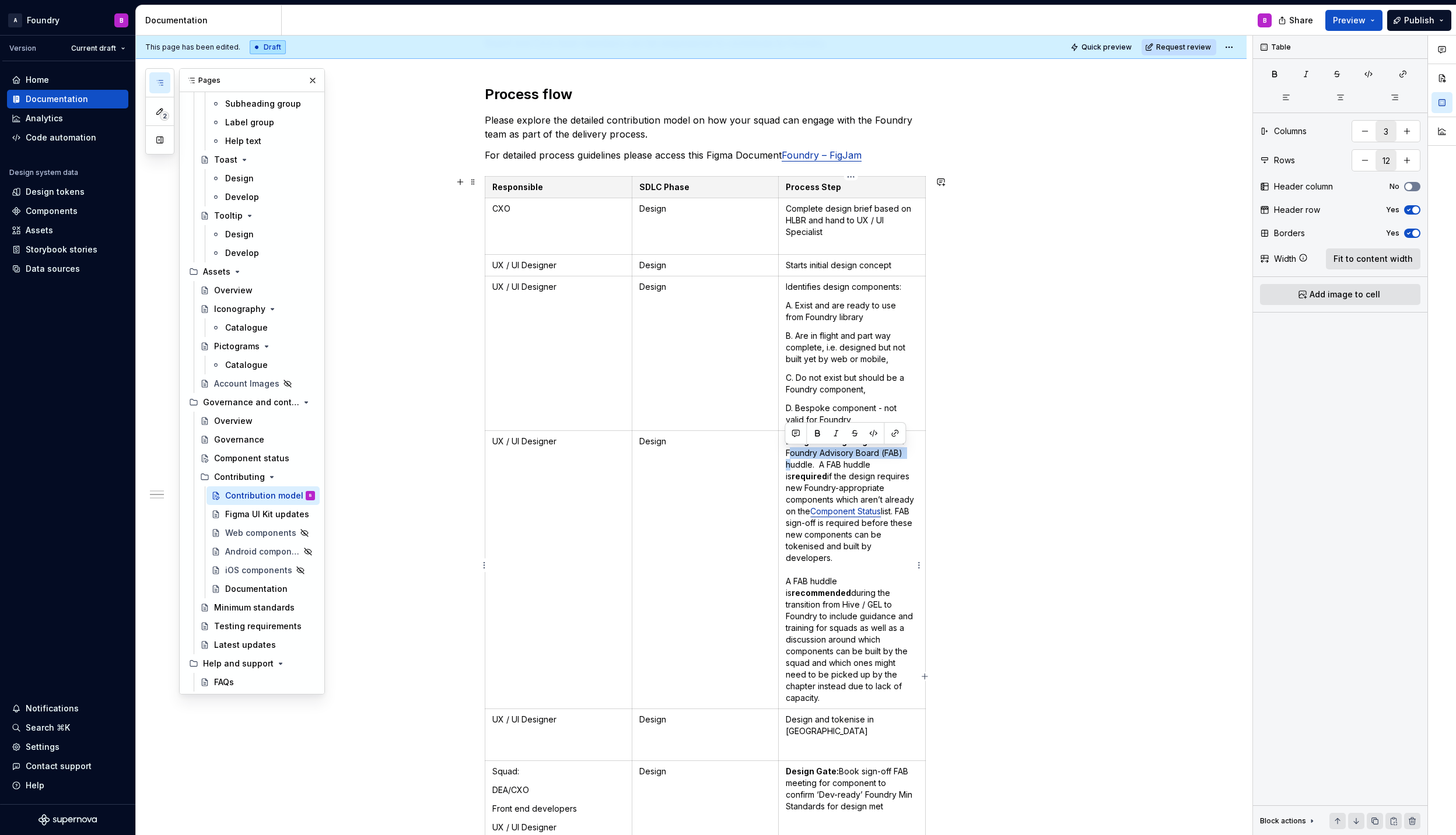
click at [876, 595] on p "Design and Digital gate:  Book Foundry Advisory Board (FAB) huddle. A FAB huddl…" at bounding box center [852, 569] width 132 height 268
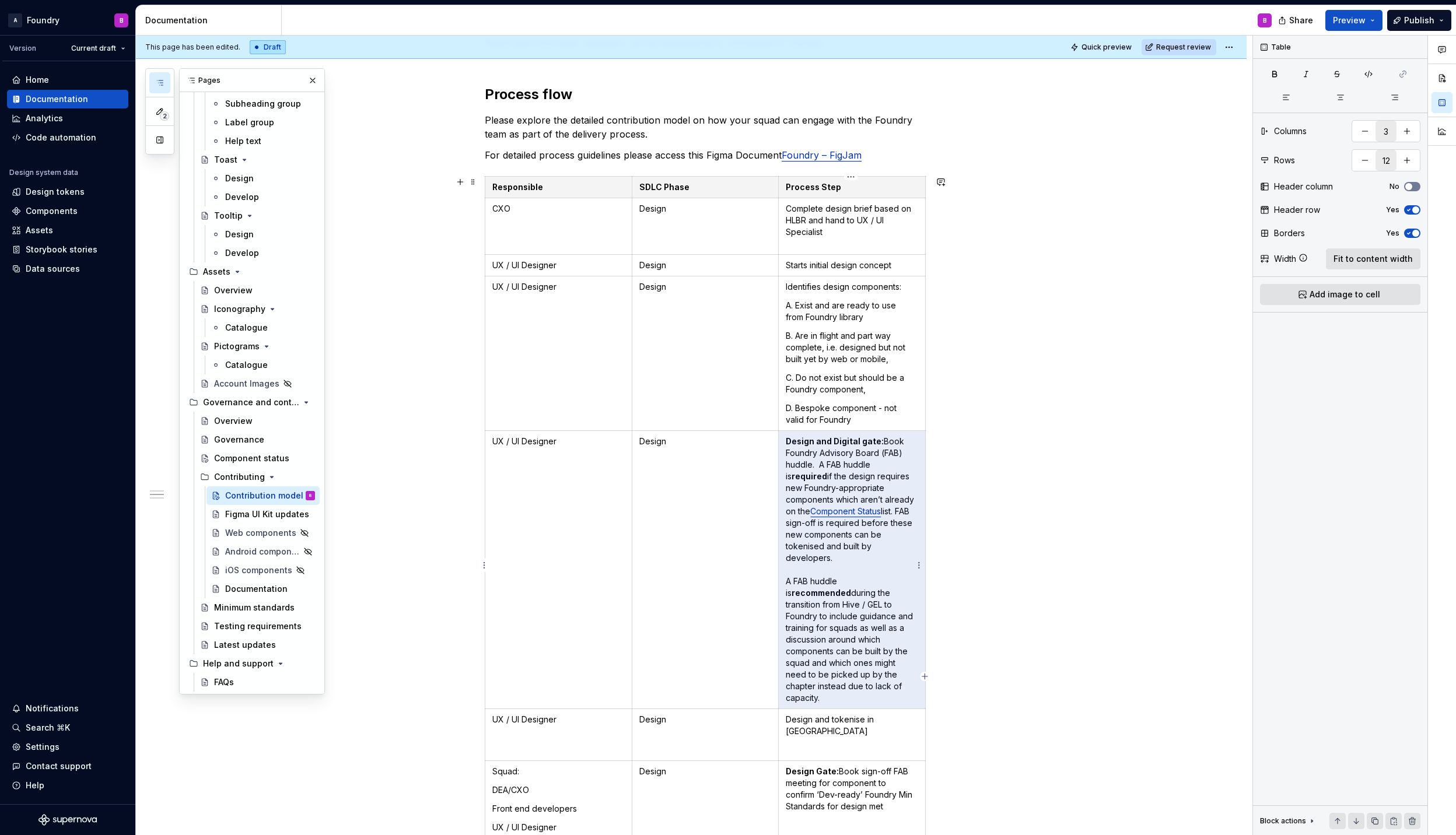
drag, startPoint x: 838, startPoint y: 687, endPoint x: 801, endPoint y: 595, distance: 99.2
click at [782, 600] on td "Design and Digital gate:  Book Foundry Advisory Board (FAB) huddle. A FAB huddl…" at bounding box center [852, 570] width 147 height 278
click at [808, 595] on p "Design and Digital gate:  Book Foundry Advisory Board (FAB) huddle. A FAB huddl…" at bounding box center [852, 569] width 132 height 268
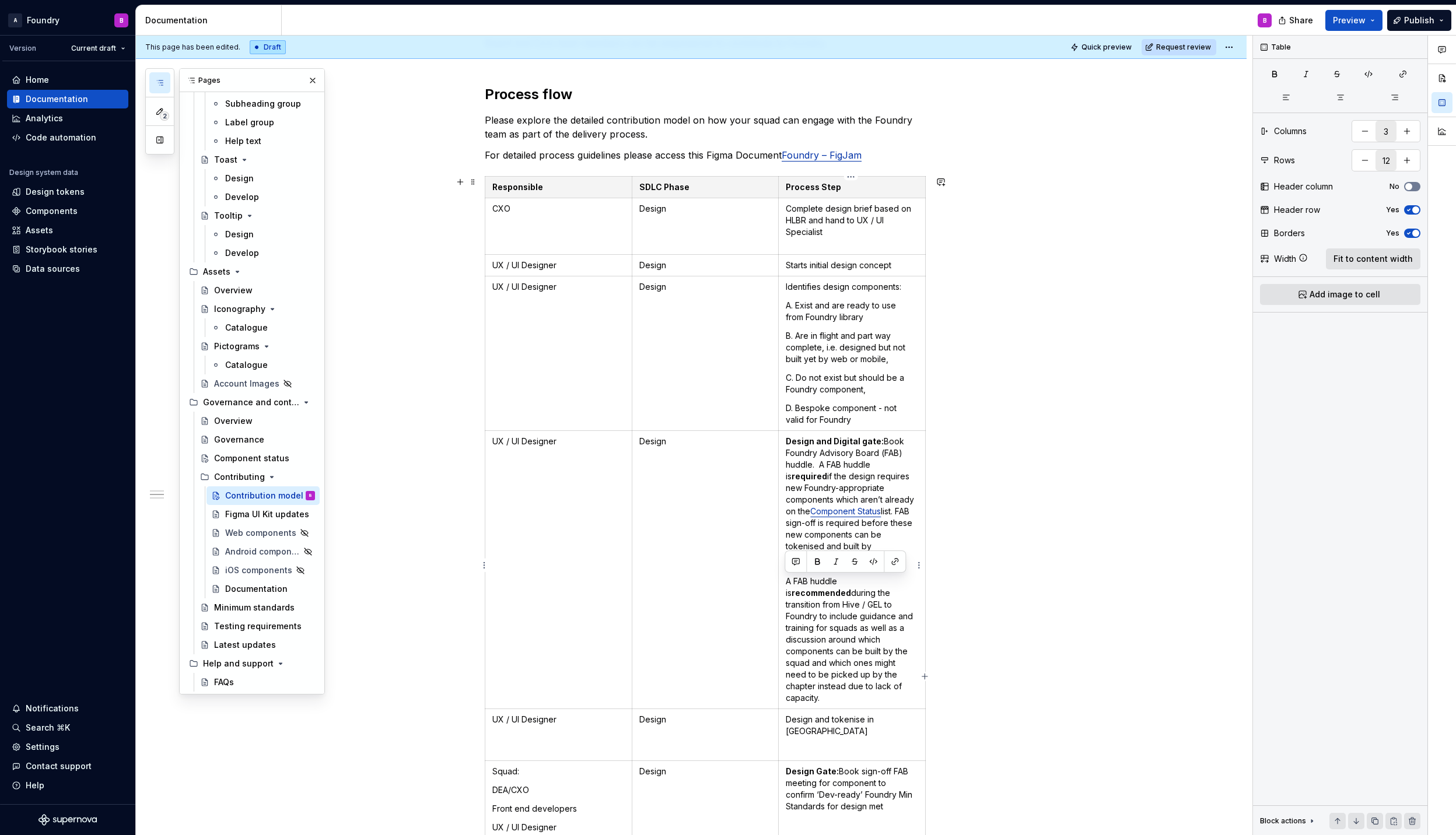
drag, startPoint x: 787, startPoint y: 580, endPoint x: 849, endPoint y: 684, distance: 121.1
click at [849, 684] on p "Design and Digital gate:  Book Foundry Advisory Board (FAB) huddle. A FAB huddl…" at bounding box center [852, 569] width 132 height 268
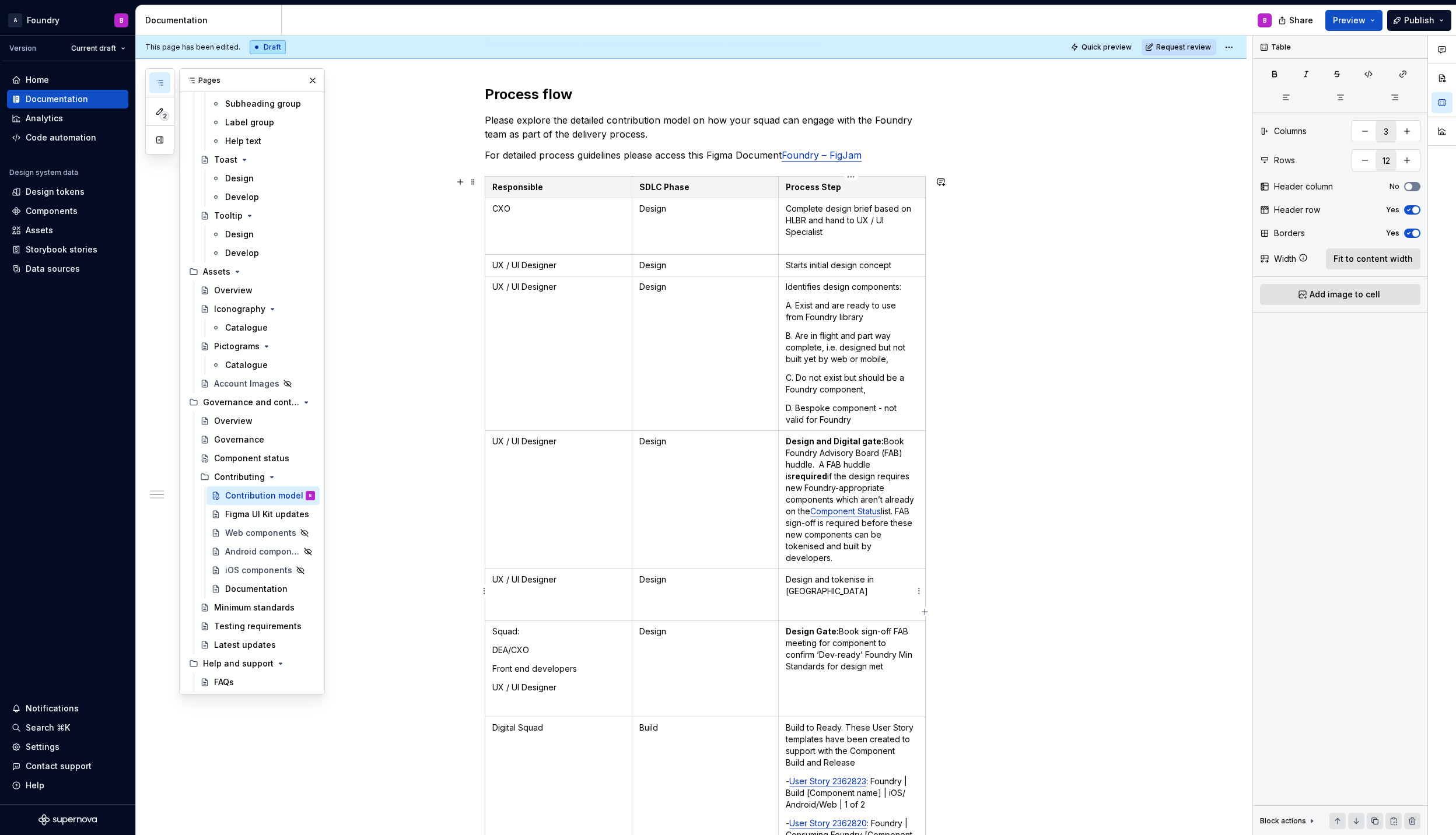
click at [824, 604] on p at bounding box center [852, 610] width 132 height 12
click at [696, 549] on td "Design" at bounding box center [705, 500] width 147 height 138
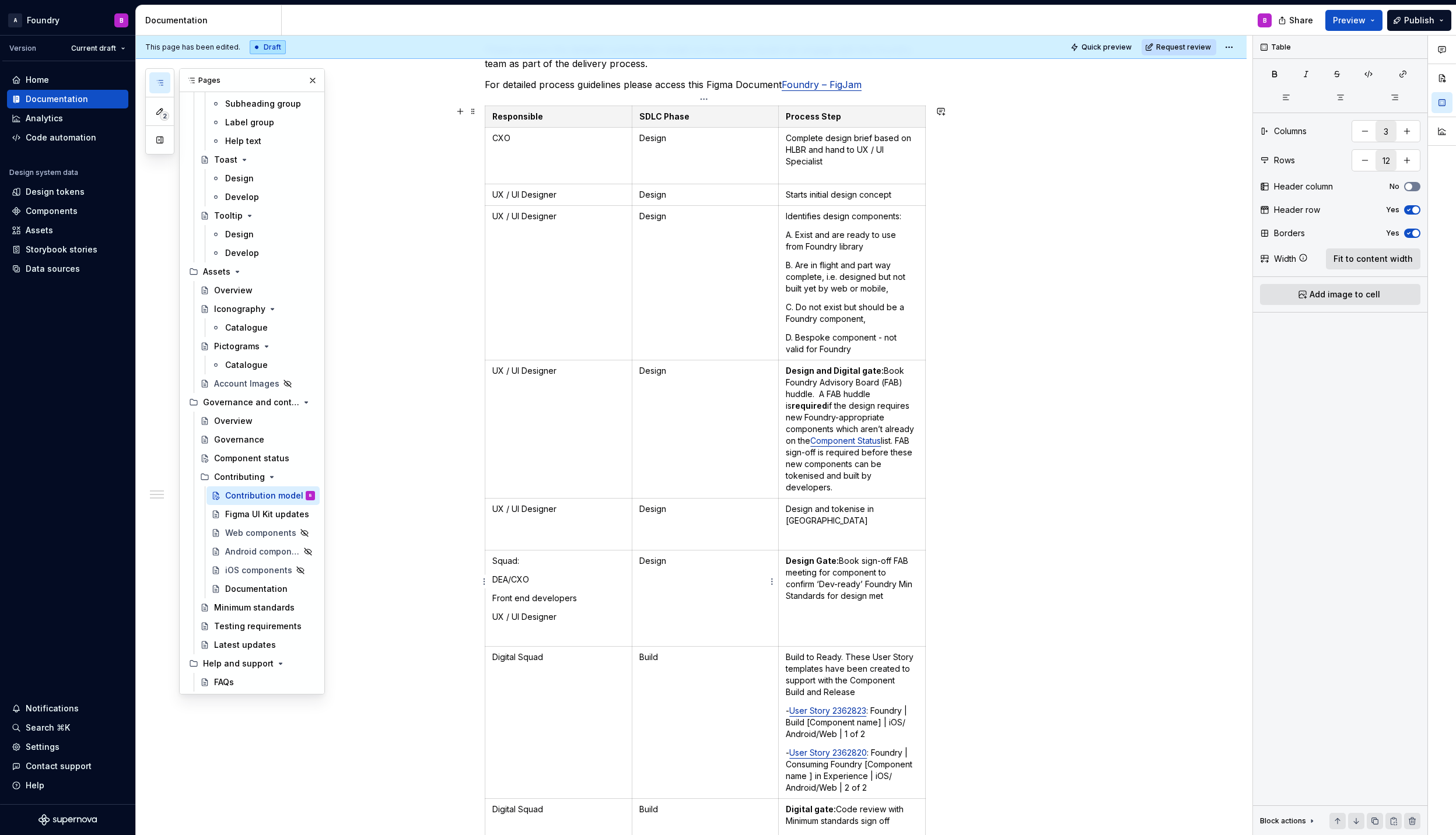
scroll to position [311, 0]
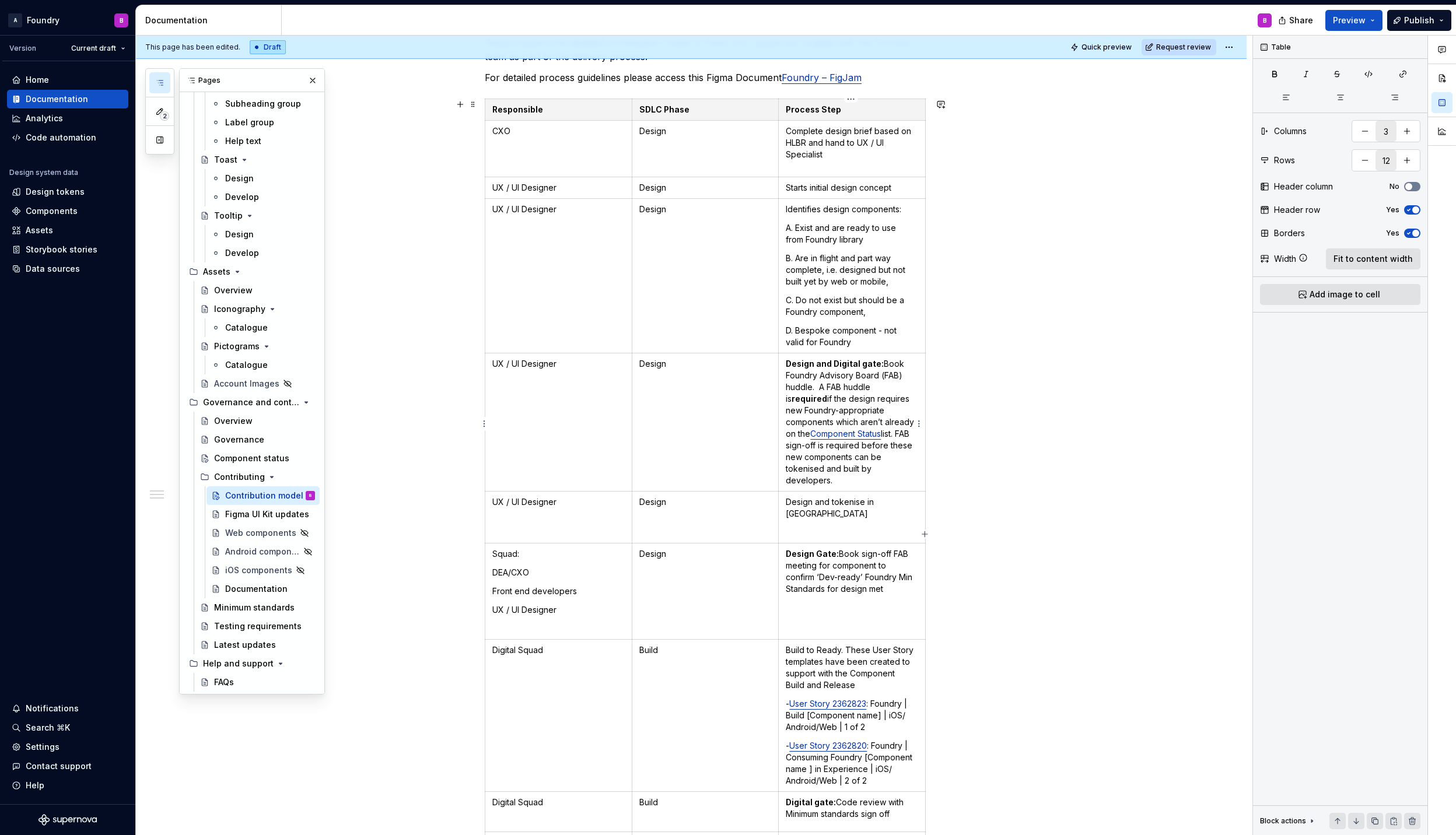
click at [863, 481] on p "Design and Digital gate:  Book Foundry Advisory Board (FAB) huddle. A FAB huddl…" at bounding box center [852, 422] width 132 height 128
click at [895, 579] on p "Design Gate: Book sign-off FAB meeting for component to confirm ‘Dev-ready’ Fou…" at bounding box center [852, 571] width 132 height 47
click at [836, 561] on p "Design Gate: Book sign-off FAB meeting for component to confirm ‘Dev-ready’ Fou…" at bounding box center [852, 571] width 132 height 47
drag, startPoint x: 907, startPoint y: 546, endPoint x: 891, endPoint y: 543, distance: 16.3
click at [891, 548] on p "Design Gate: Book sign-off FAB meeting for component to confirm ‘Dev-ready’ Fou…" at bounding box center [852, 571] width 132 height 47
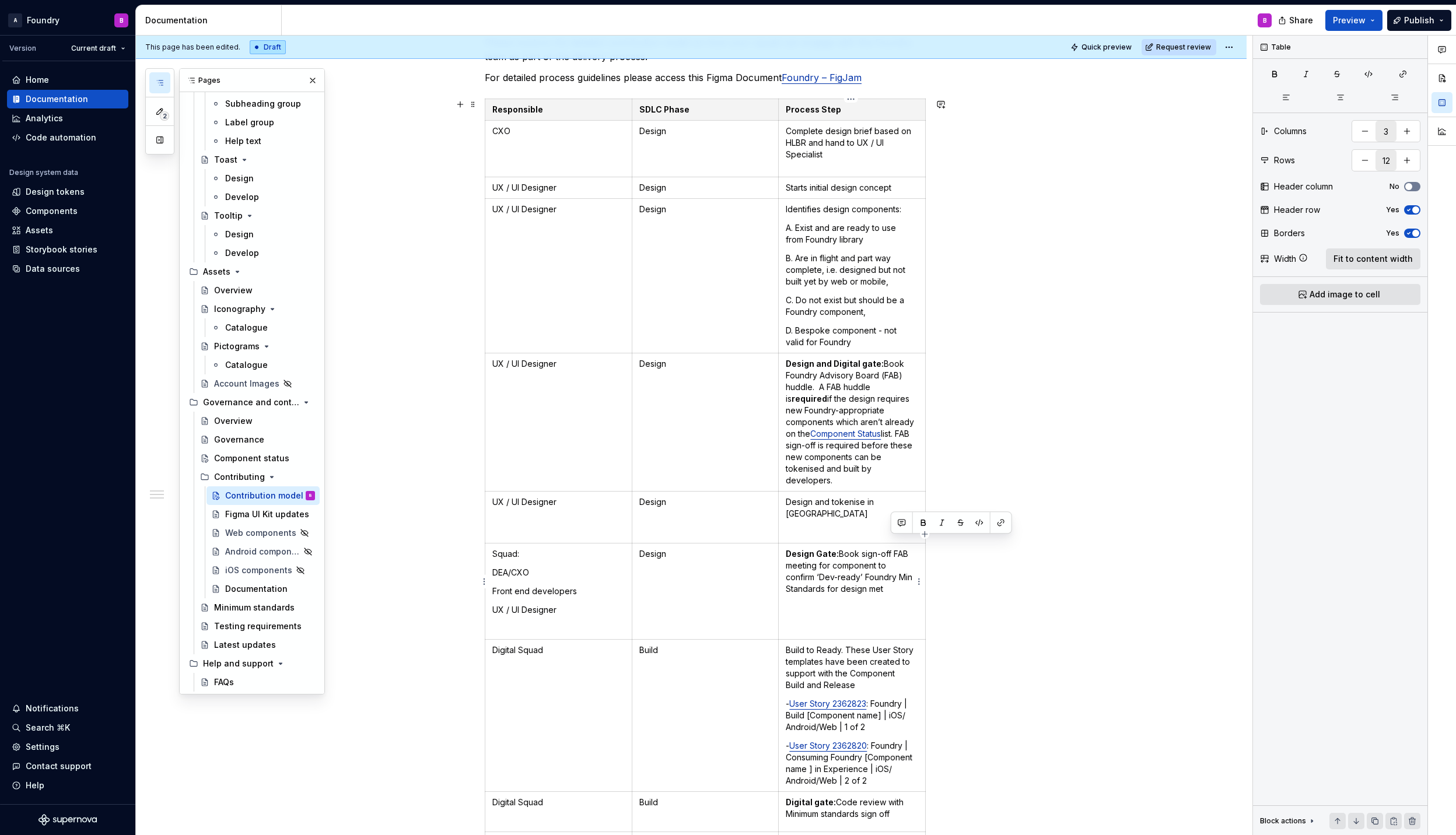
click at [901, 586] on td "Design Gate: Book sign-off FAB meeting for component to confirm ‘Dev-ready’ Fou…" at bounding box center [852, 591] width 147 height 96
click at [880, 372] on p "Design and Digital gate:  Book Foundry Advisory Board (FAB) huddle. A FAB huddl…" at bounding box center [852, 422] width 132 height 128
click at [866, 383] on p "Design and Digital gate:  Book Foundry Advisory Board (FAB) huddle. A FAB huddl…" at bounding box center [852, 422] width 132 height 128
click at [822, 387] on p "Design and Digital gate:  Book Foundry Advisory Board (FAB) huddle. A FAB huddl…" at bounding box center [852, 422] width 132 height 128
click at [812, 388] on p "Design and Digital gate:  Book Foundry Advisory Board (FAB) huddle. A FAB huddl…" at bounding box center [852, 422] width 132 height 128
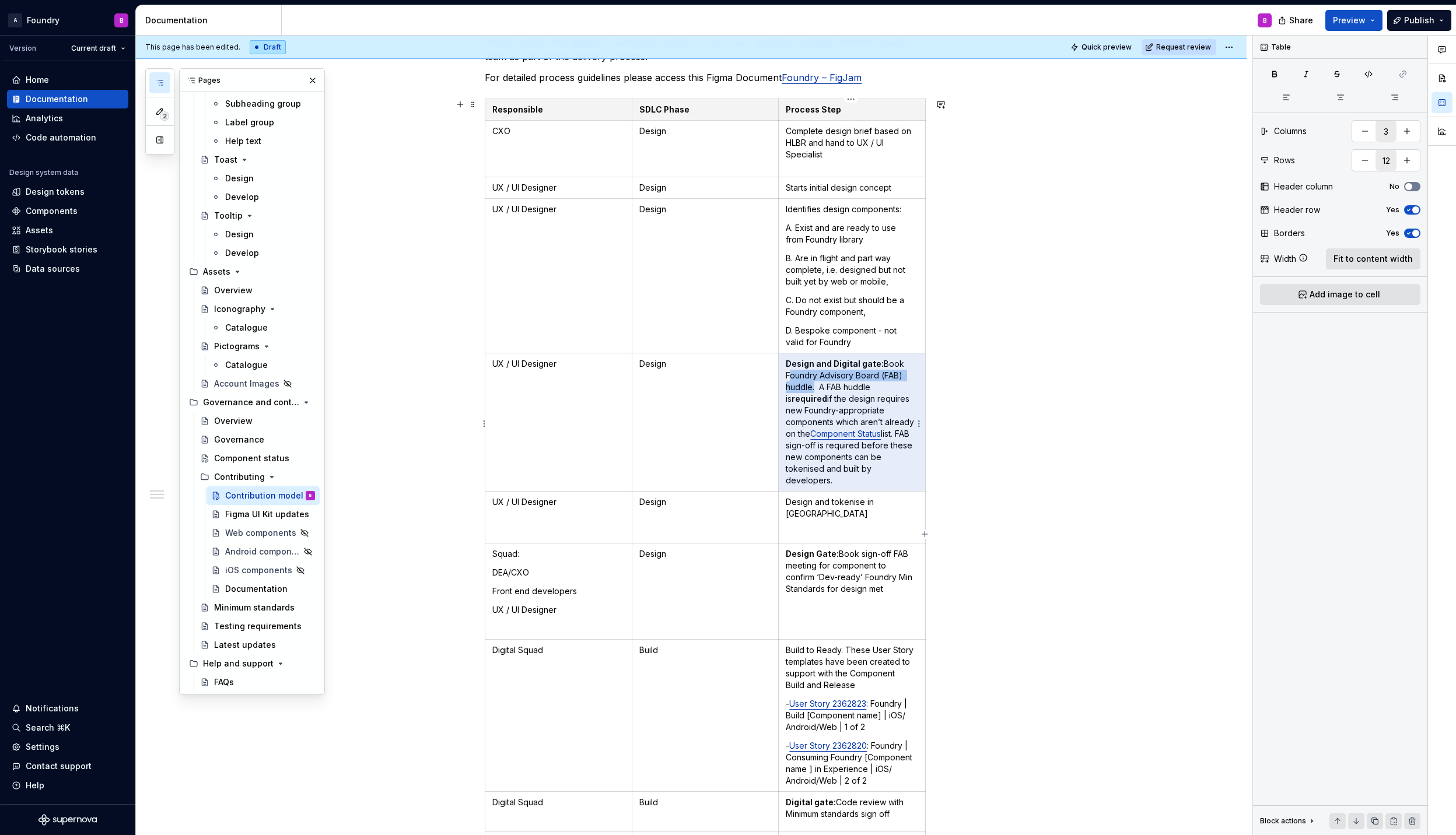
drag, startPoint x: 809, startPoint y: 387, endPoint x: 780, endPoint y: 381, distance: 29.6
click at [780, 381] on td "Design and Digital gate:  Book Foundry Advisory Board (FAB) huddle. A FAB huddl…" at bounding box center [852, 423] width 147 height 138
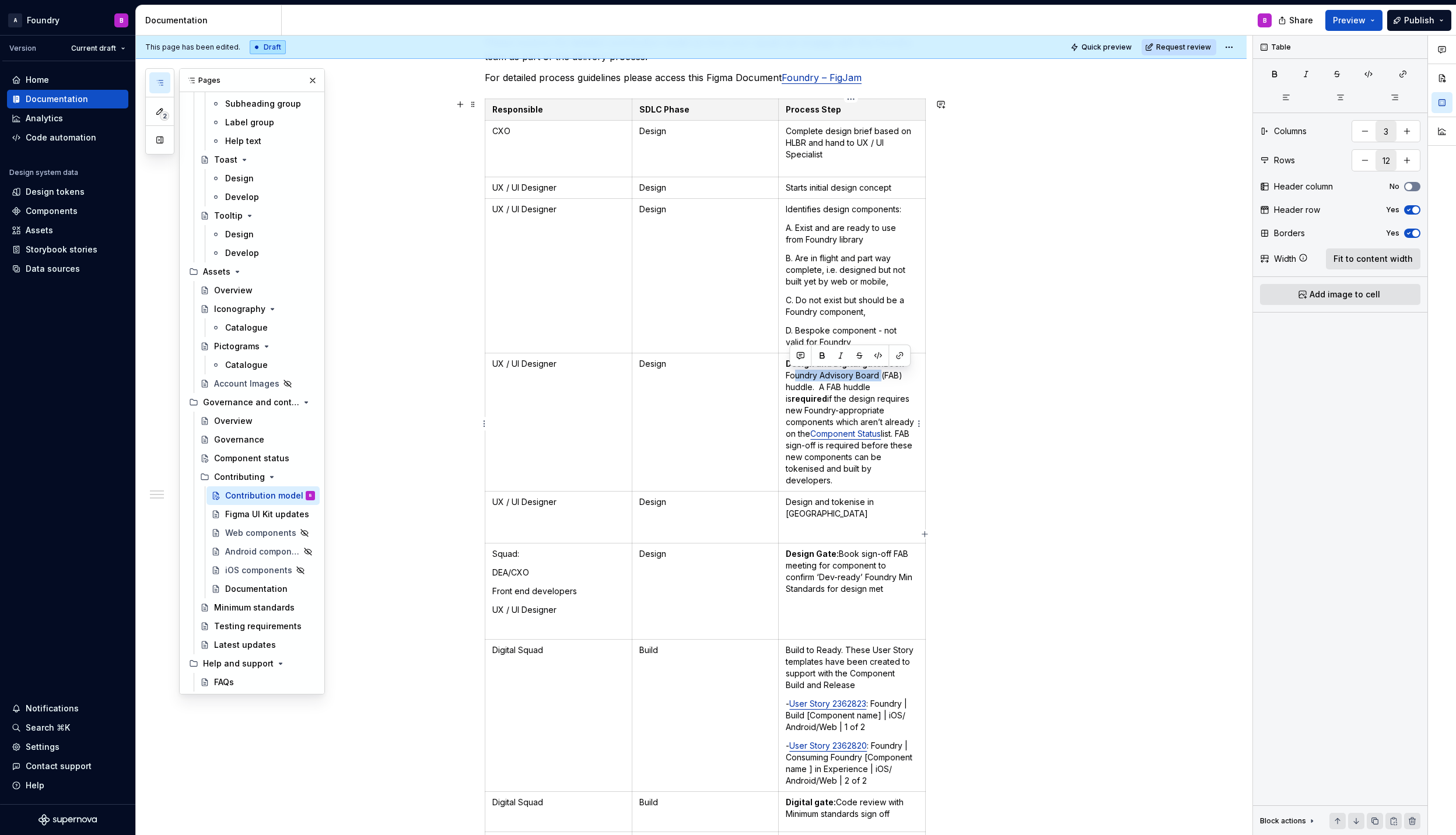
drag, startPoint x: 877, startPoint y: 376, endPoint x: 791, endPoint y: 374, distance: 86.0
click at [791, 374] on p "Design and Digital gate:  Book Foundry Advisory Board (FAB) huddle. A FAB huddl…" at bounding box center [852, 422] width 132 height 128
click at [821, 388] on p "Design and Digital gate:  Book Foundry Advisory Board (FAB) huddle. A FAB huddl…" at bounding box center [852, 422] width 132 height 128
drag, startPoint x: 812, startPoint y: 385, endPoint x: 796, endPoint y: 377, distance: 17.9
click at [796, 377] on p "Design and Digital gate:  Book Foundry Advisory Board (FAB) huddle. A FAB huddl…" at bounding box center [852, 422] width 132 height 128
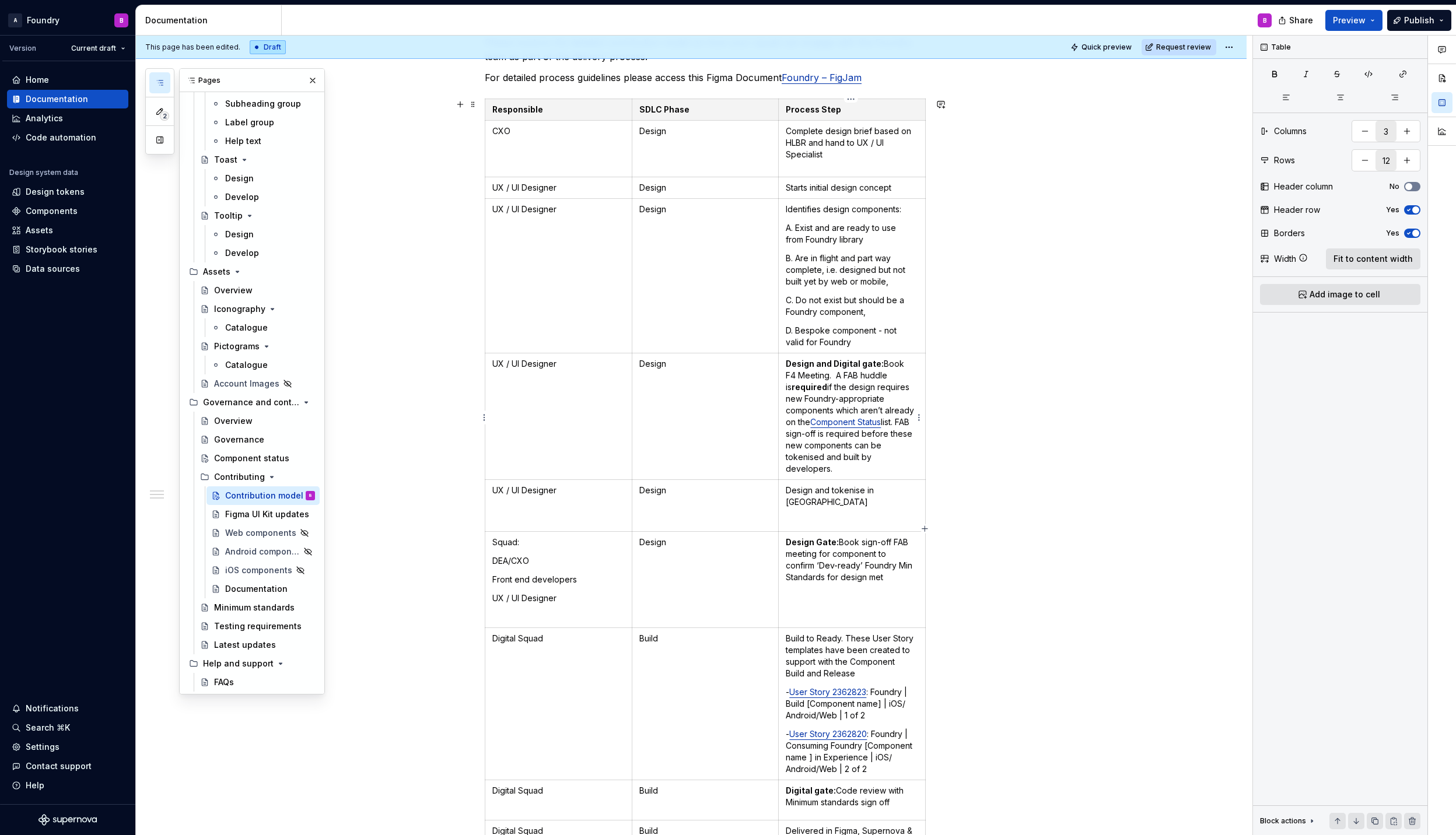
click at [820, 374] on p "Design and Digital gate:  Book F4 Meeting. A FAB huddle is required if the desi…" at bounding box center [852, 416] width 132 height 117
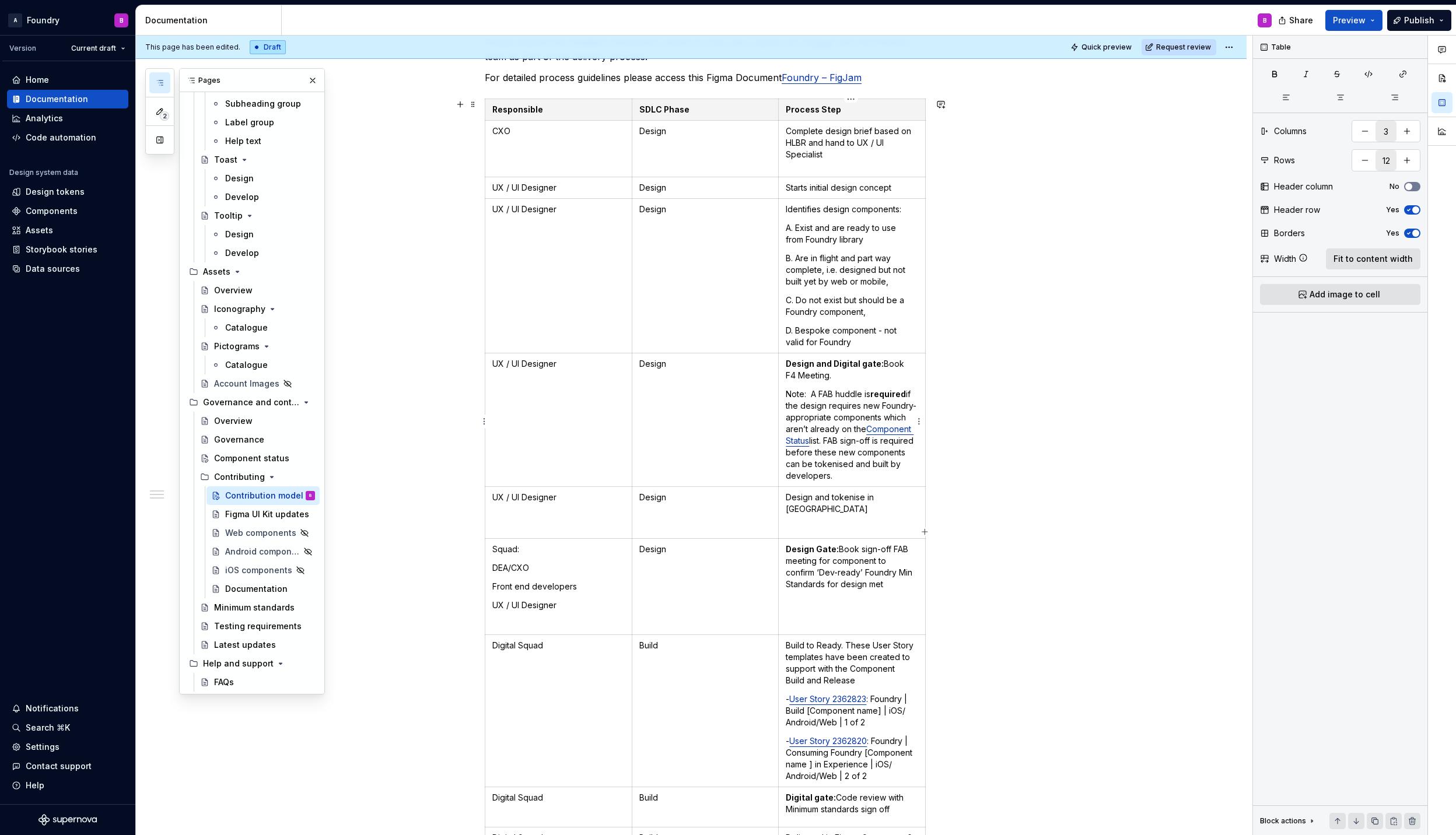
click at [880, 365] on p "Design and Digital gate:  Book F4 Meeting." at bounding box center [852, 369] width 132 height 23
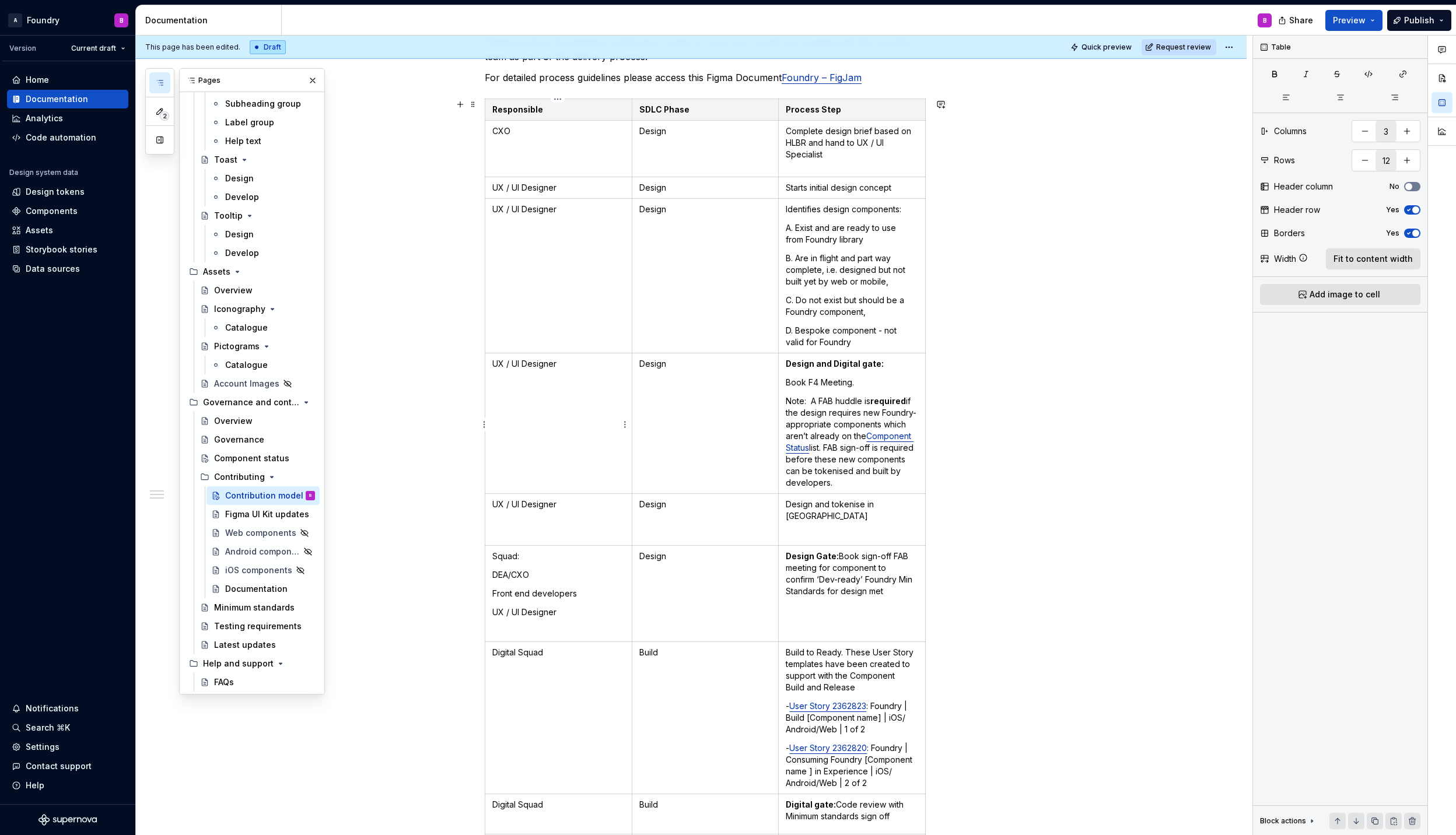
click at [598, 362] on p "UX / UI Designer" at bounding box center [558, 364] width 132 height 12
drag, startPoint x: 610, startPoint y: 365, endPoint x: 492, endPoint y: 370, distance: 118.1
click at [492, 370] on p "UX / UI Designer" at bounding box center [558, 364] width 132 height 12
click at [852, 377] on td "Design and Digital gate:   Book F4 Meeting. Note: A FAB huddle is required if t…" at bounding box center [852, 423] width 147 height 141
click at [852, 383] on p "Book F4 Meeting." at bounding box center [852, 383] width 132 height 12
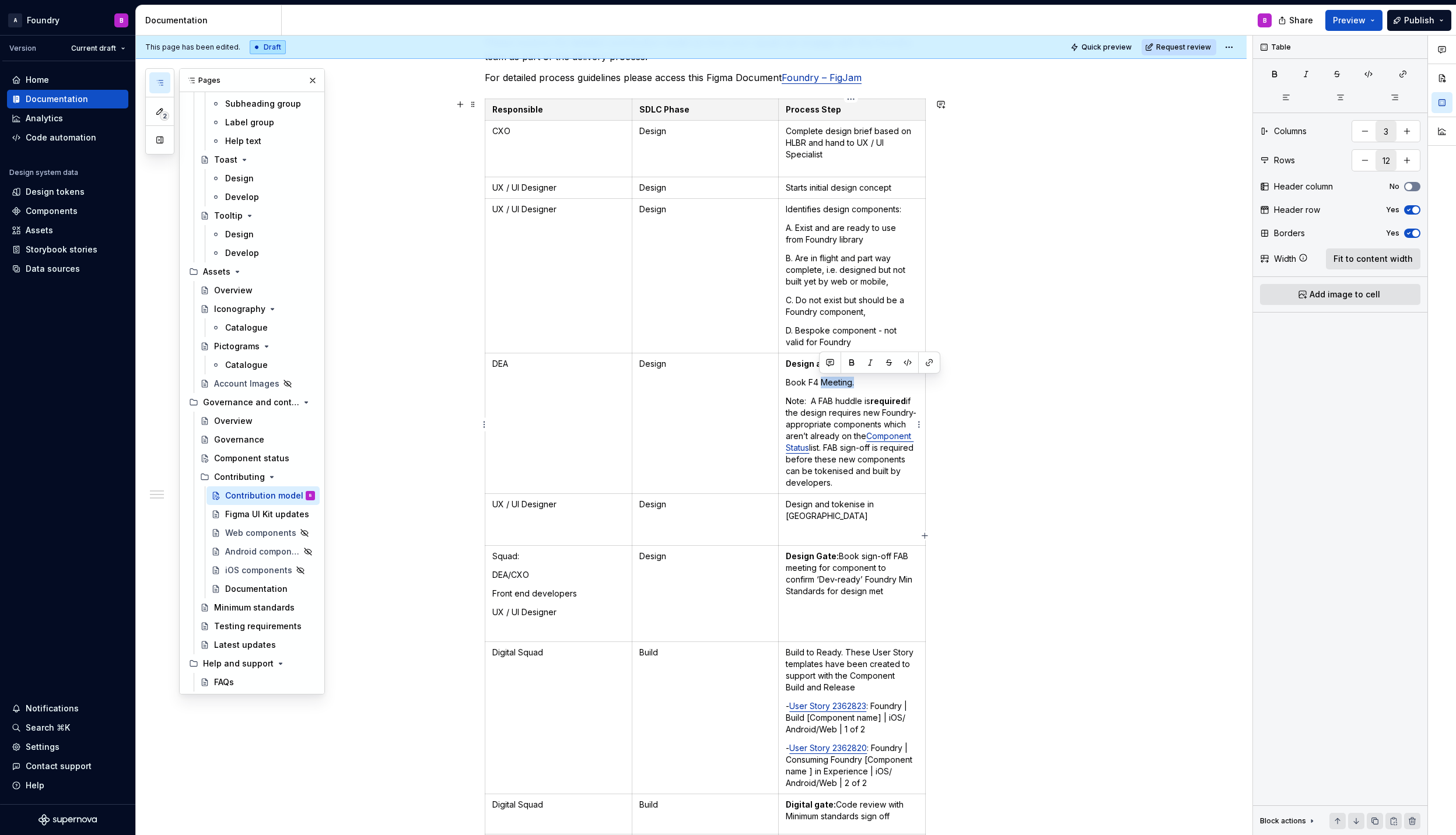
drag, startPoint x: 857, startPoint y: 383, endPoint x: 820, endPoint y: 378, distance: 37.3
click at [820, 378] on p "Book F4 Meeting." at bounding box center [852, 383] width 132 height 12
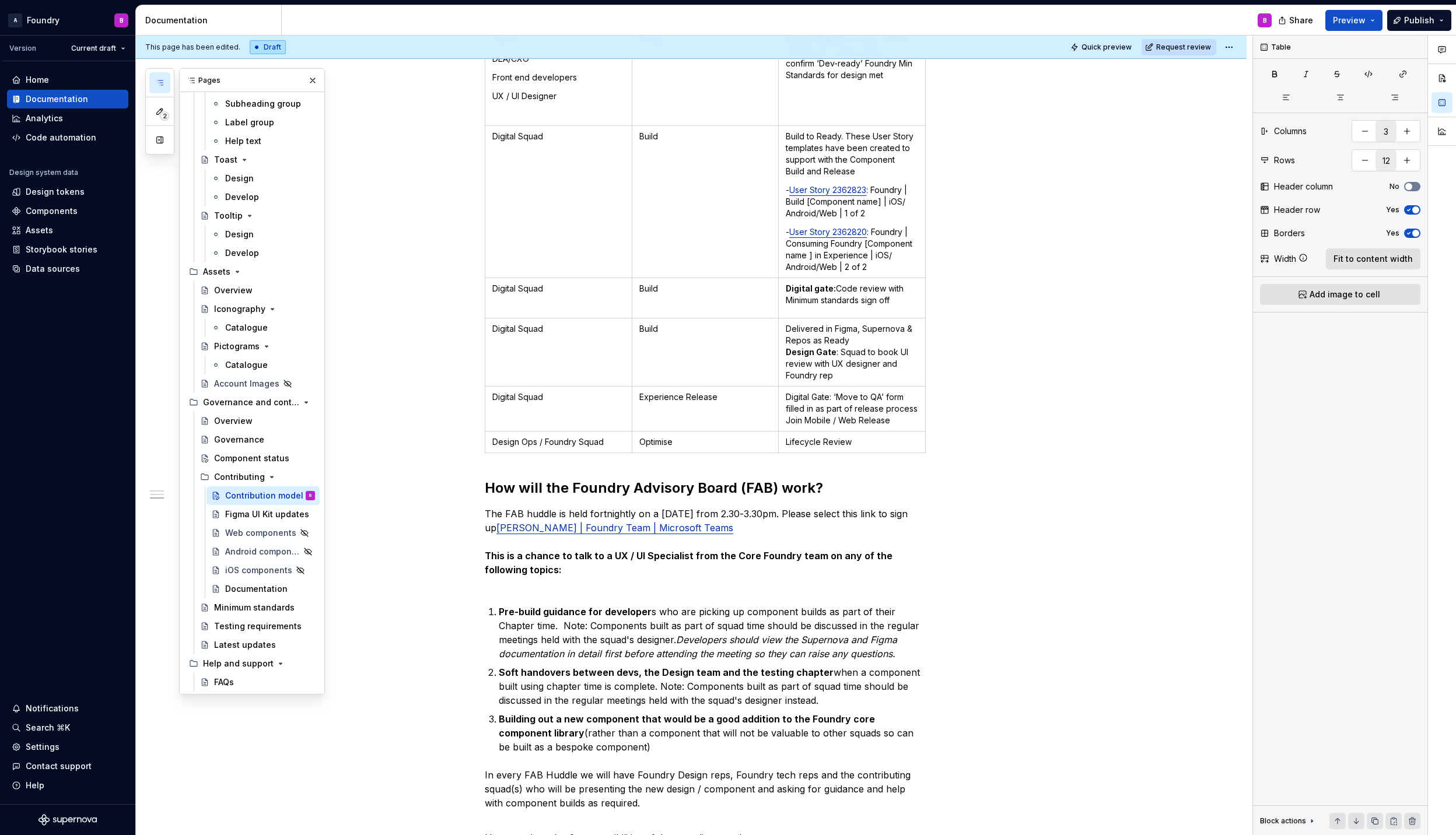
scroll to position [933, 0]
click at [1188, 49] on span "Request review" at bounding box center [1184, 47] width 55 height 10
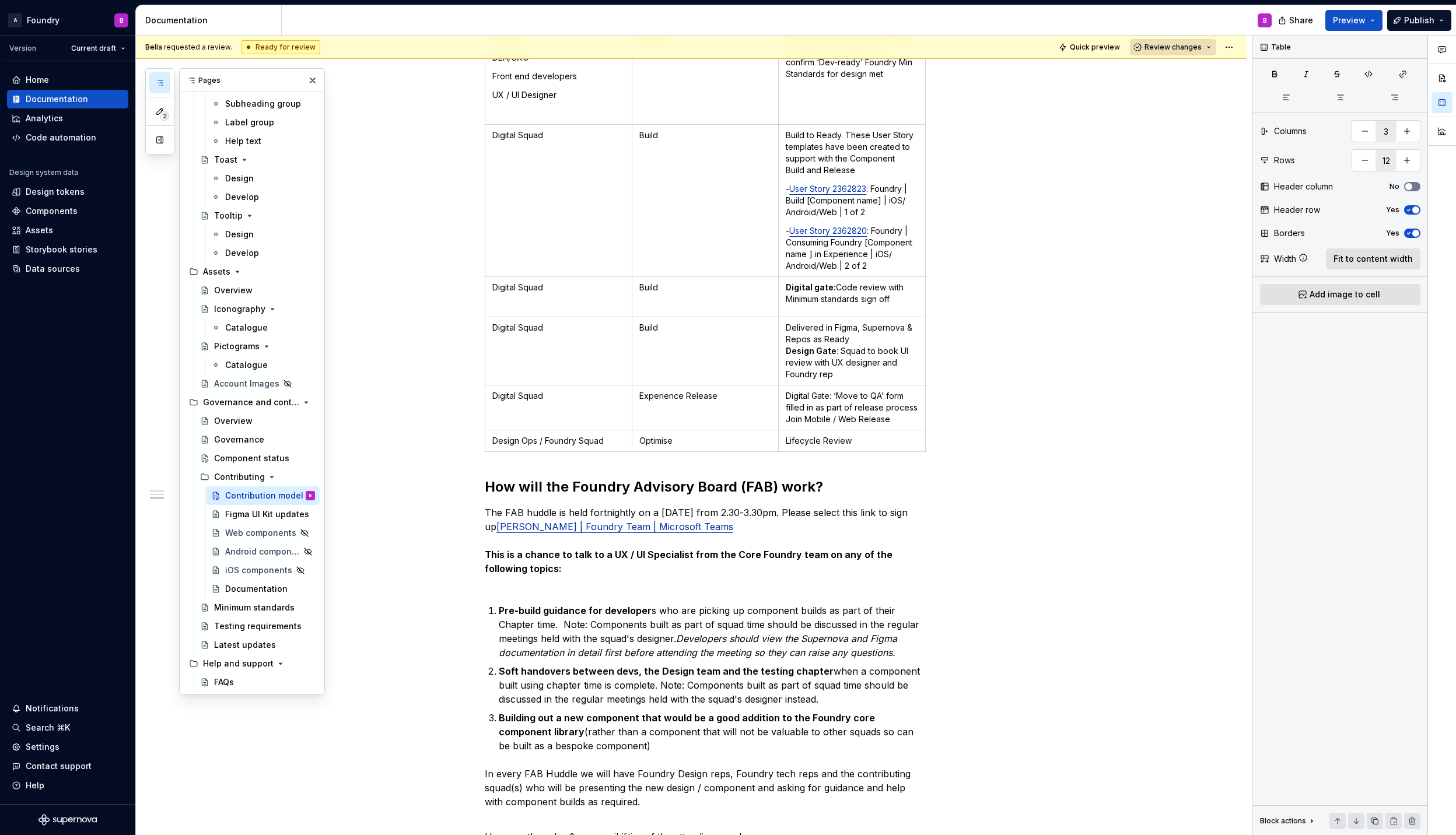
click at [1207, 47] on button "Review changes" at bounding box center [1173, 47] width 86 height 16
click at [1069, 223] on div "What is the Contribution model? The contribution model is an approved process i…" at bounding box center [692, 238] width 1111 height 1945
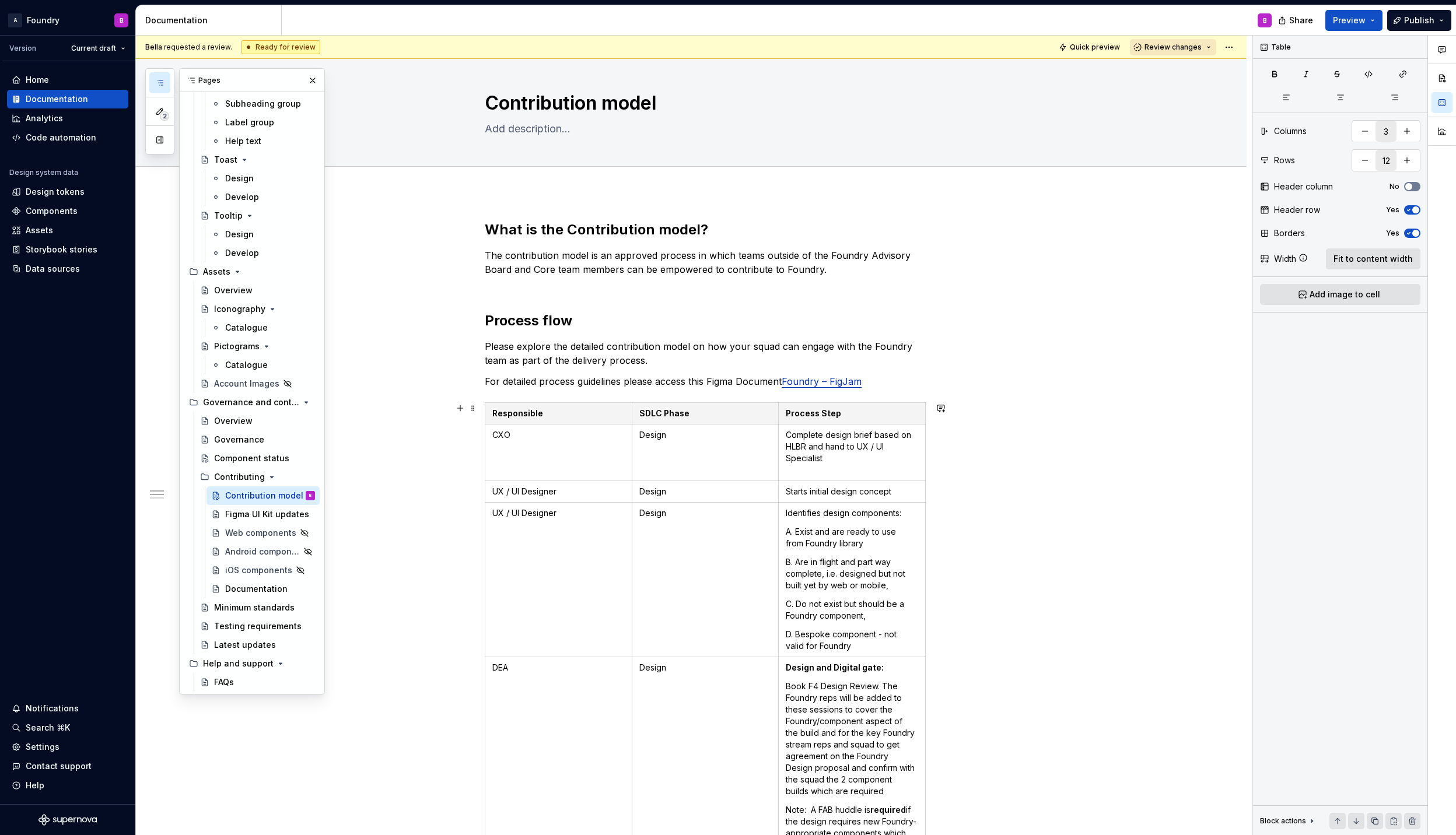
scroll to position [0, 0]
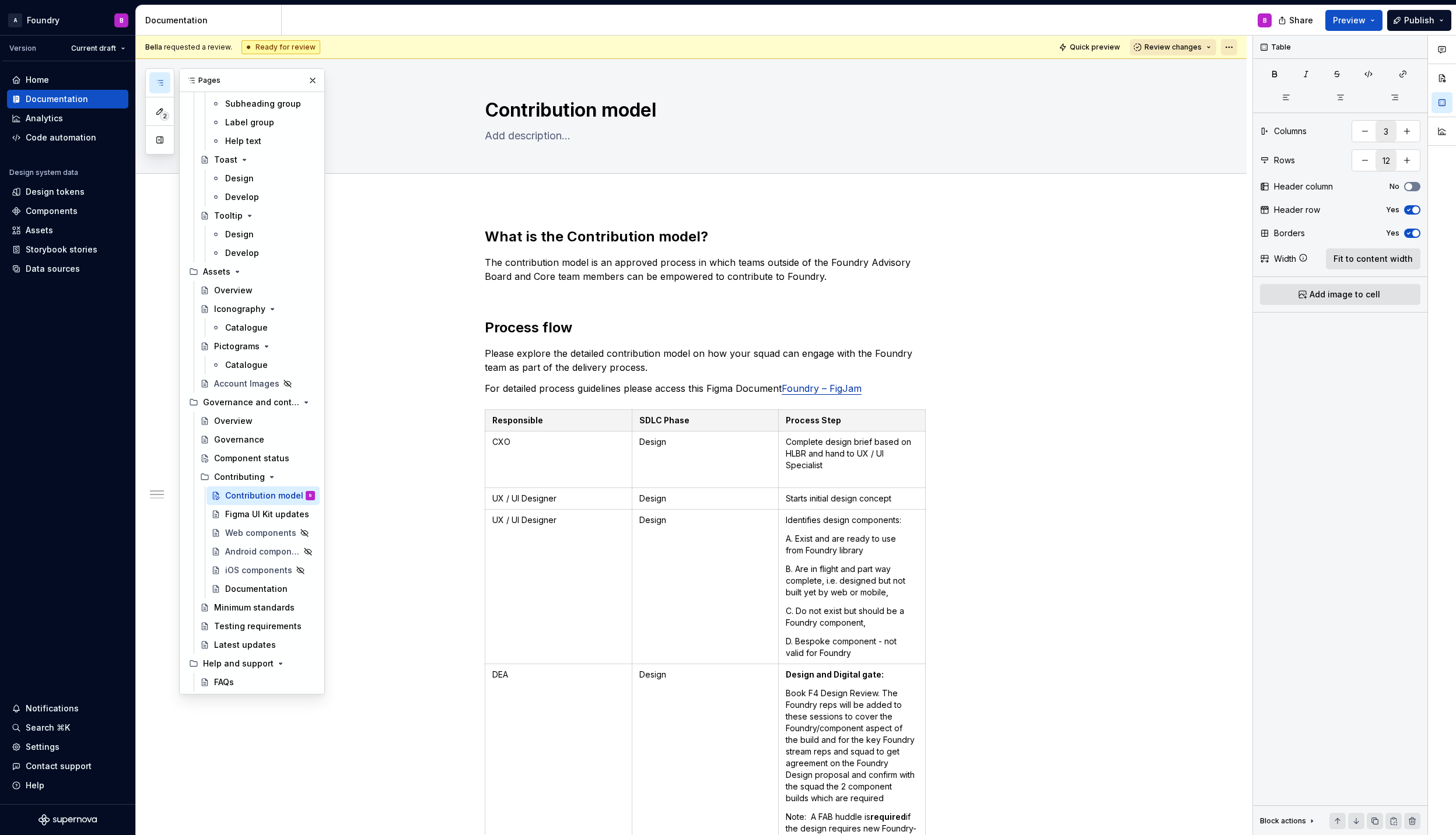
click at [1226, 49] on html "A Foundry B Version Current draft Home Documentation Analytics Code automation …" at bounding box center [728, 418] width 1456 height 835
click at [1262, 94] on div "Open preview" at bounding box center [1278, 89] width 76 height 12
click at [564, 673] on p "DEA" at bounding box center [558, 675] width 132 height 12
click at [728, 685] on td "Design" at bounding box center [705, 787] width 147 height 246
click at [718, 633] on td "Design" at bounding box center [705, 587] width 147 height 155
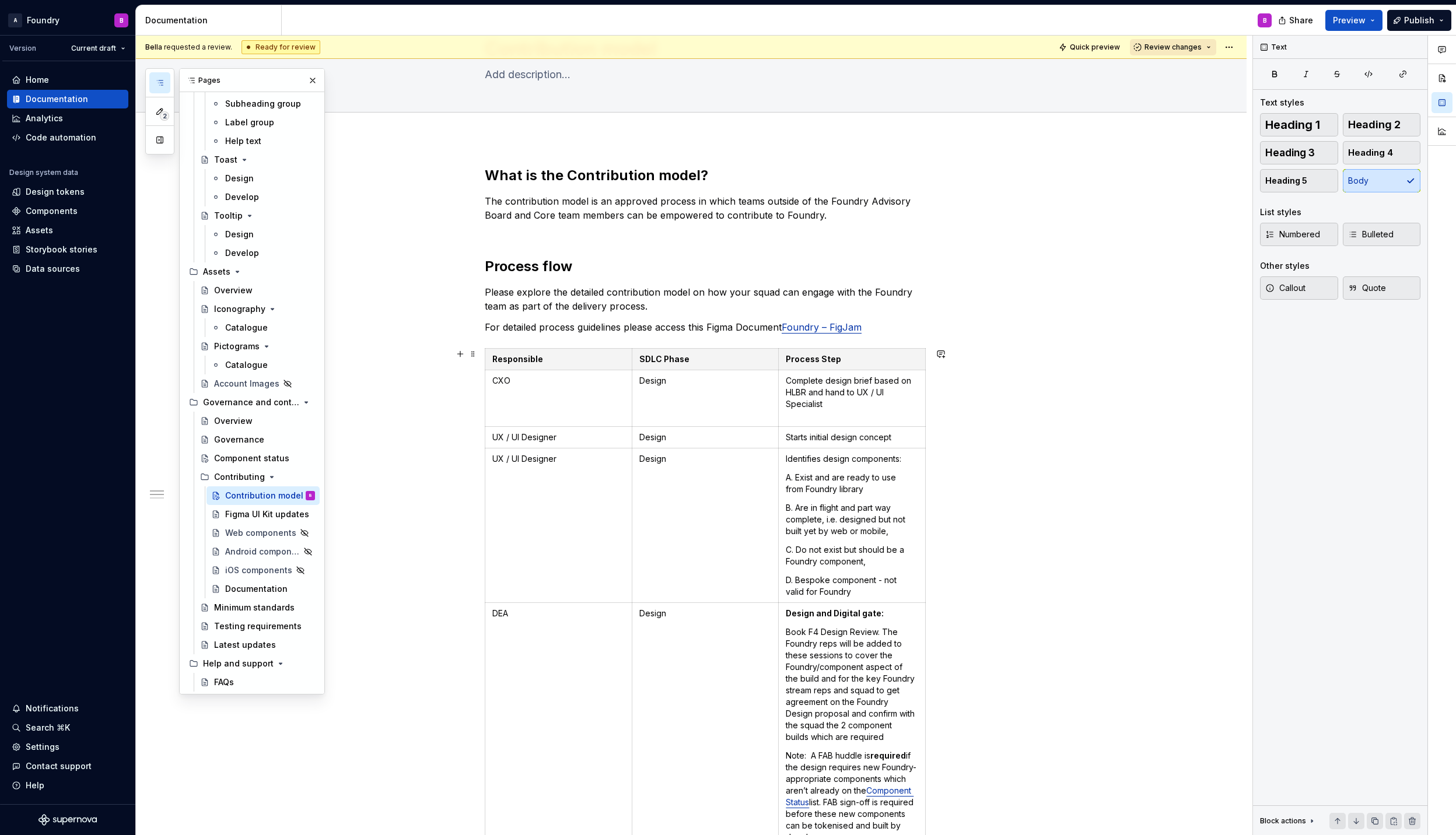
scroll to position [77, 0]
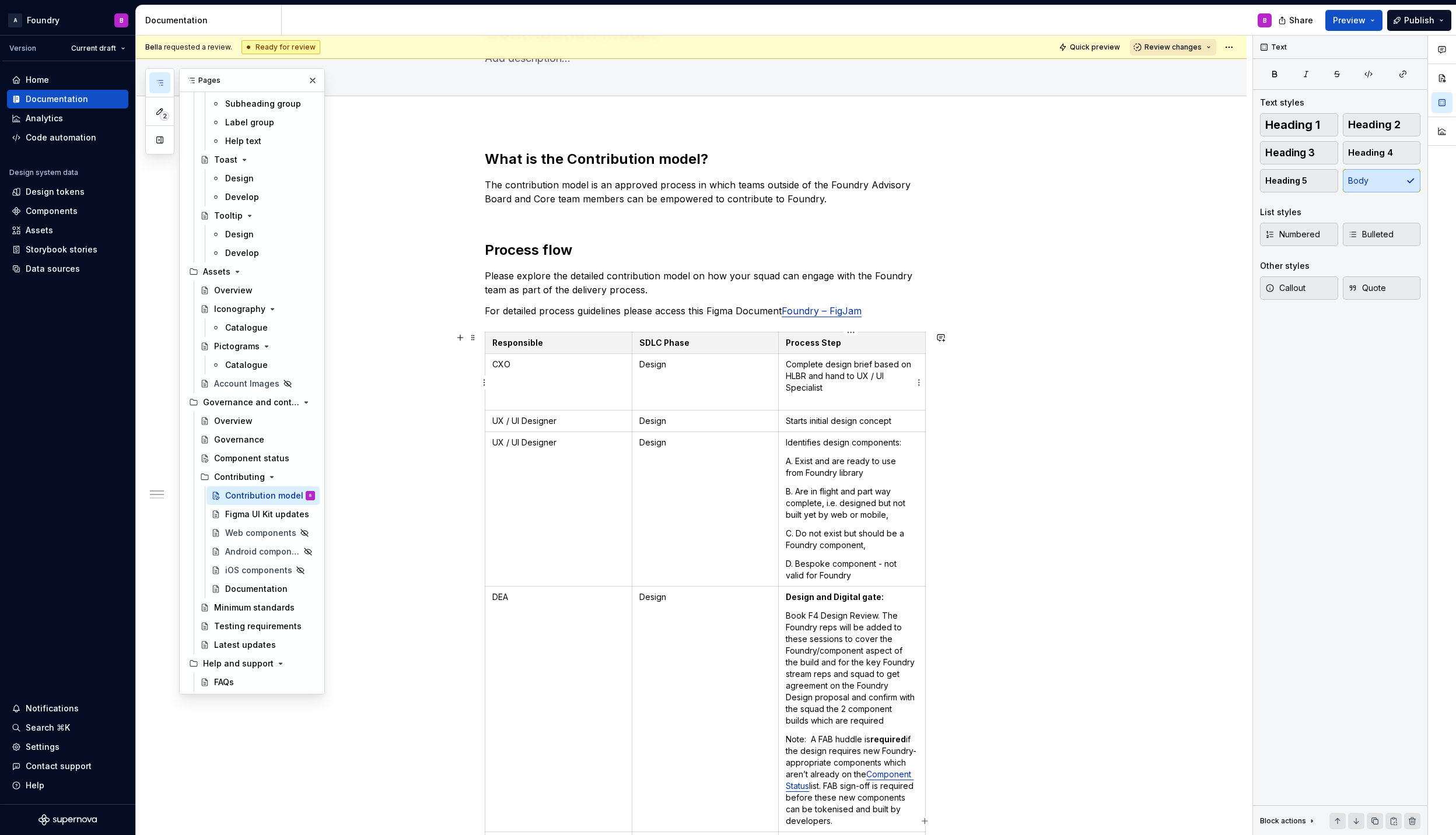
click at [796, 401] on p "Complete design brief based on HLBR and hand to UX / UI Specialist" at bounding box center [852, 382] width 132 height 47
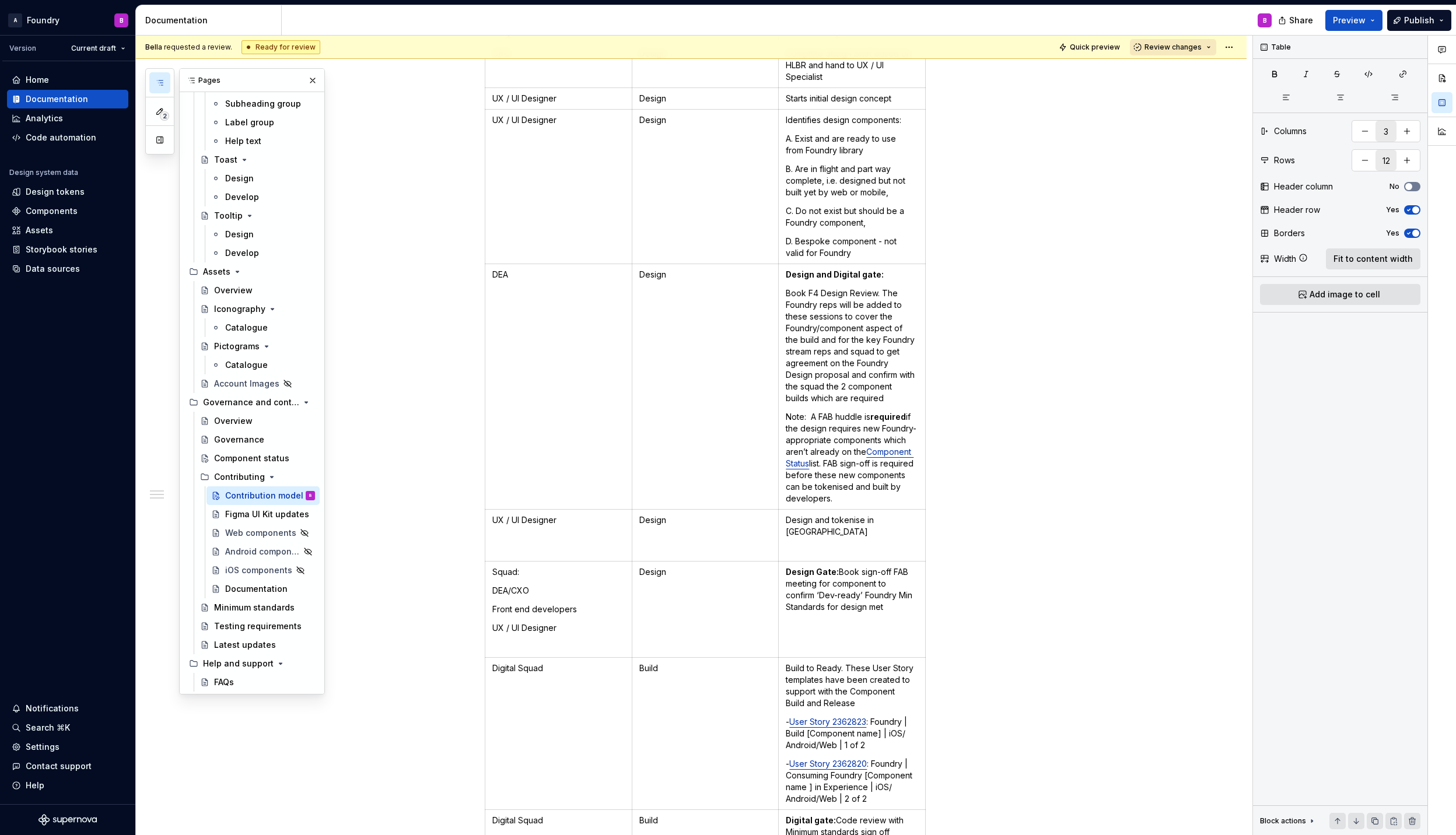
scroll to position [544, 0]
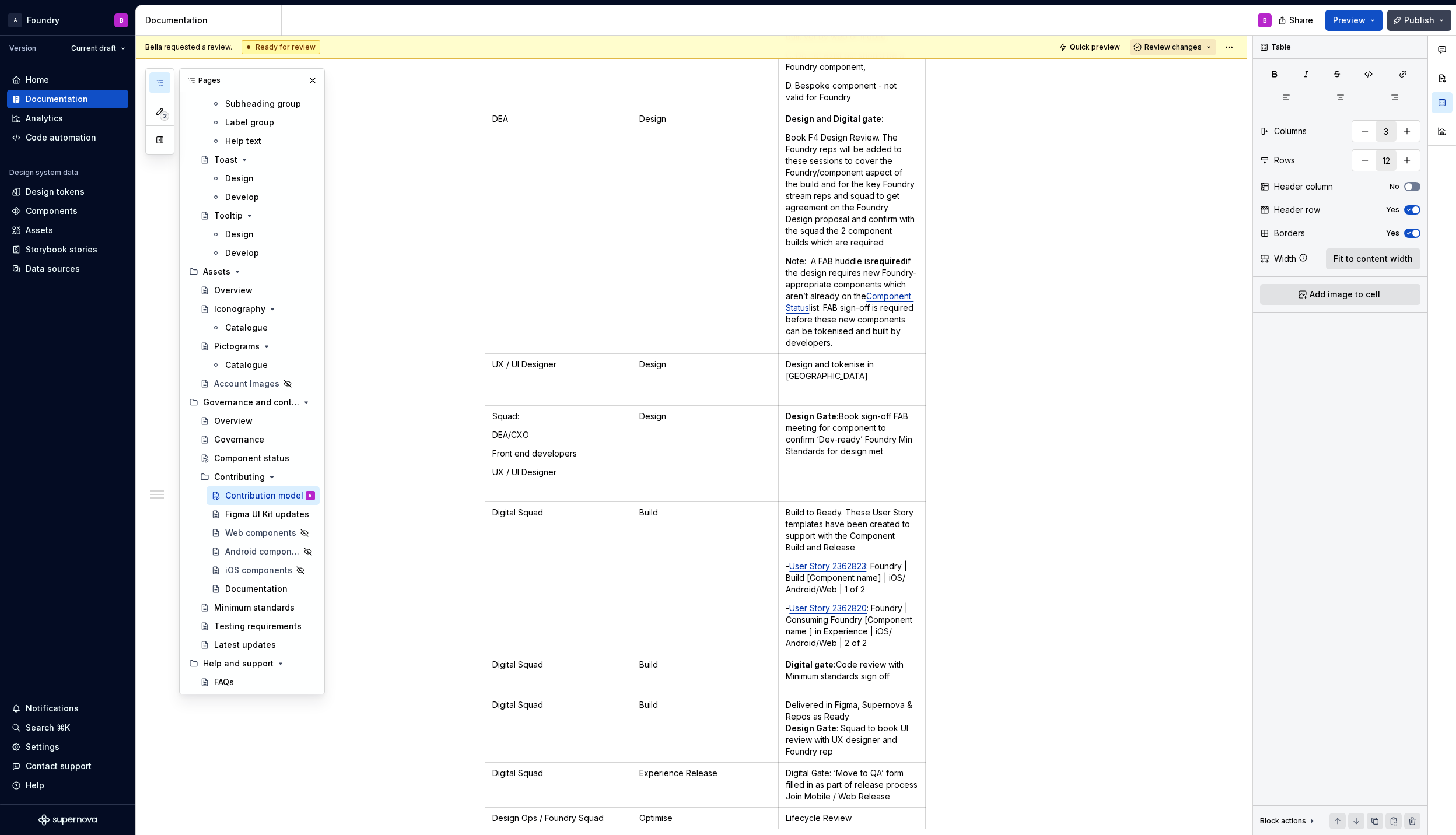
click at [1422, 18] on span "Publish" at bounding box center [1419, 21] width 31 height 12
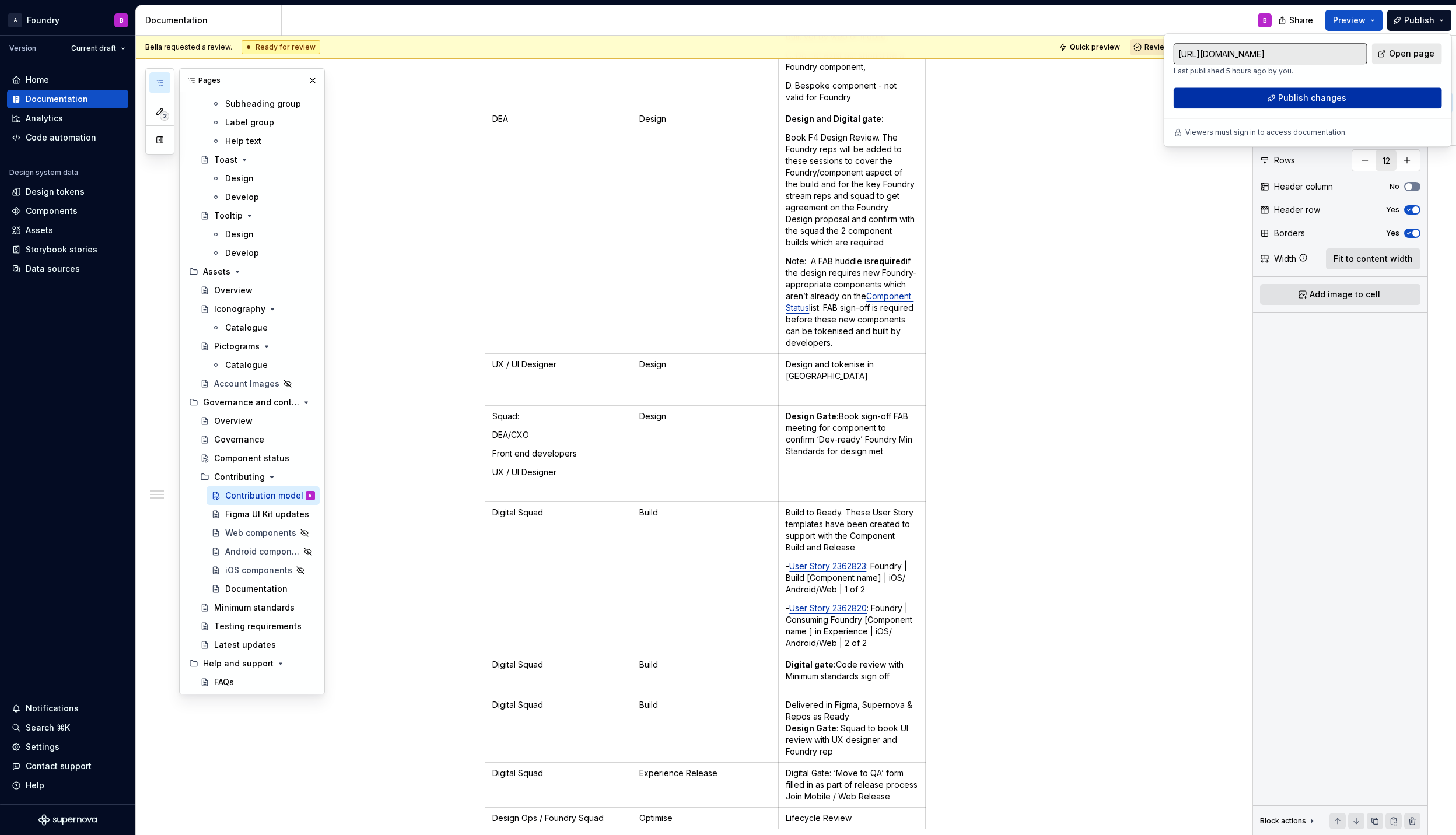
drag, startPoint x: 1422, startPoint y: 18, endPoint x: 1298, endPoint y: 101, distance: 149.2
click at [1298, 101] on span "Publish changes" at bounding box center [1312, 98] width 68 height 12
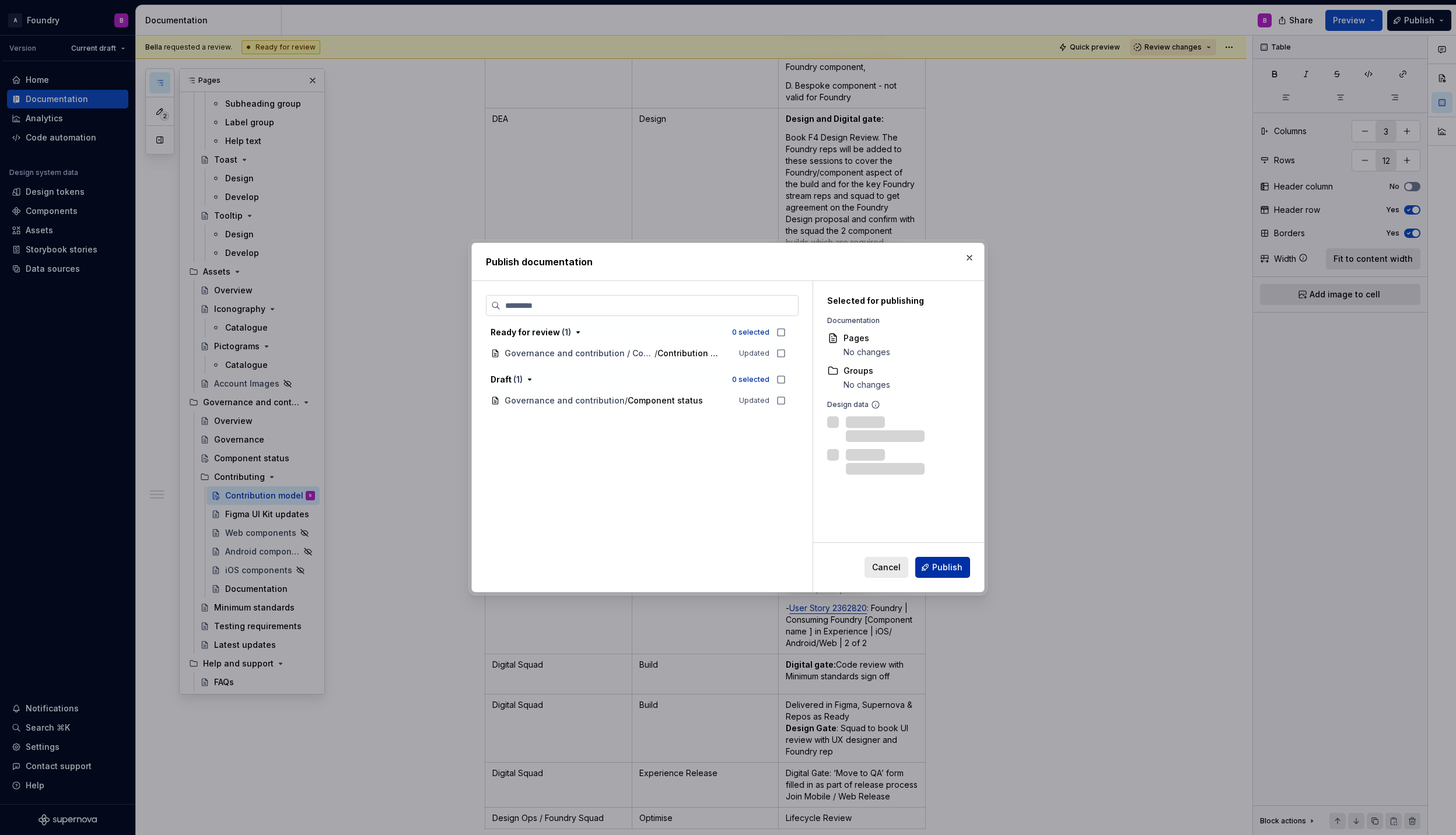
click at [939, 567] on span "Publish" at bounding box center [947, 568] width 31 height 12
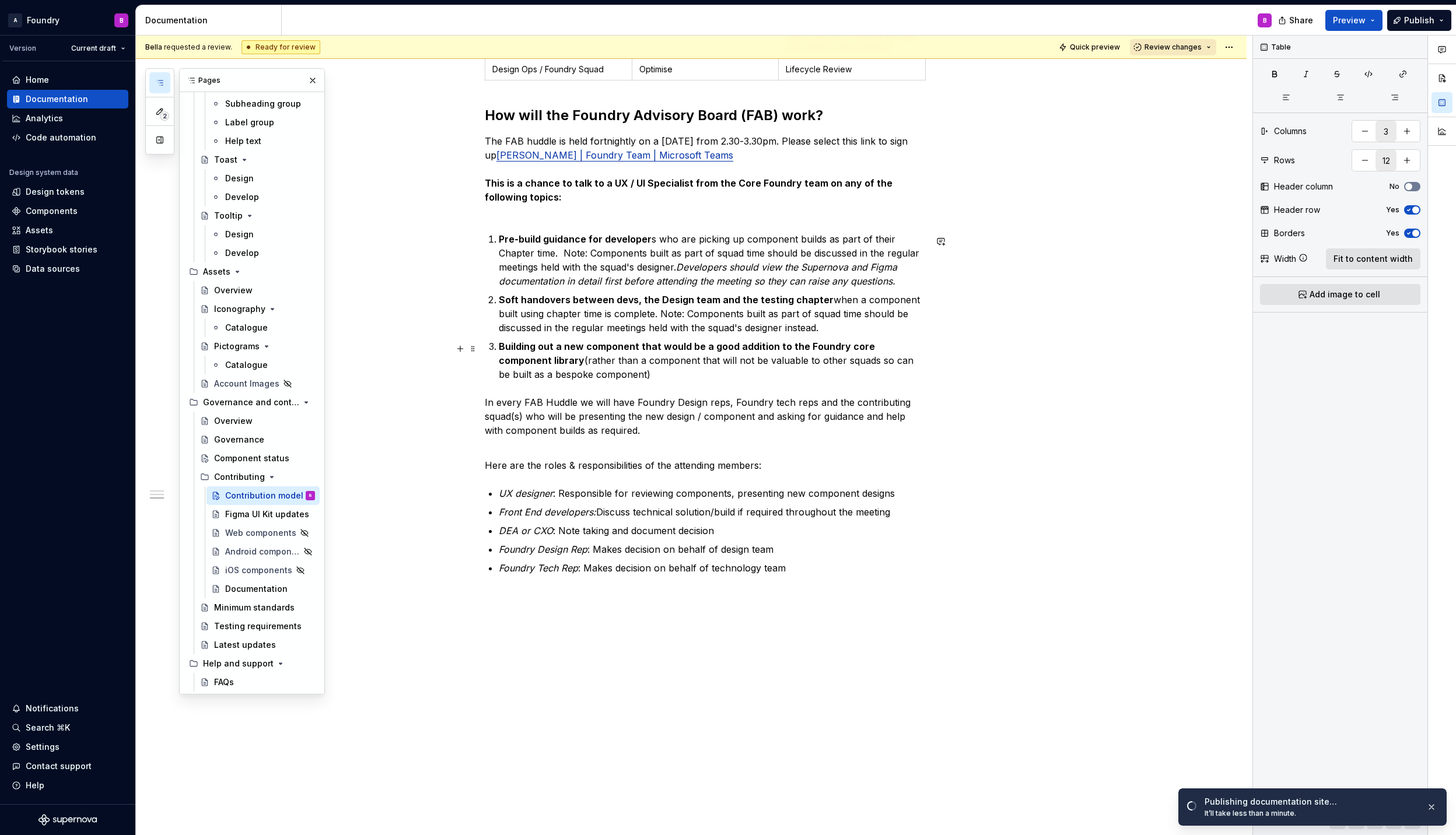
scroll to position [1299, 0]
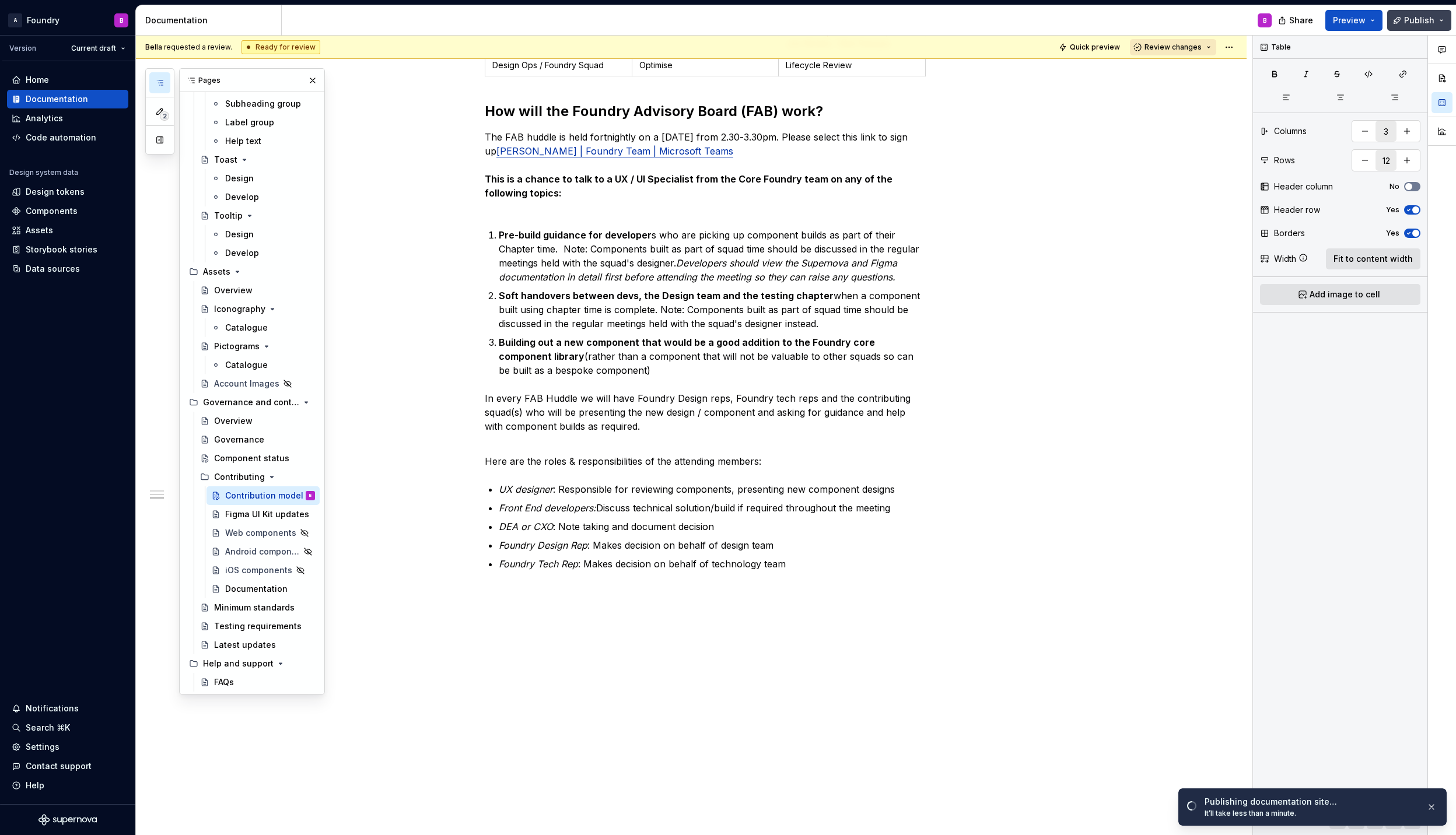
click at [1420, 18] on span "Publish" at bounding box center [1419, 21] width 31 height 12
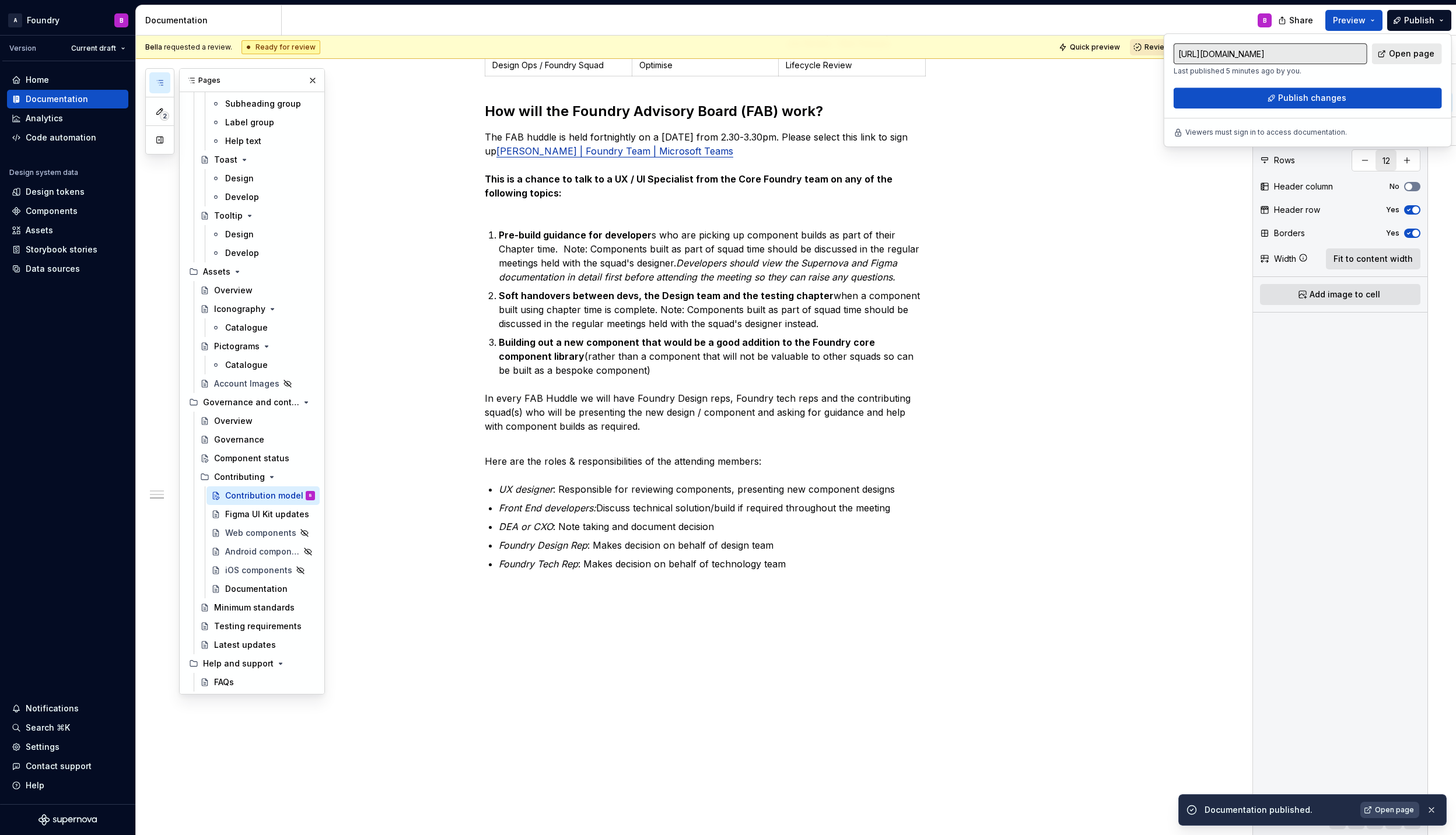
click at [1401, 804] on link "Open page" at bounding box center [1389, 810] width 59 height 16
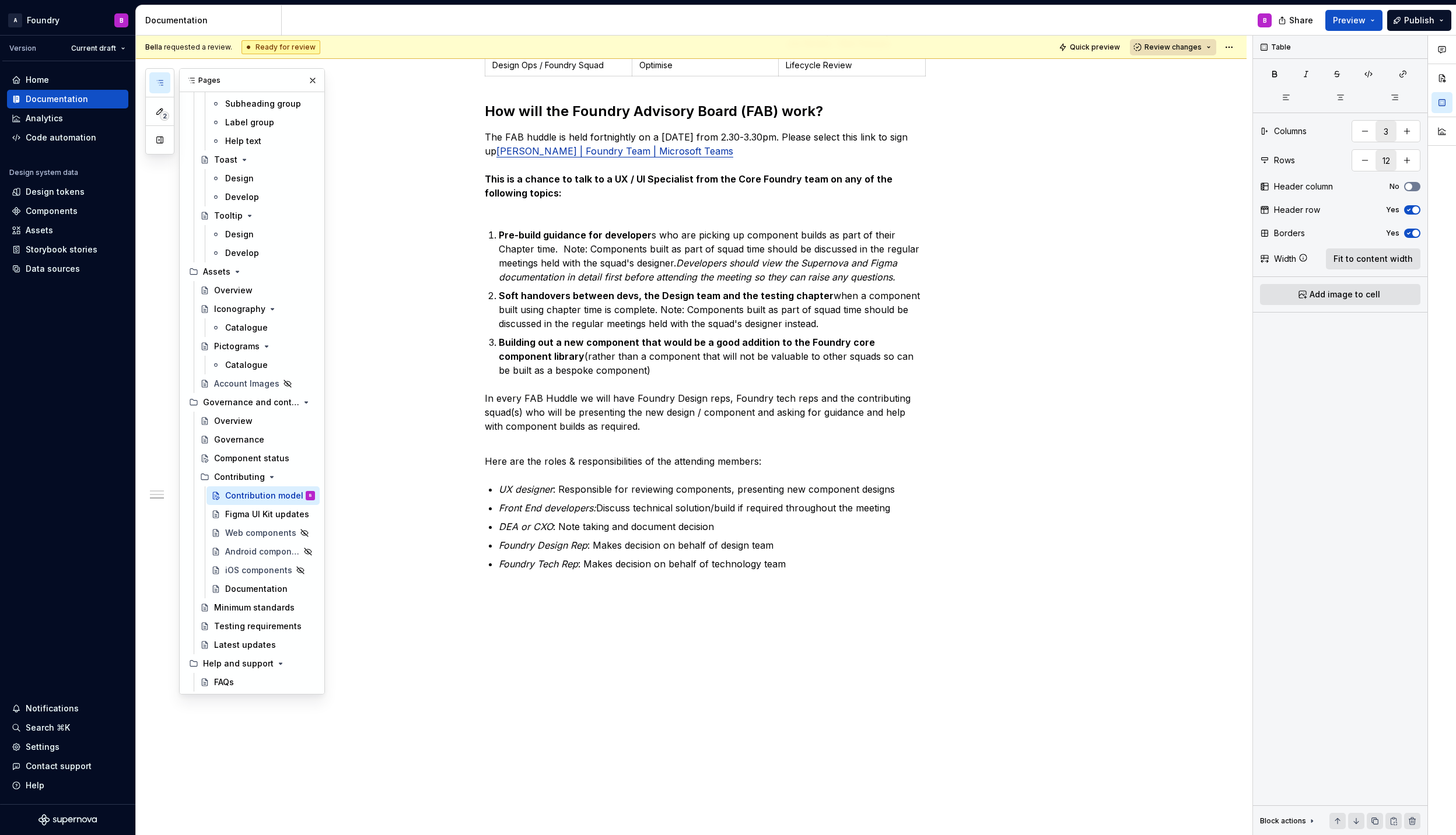
click at [1178, 45] on span "Review changes" at bounding box center [1172, 47] width 57 height 10
click at [1187, 80] on div "This page is ready to publish." at bounding box center [1202, 81] width 102 height 10
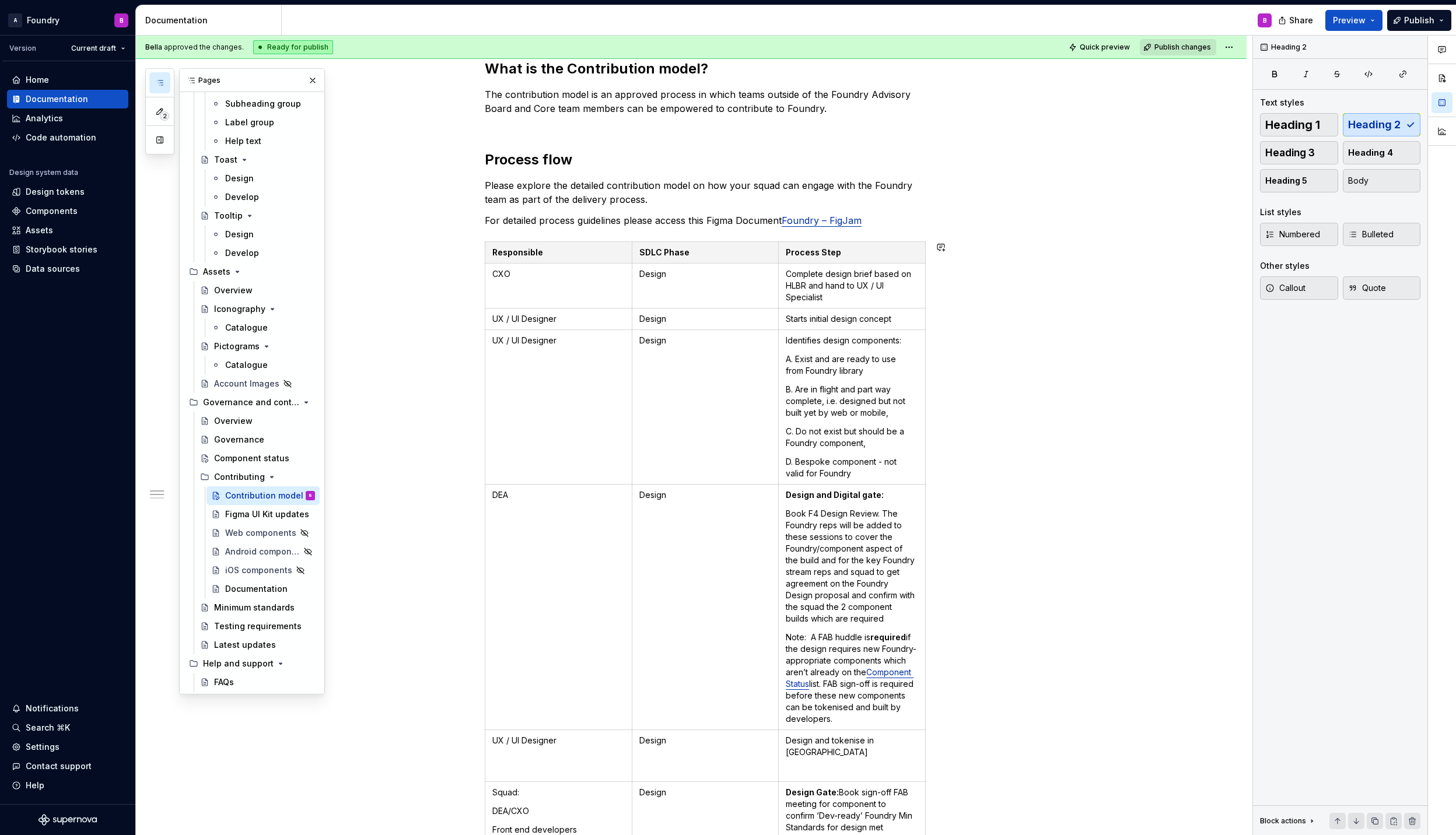
scroll to position [0, 0]
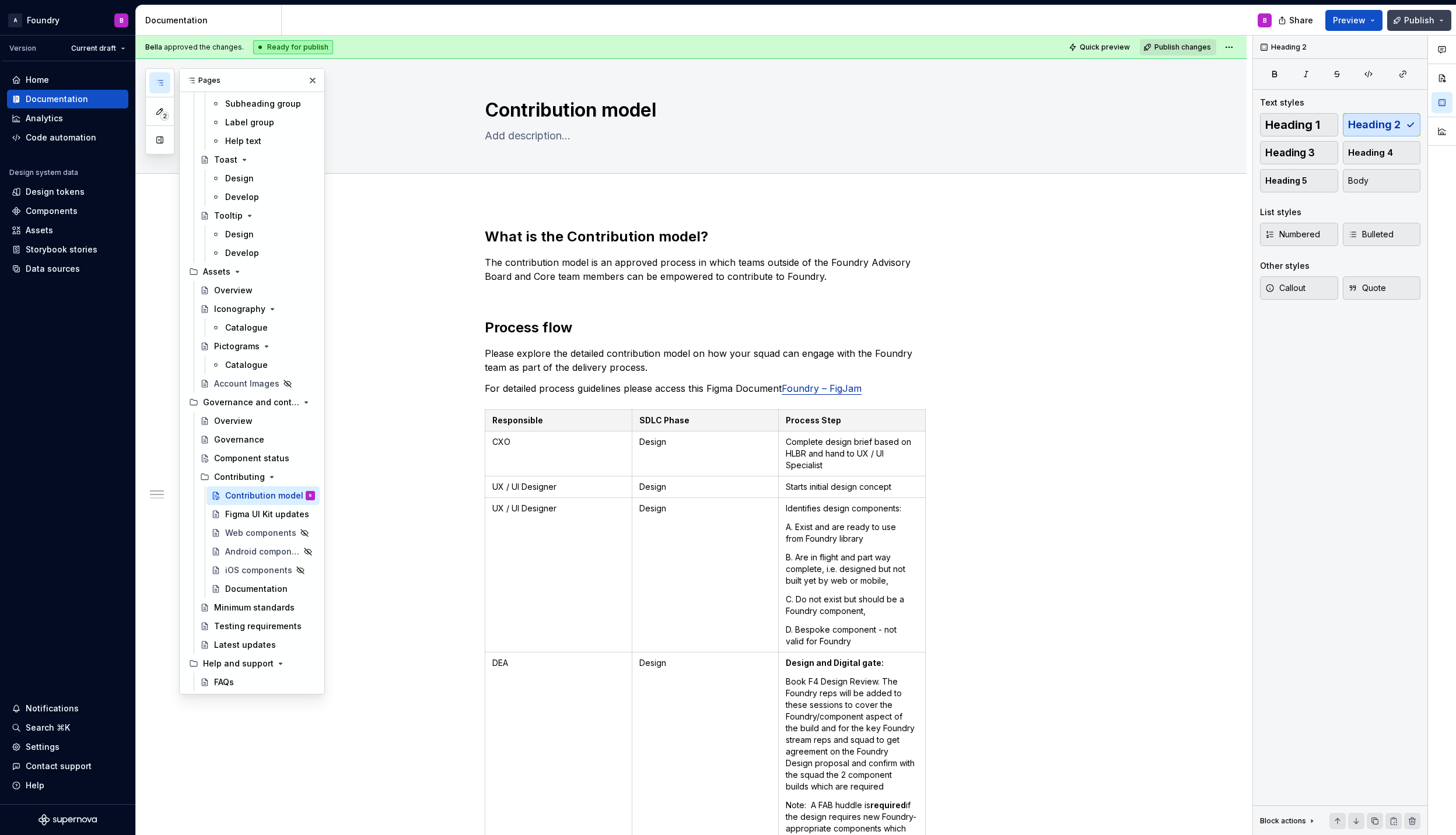
click at [1412, 18] on span "Publish" at bounding box center [1419, 21] width 31 height 12
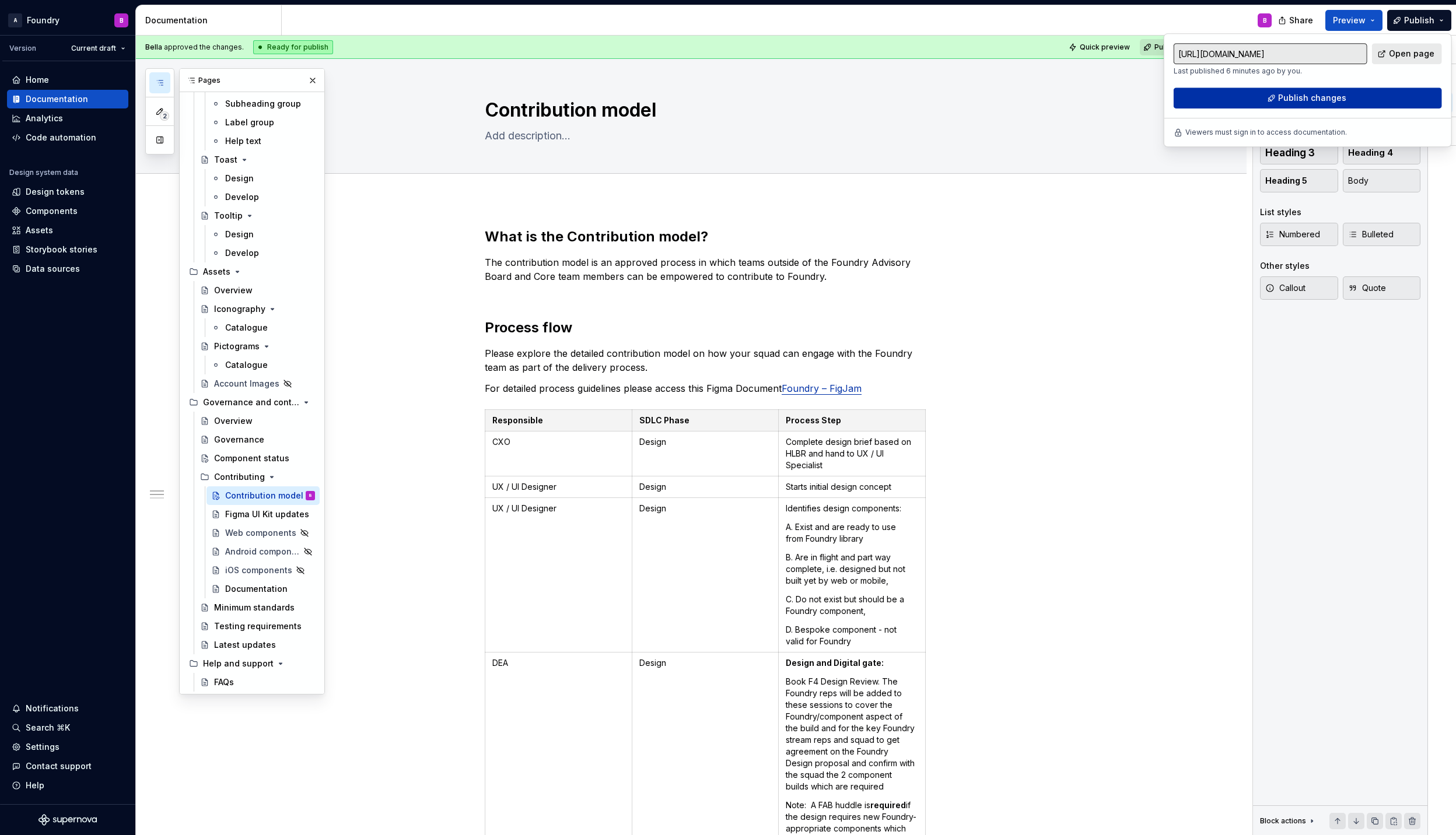
drag, startPoint x: 1412, startPoint y: 18, endPoint x: 1317, endPoint y: 96, distance: 122.9
click at [1317, 96] on span "Publish changes" at bounding box center [1312, 98] width 68 height 12
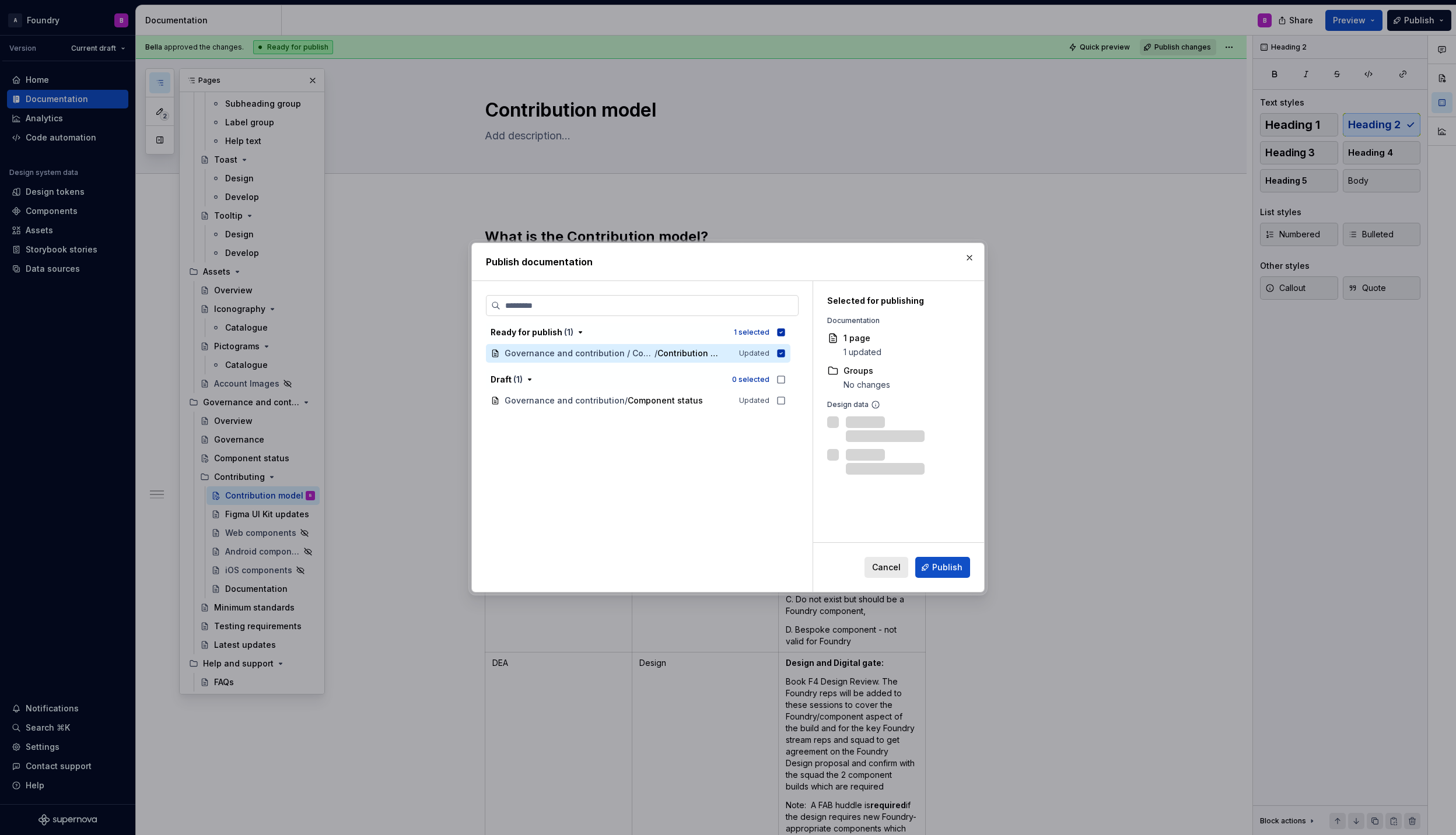
click at [939, 562] on span "Publish" at bounding box center [947, 568] width 31 height 12
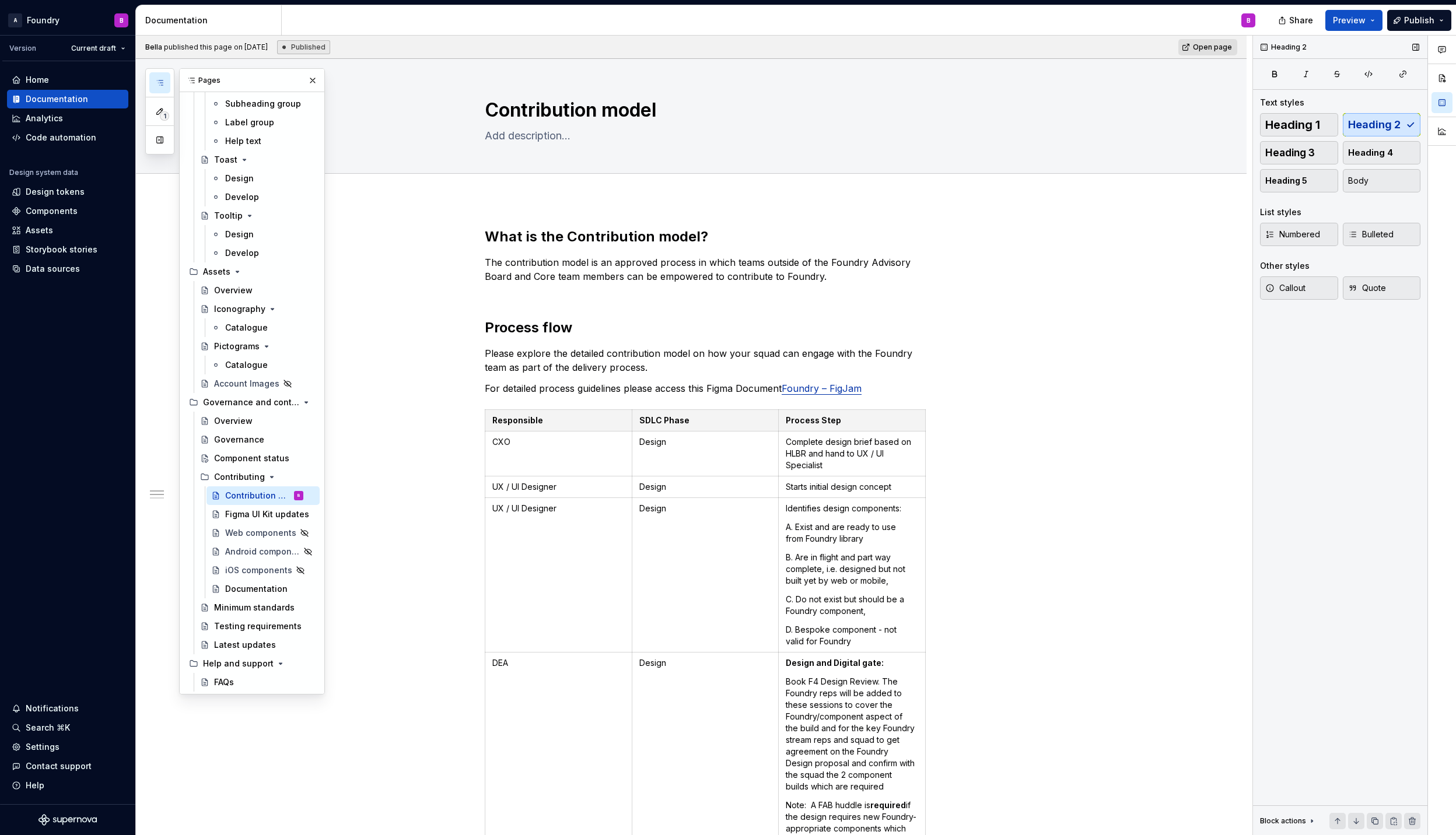
type textarea "*"
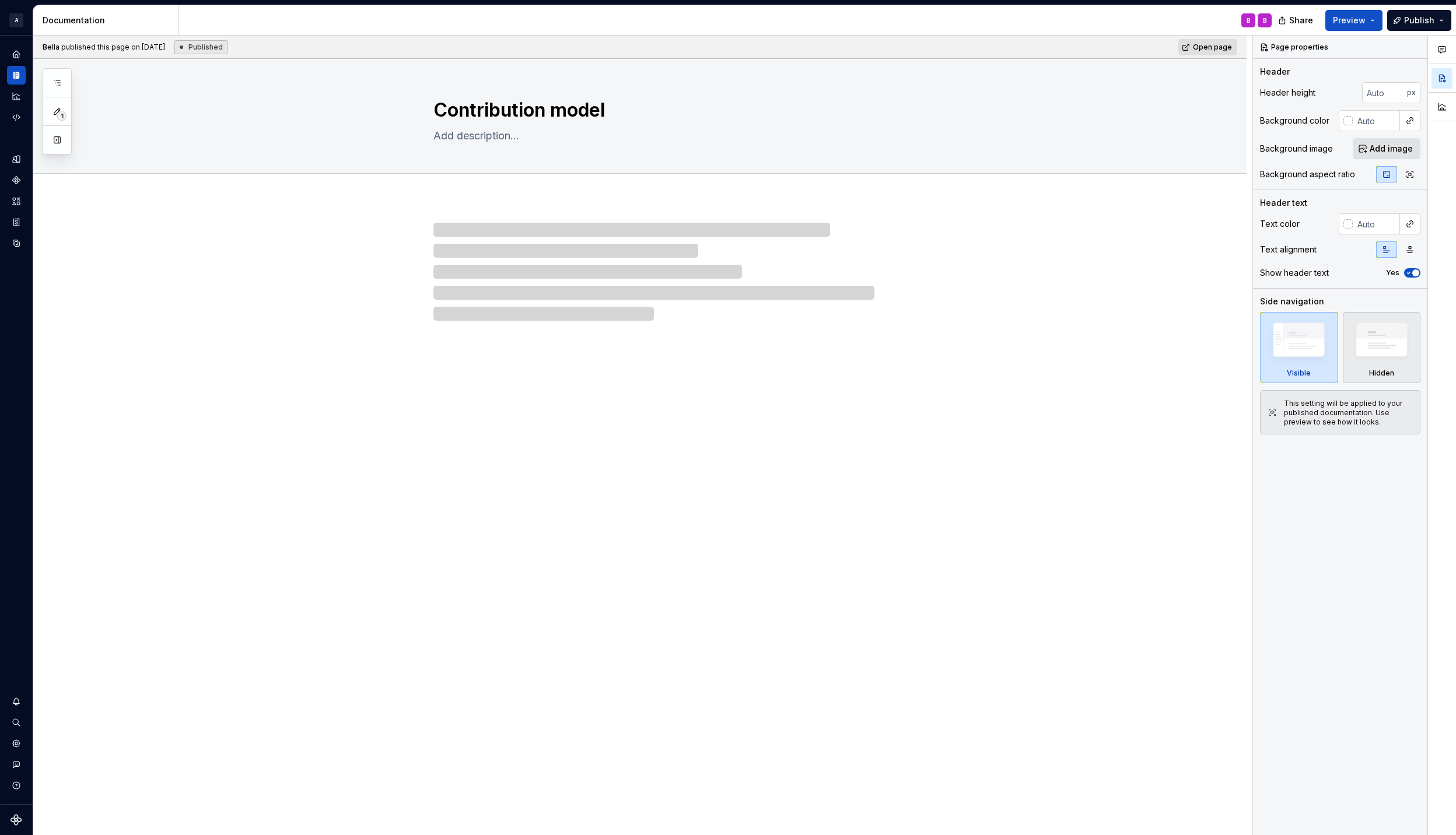
type textarea "*"
